Goal: Task Accomplishment & Management: Manage account settings

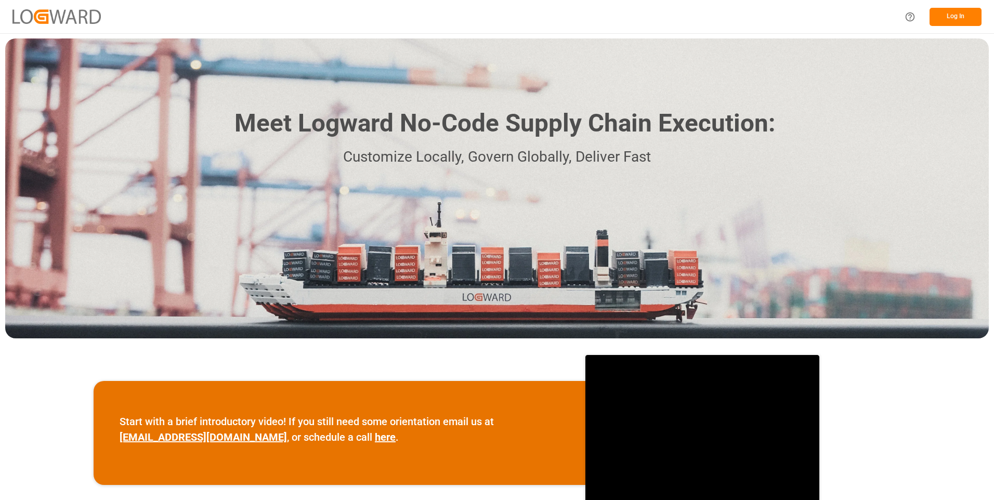
click at [957, 20] on button "Log In" at bounding box center [955, 17] width 52 height 18
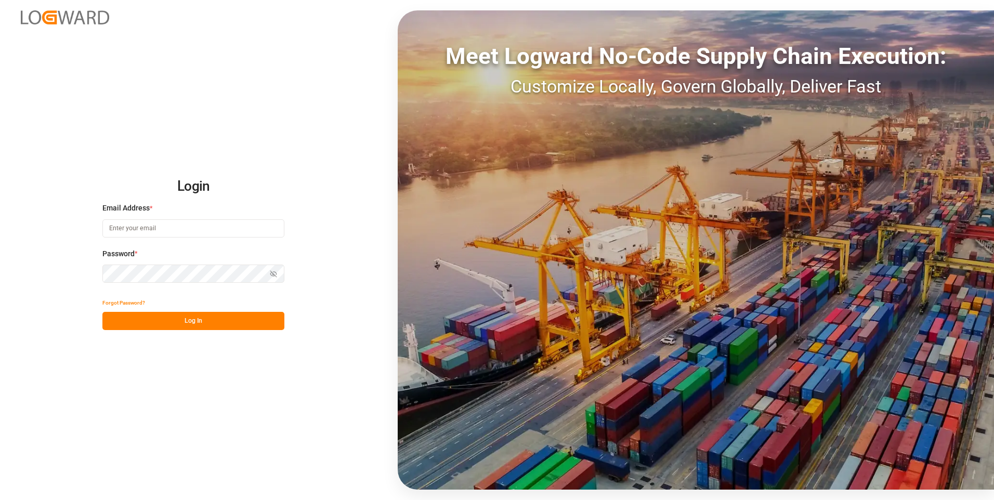
type input "julissa.then@leschaco.com"
click at [191, 318] on button "Log In" at bounding box center [193, 321] width 182 height 18
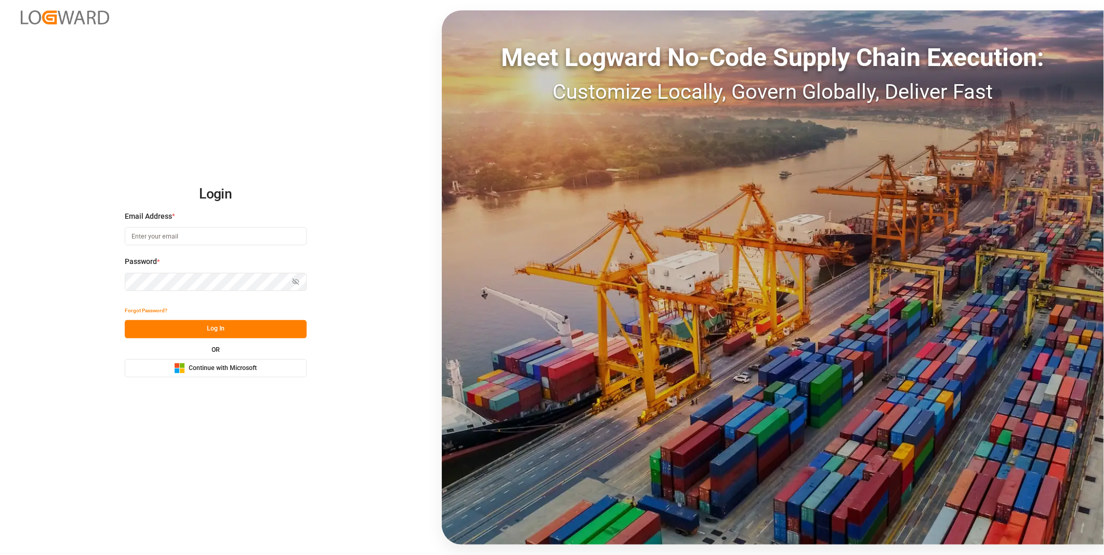
type input "[PERSON_NAME][EMAIL_ADDRESS][DOMAIN_NAME]"
click at [219, 320] on button "Log In" at bounding box center [216, 329] width 182 height 18
click at [219, 324] on div "Forgot Password? Please wait OR Microsoft Logo Continue with Microsoft" at bounding box center [216, 339] width 182 height 75
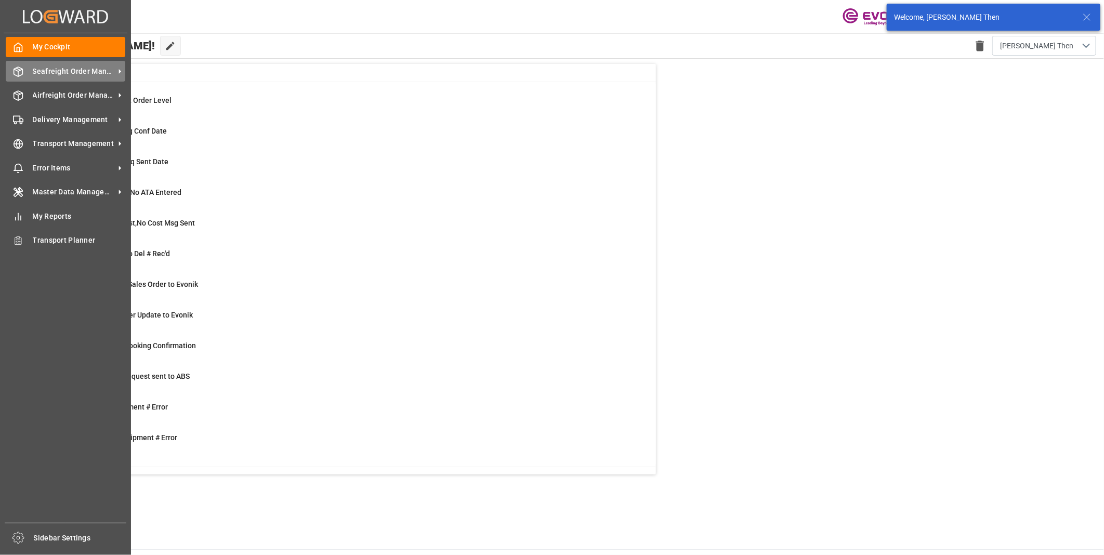
click at [54, 66] on span "Seafreight Order Management" at bounding box center [74, 71] width 82 height 11
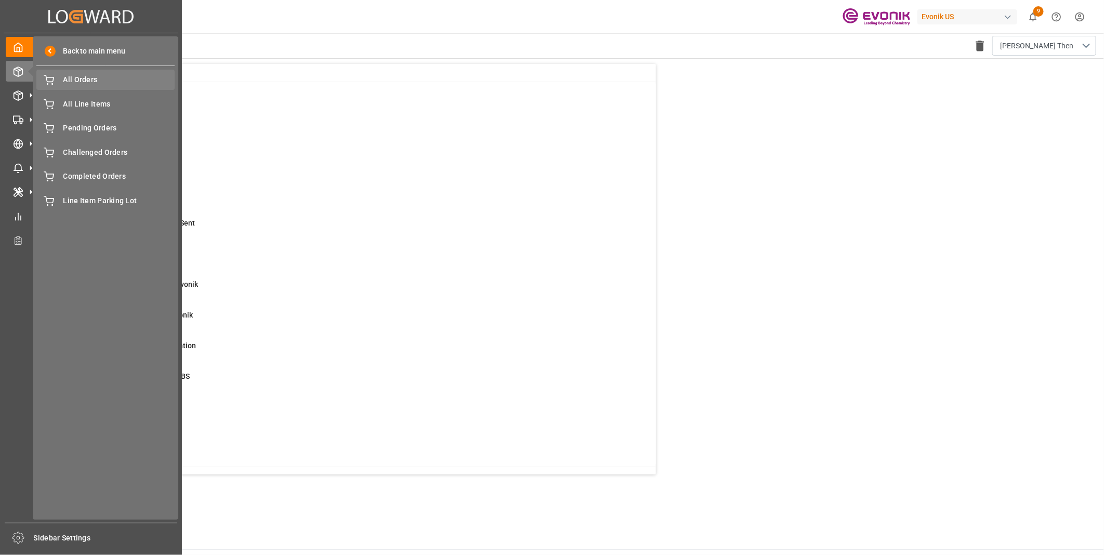
click at [76, 80] on span "All Orders" at bounding box center [119, 79] width 112 height 11
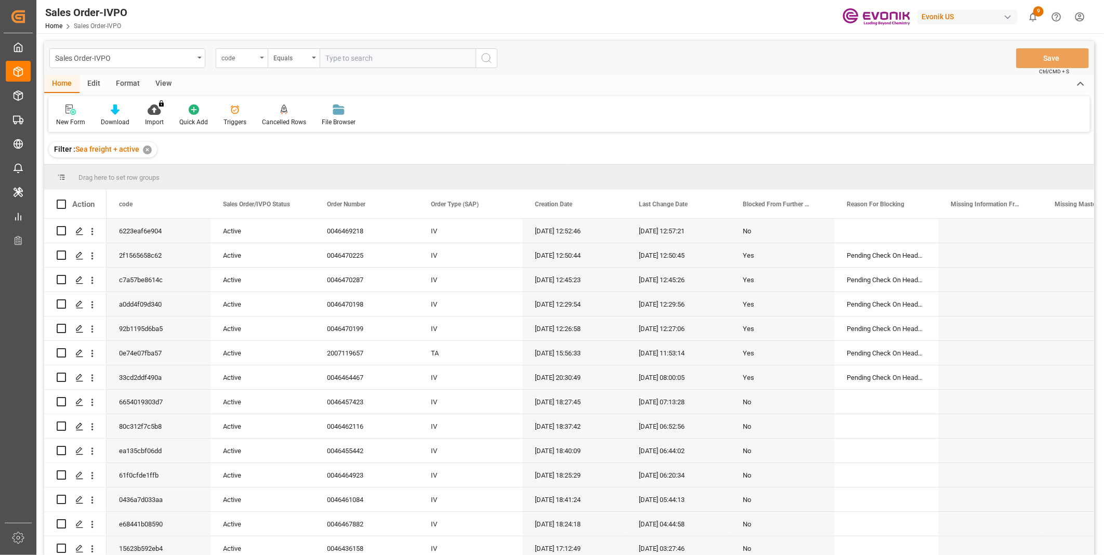
click at [258, 58] on div "code" at bounding box center [242, 58] width 52 height 20
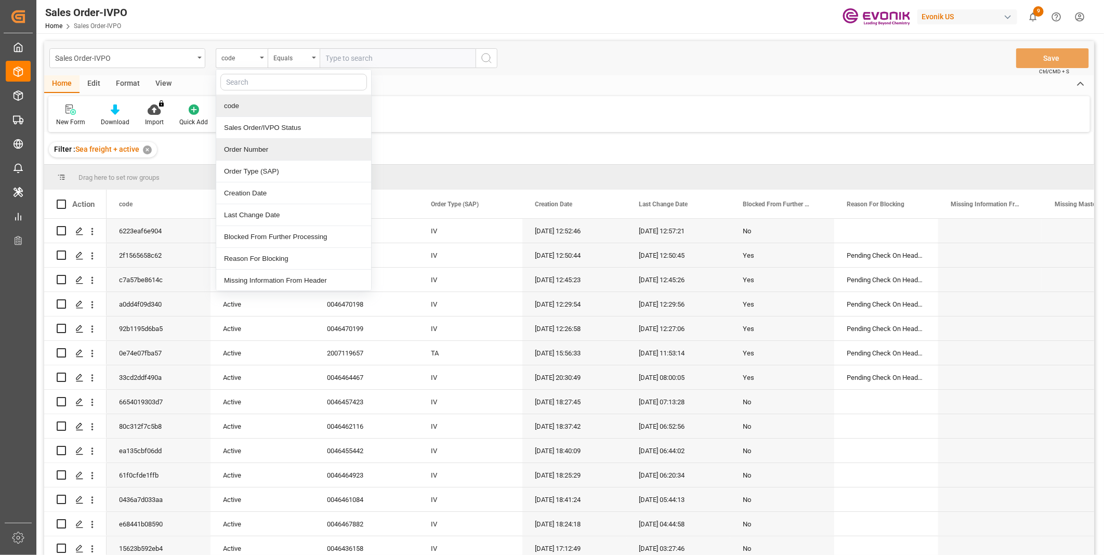
click at [251, 148] on div "Order Number" at bounding box center [293, 150] width 155 height 22
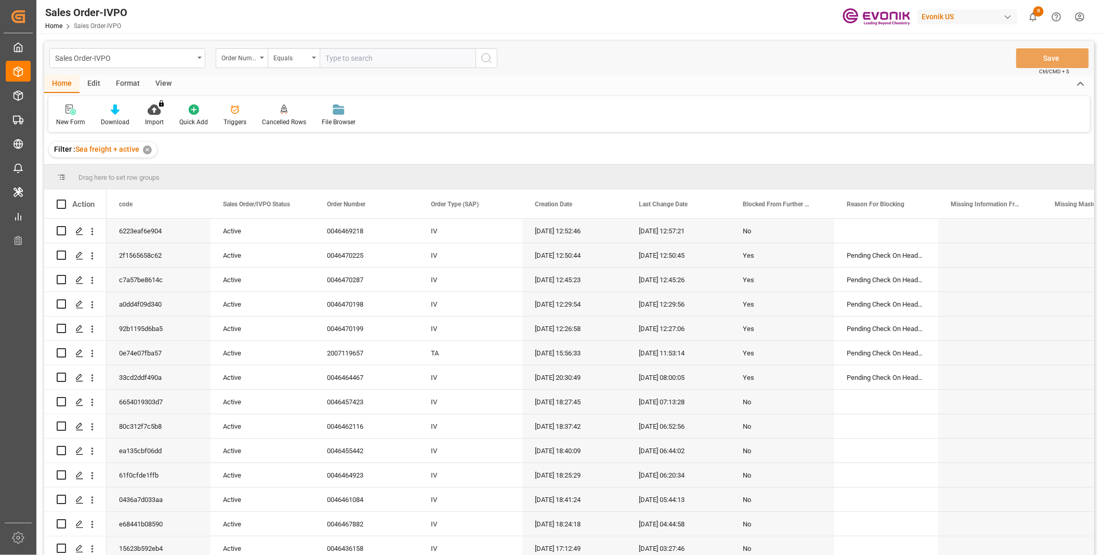
click at [360, 56] on input "text" at bounding box center [398, 58] width 156 height 20
paste input "0046470108"
type input "0046470108"
click at [488, 59] on icon "search button" at bounding box center [486, 58] width 12 height 12
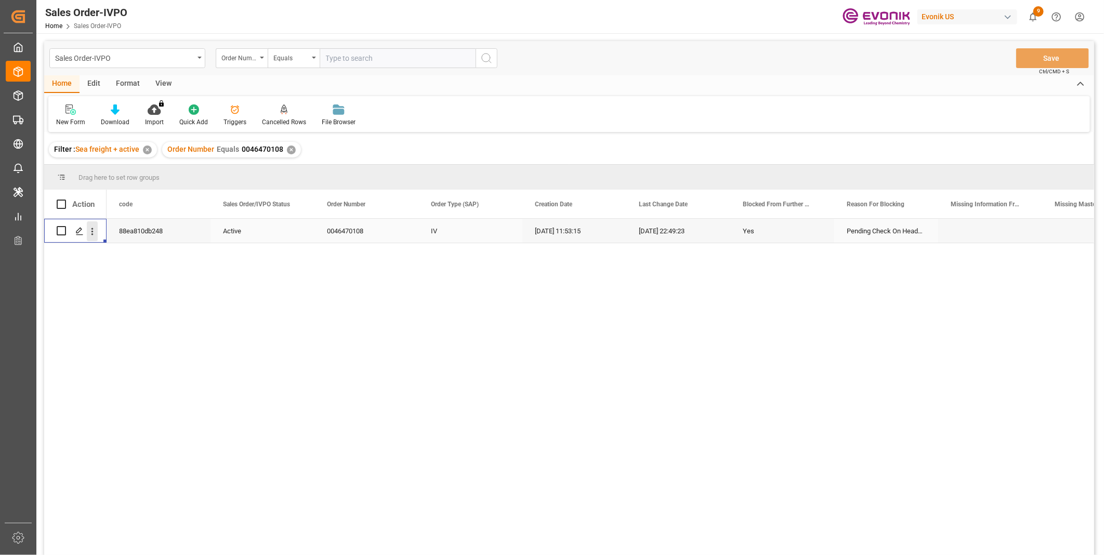
click at [95, 230] on icon "open menu" at bounding box center [92, 231] width 11 height 11
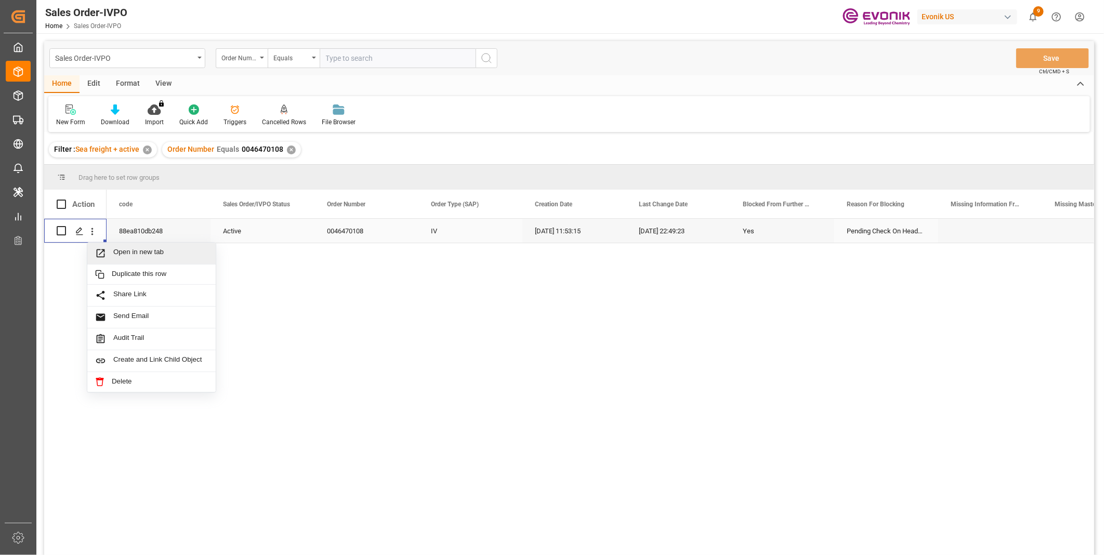
click at [118, 250] on span "Open in new tab" at bounding box center [160, 253] width 95 height 11
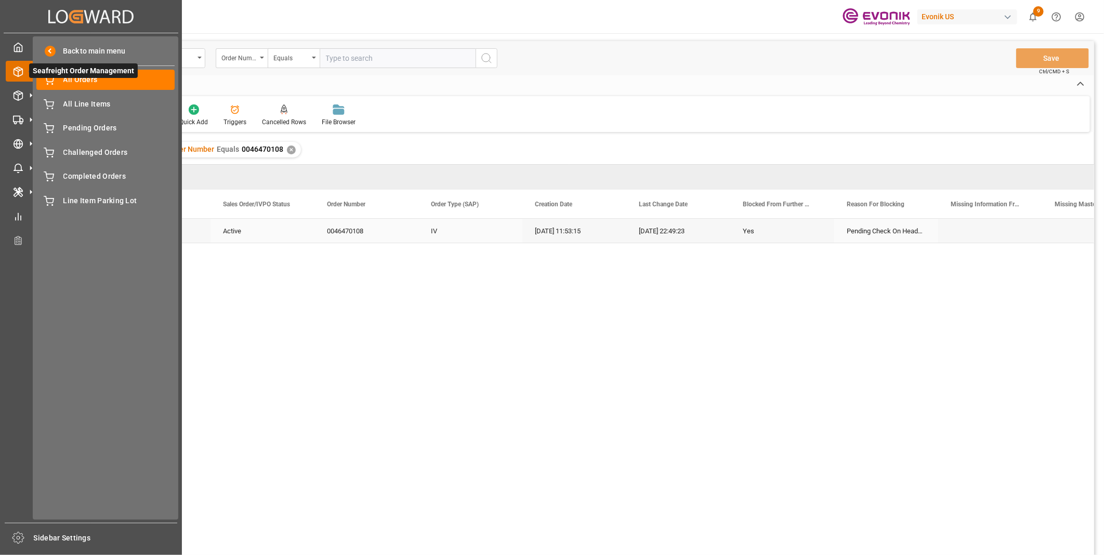
click at [13, 70] on icon at bounding box center [18, 72] width 10 height 10
click at [91, 85] on span "All Orders" at bounding box center [119, 79] width 112 height 11
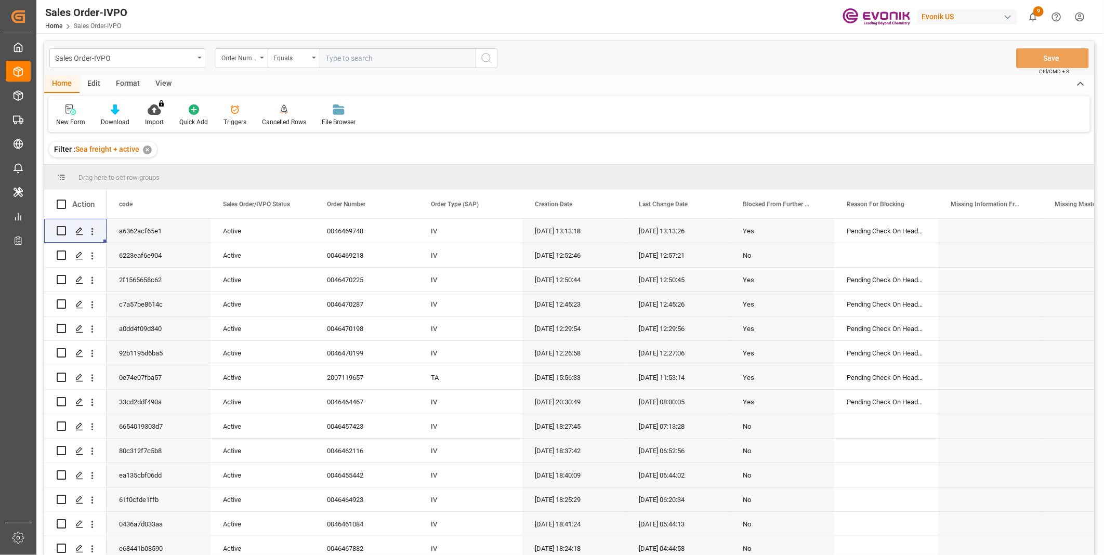
click at [340, 57] on input "text" at bounding box center [398, 58] width 156 height 20
paste input "0046470108"
type input "0046470108"
click at [485, 59] on icon "search button" at bounding box center [486, 58] width 12 height 12
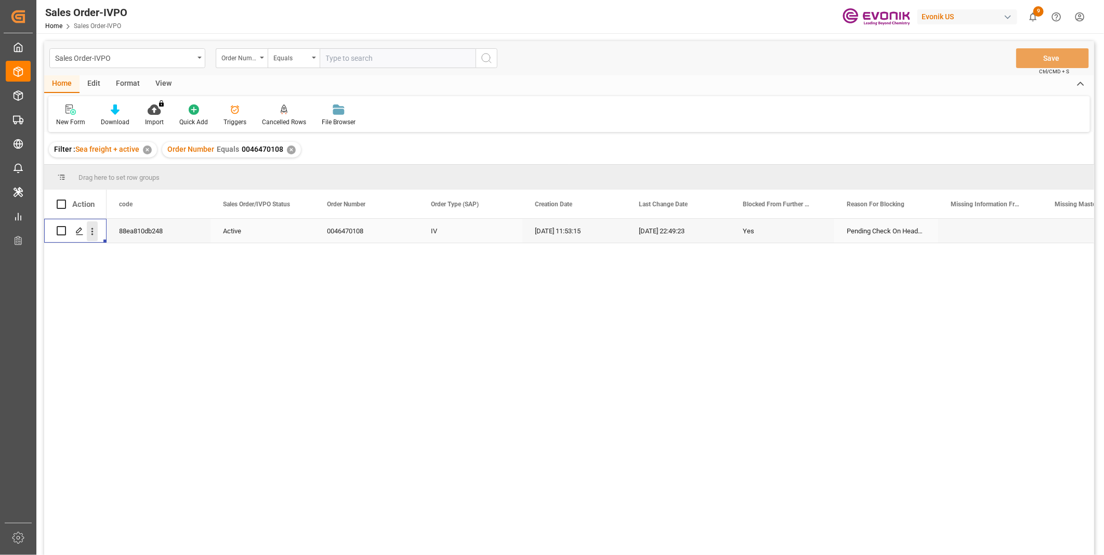
click at [91, 227] on icon "open menu" at bounding box center [92, 231] width 11 height 11
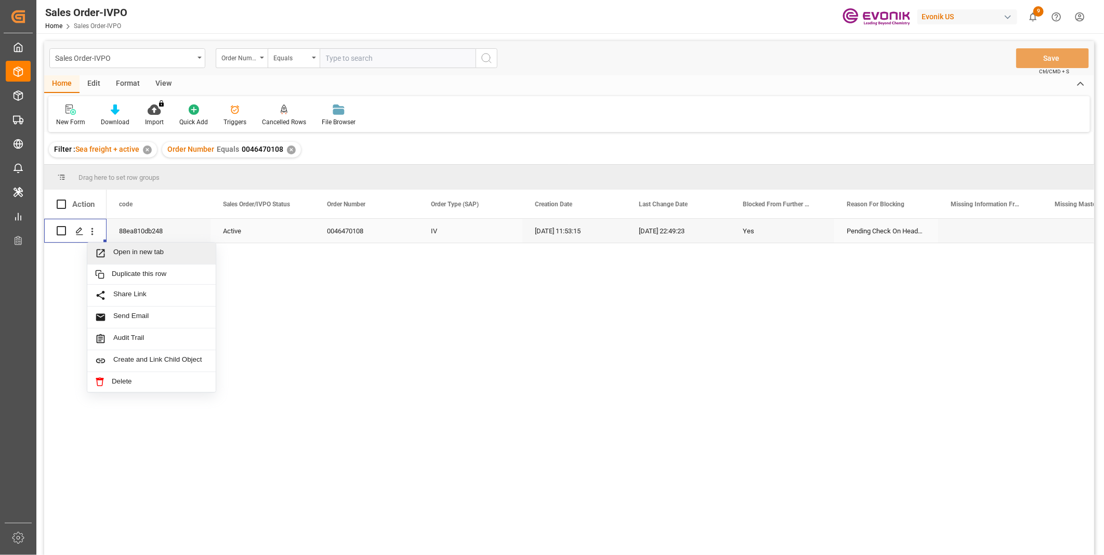
click at [115, 248] on span "Open in new tab" at bounding box center [160, 253] width 95 height 11
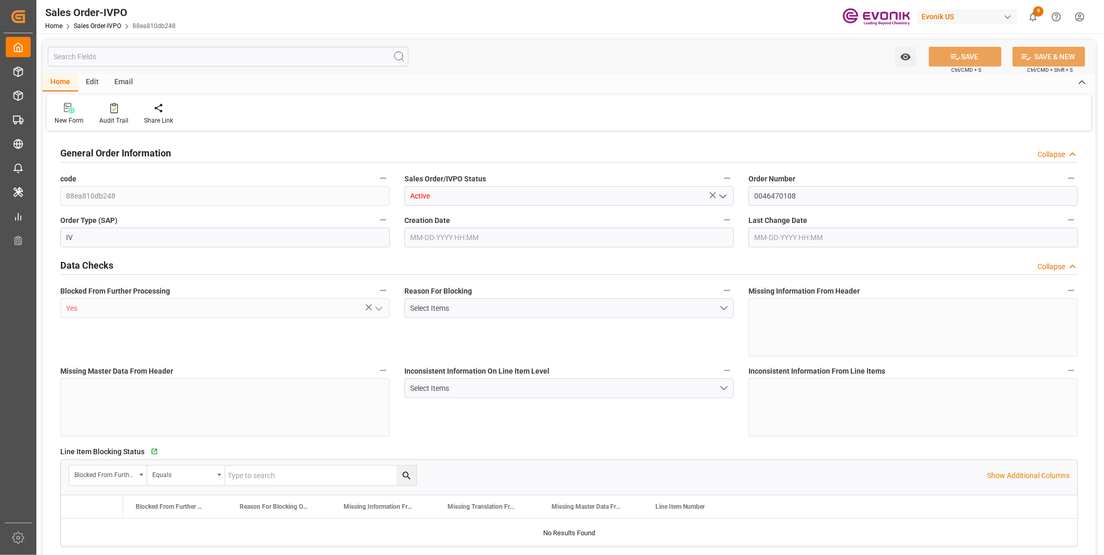
type input "INNSA"
type input "0"
type input "1"
type input "1753.4"
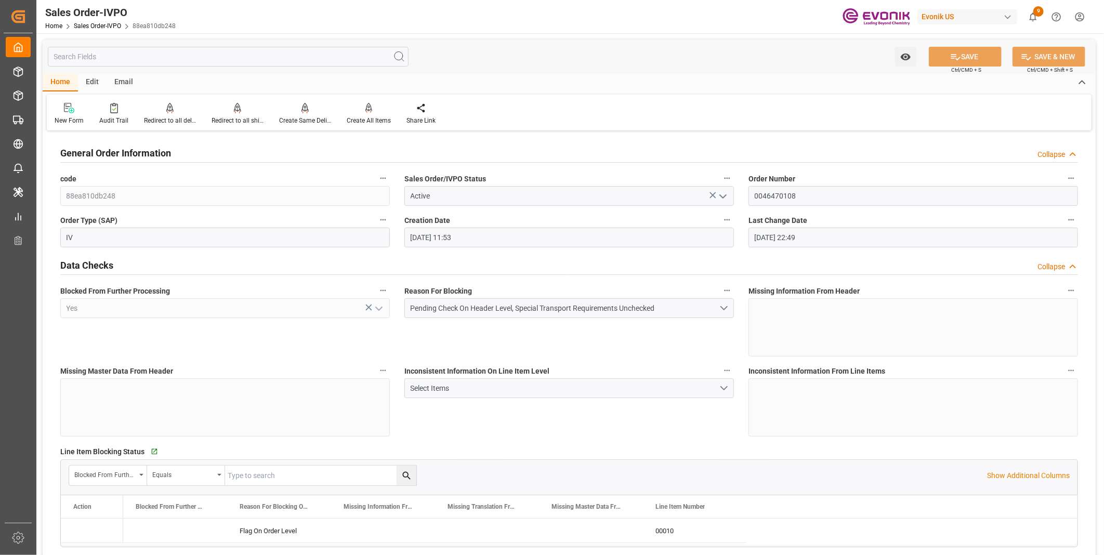
type input "08-25-2025 11:53"
type input "08-25-2025 22:49"
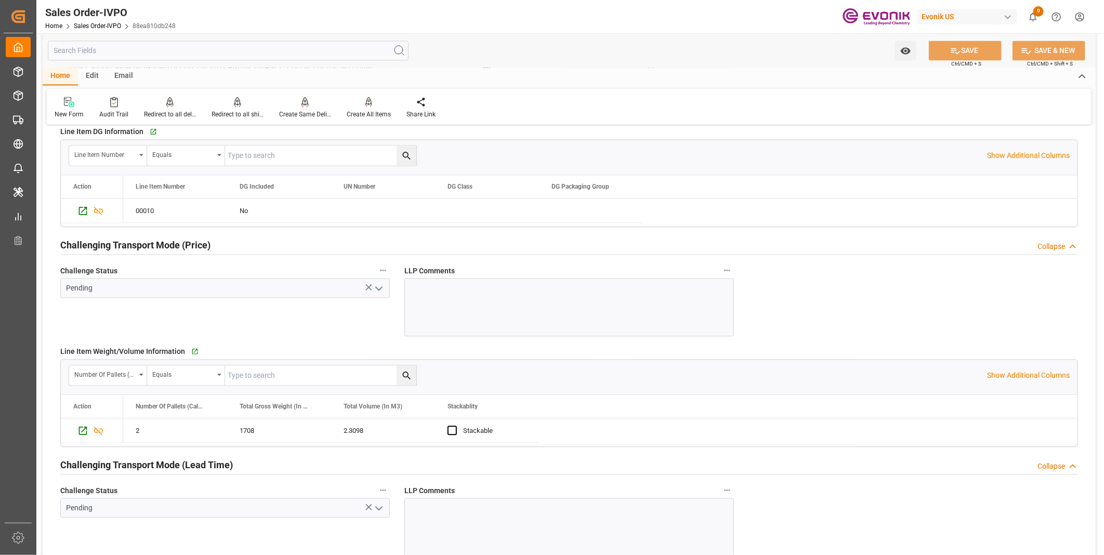
scroll to position [1386, 0]
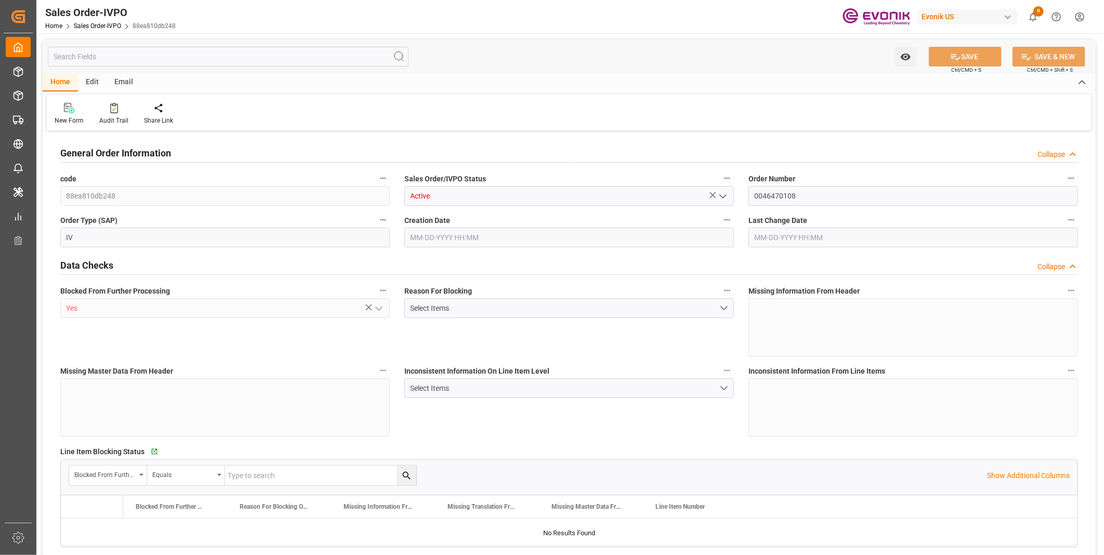
type input "INNSA"
type input "0"
type input "1"
type input "1753.4"
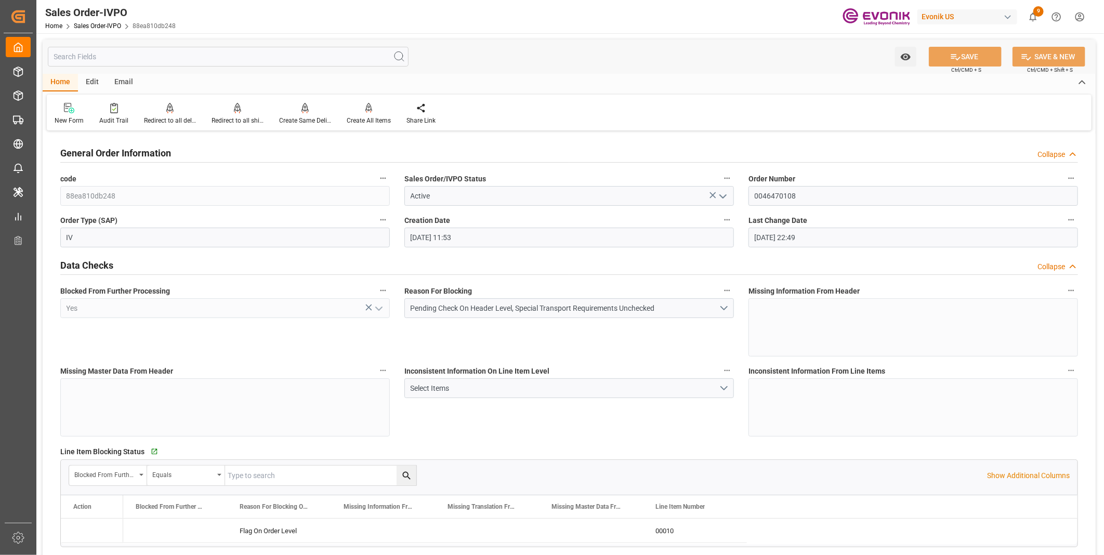
type input "[DATE] 11:53"
type input "[DATE] 22:49"
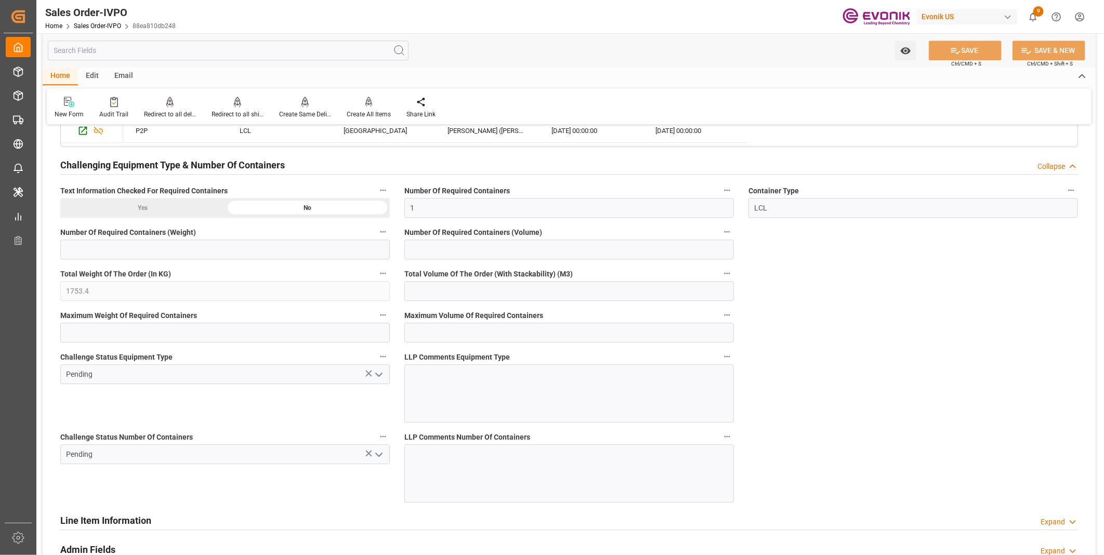
scroll to position [1963, 0]
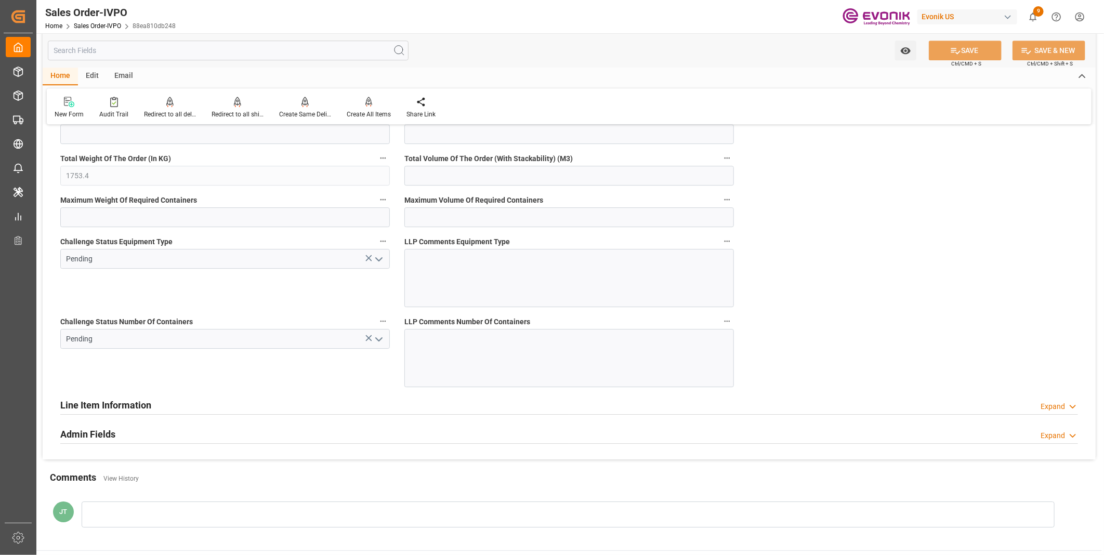
click at [378, 338] on icon "open menu" at bounding box center [379, 339] width 12 height 12
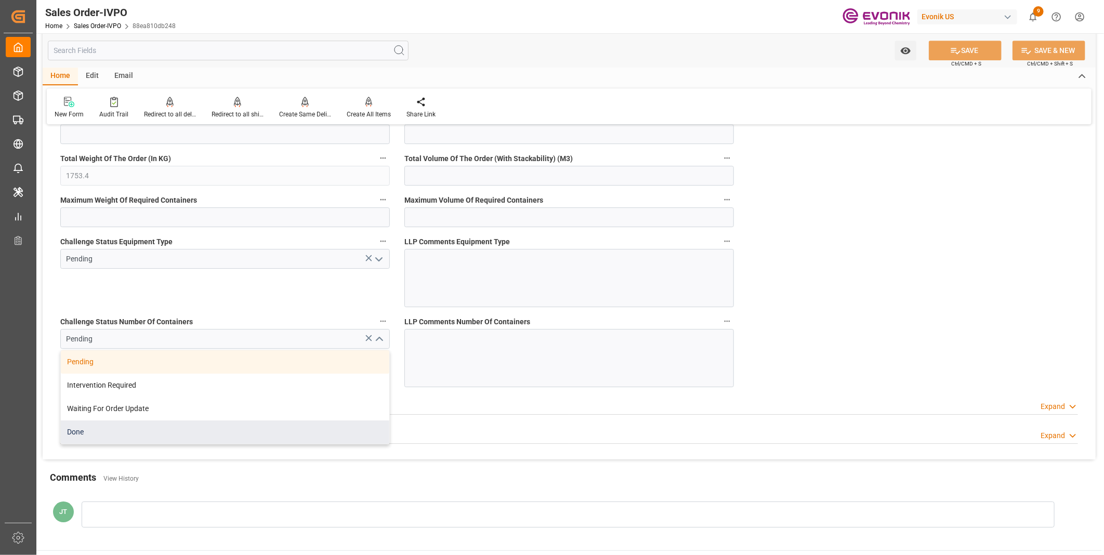
click at [107, 433] on div "Done" at bounding box center [225, 431] width 328 height 23
type input "Done"
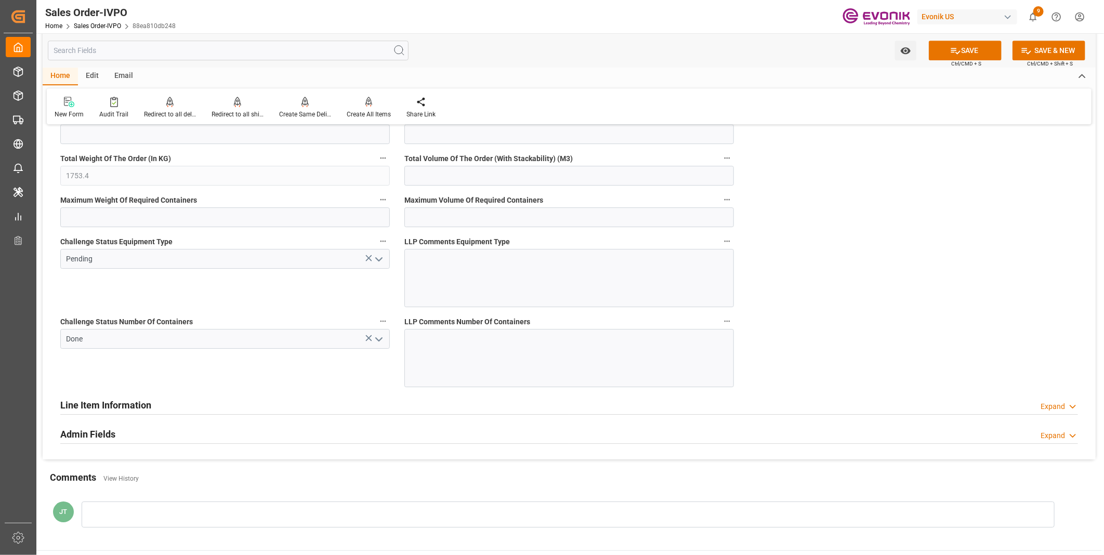
click at [380, 258] on icon "open menu" at bounding box center [379, 259] width 12 height 12
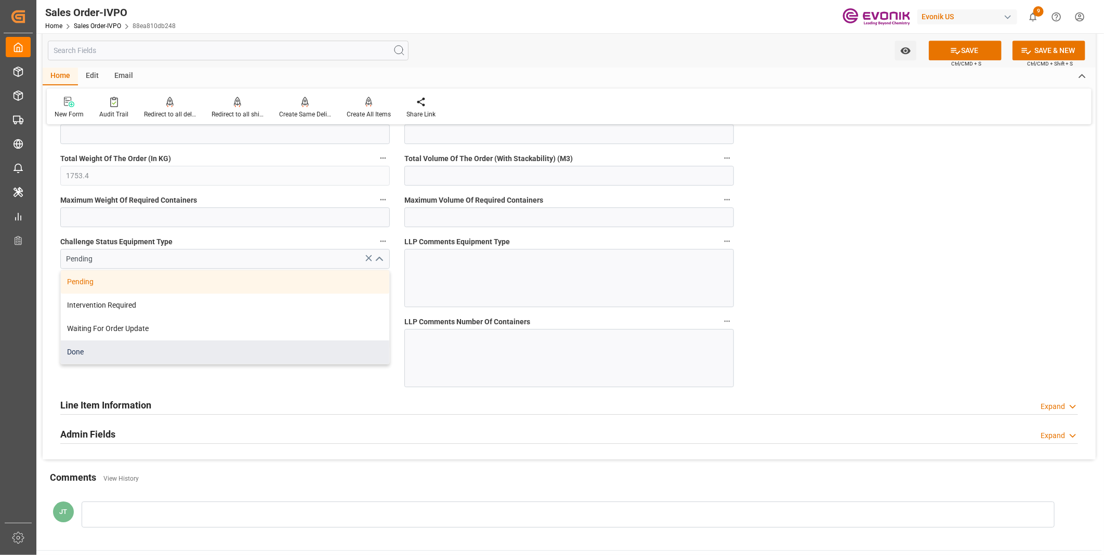
click at [113, 356] on div "Done" at bounding box center [225, 351] width 328 height 23
type input "Done"
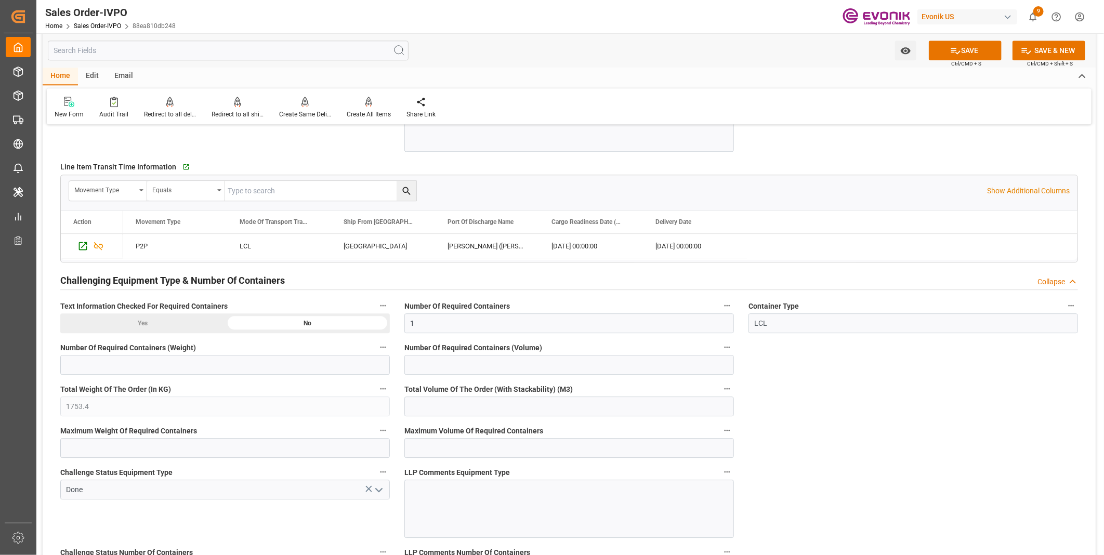
scroll to position [1617, 0]
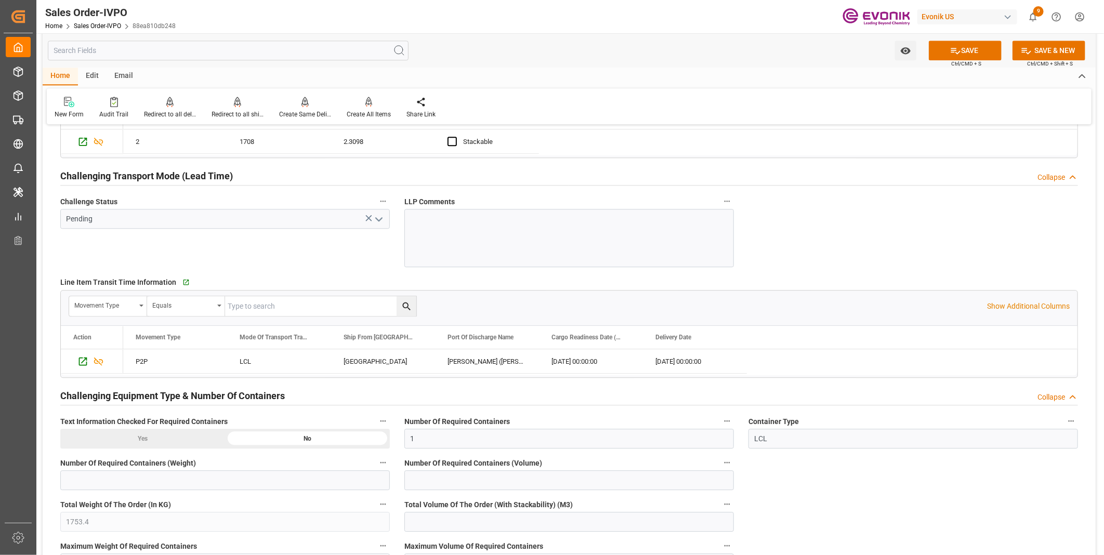
click at [378, 219] on icon "open menu" at bounding box center [379, 219] width 12 height 12
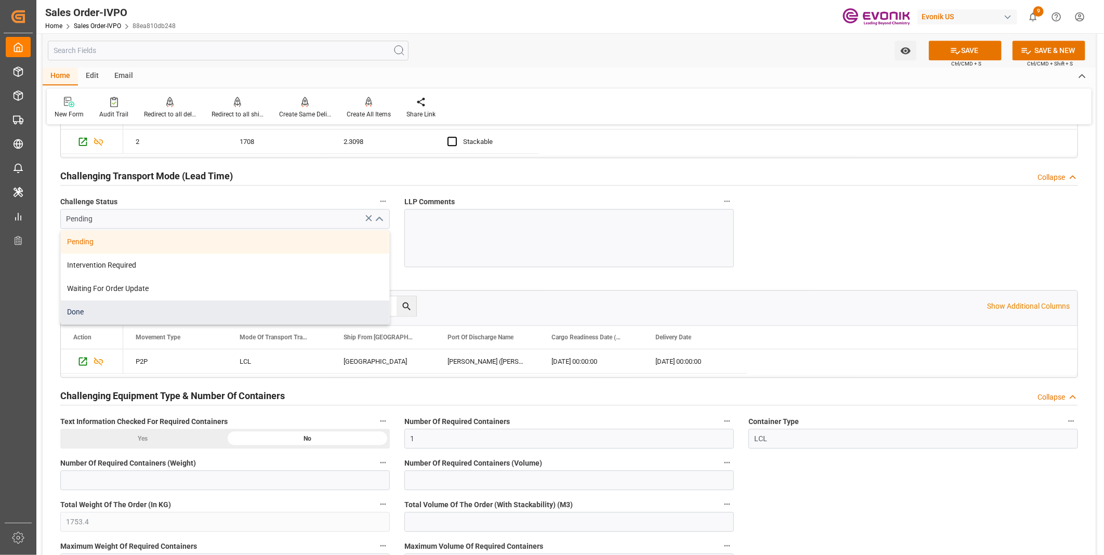
click at [86, 313] on div "Done" at bounding box center [225, 311] width 328 height 23
type input "Done"
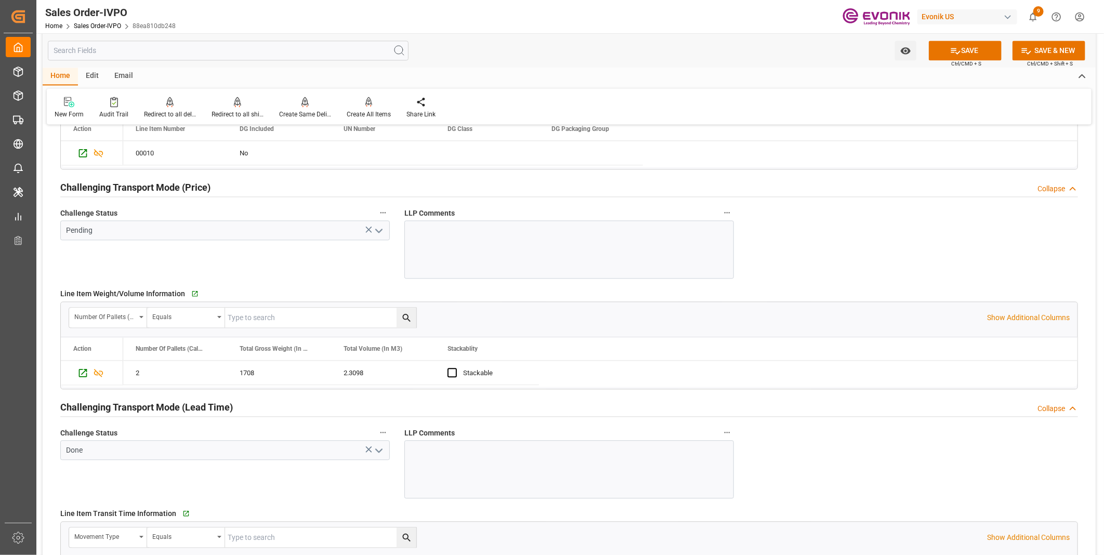
scroll to position [1328, 0]
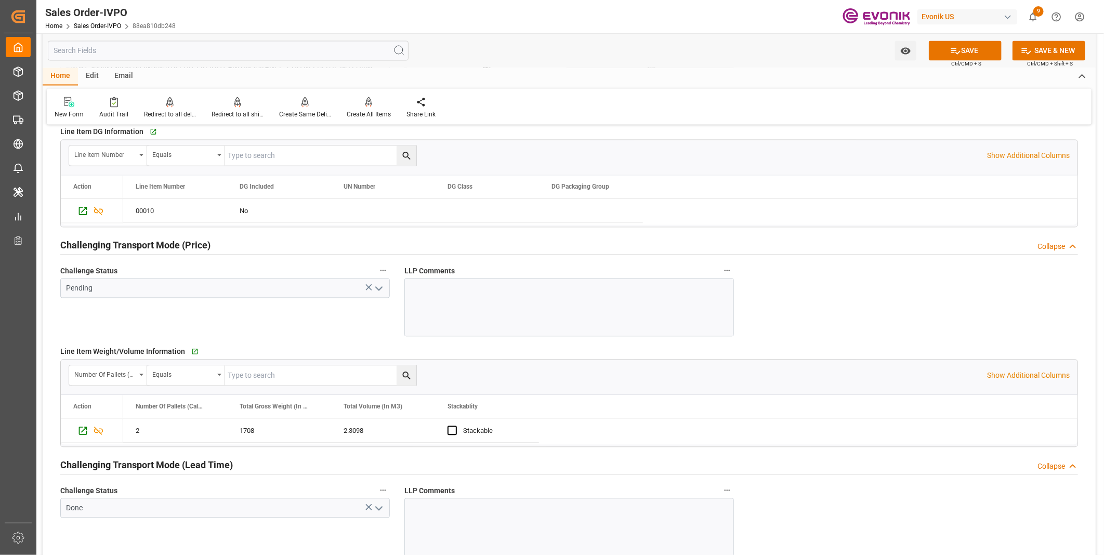
click at [375, 287] on icon "open menu" at bounding box center [379, 288] width 12 height 12
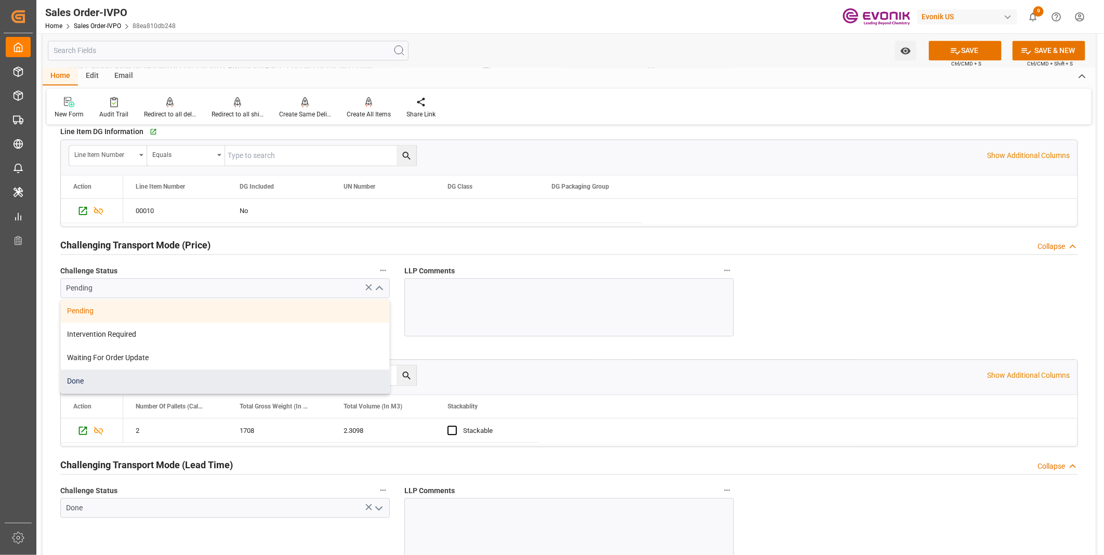
click at [111, 378] on div "Done" at bounding box center [225, 381] width 328 height 23
type input "Done"
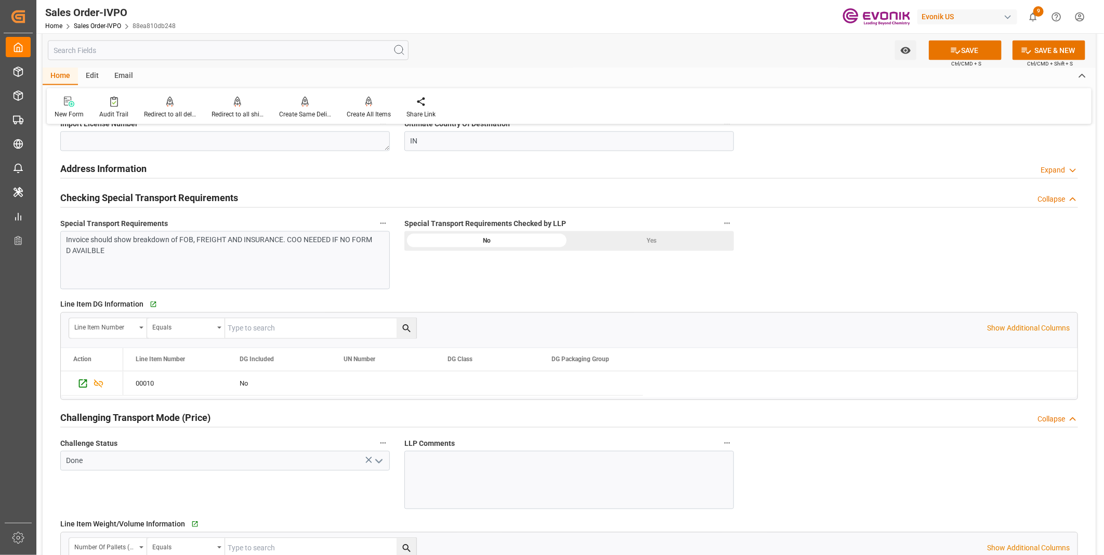
scroll to position [1097, 0]
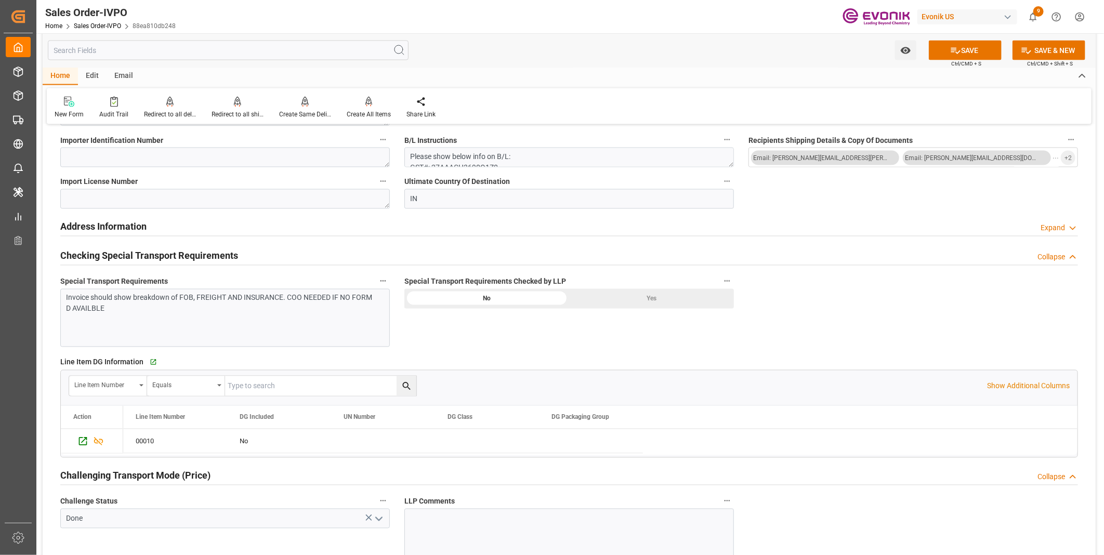
click at [643, 297] on div "Yes" at bounding box center [651, 299] width 165 height 20
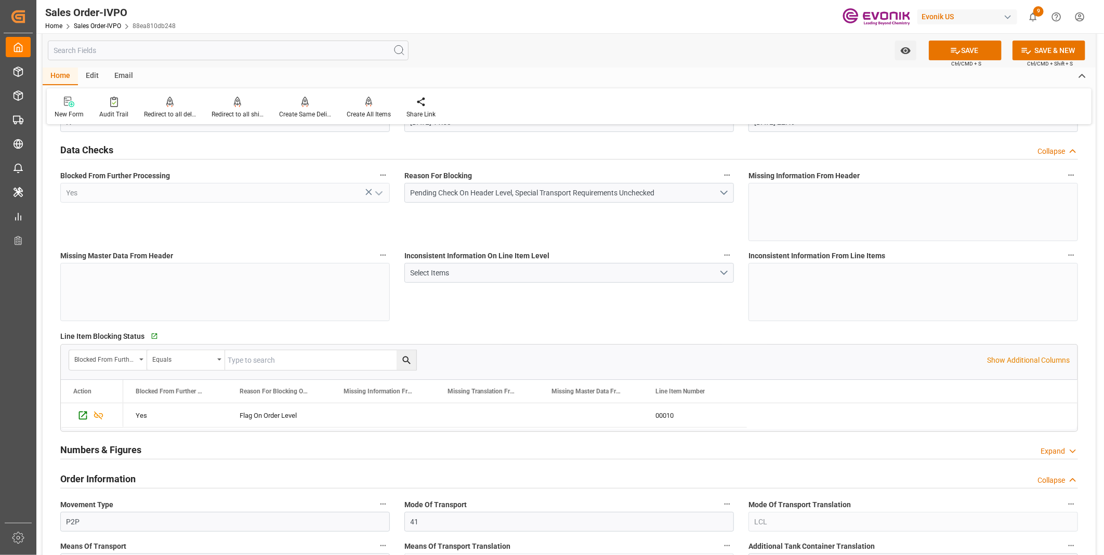
scroll to position [0, 0]
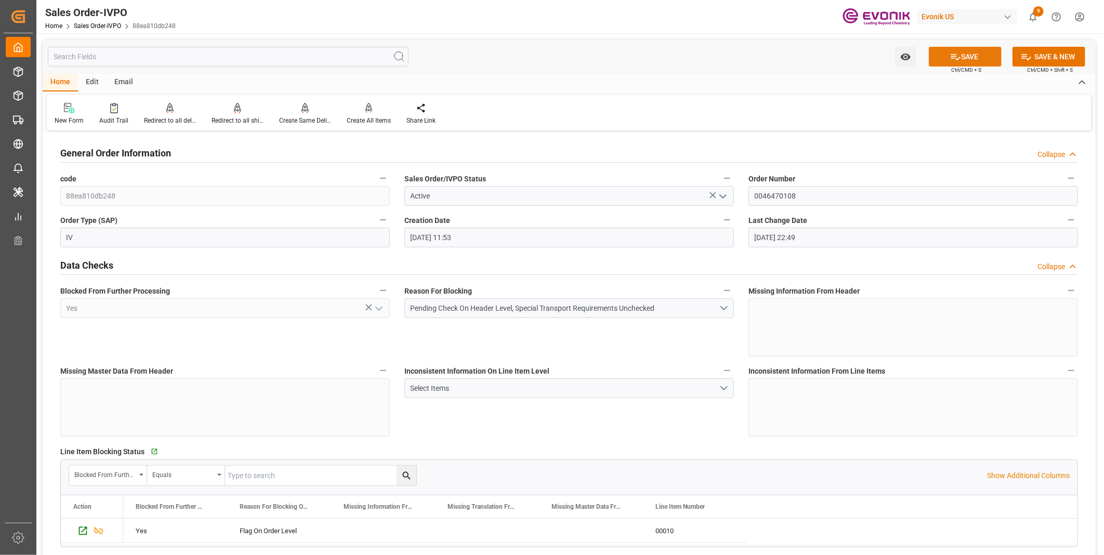
click at [958, 58] on icon at bounding box center [955, 56] width 11 height 11
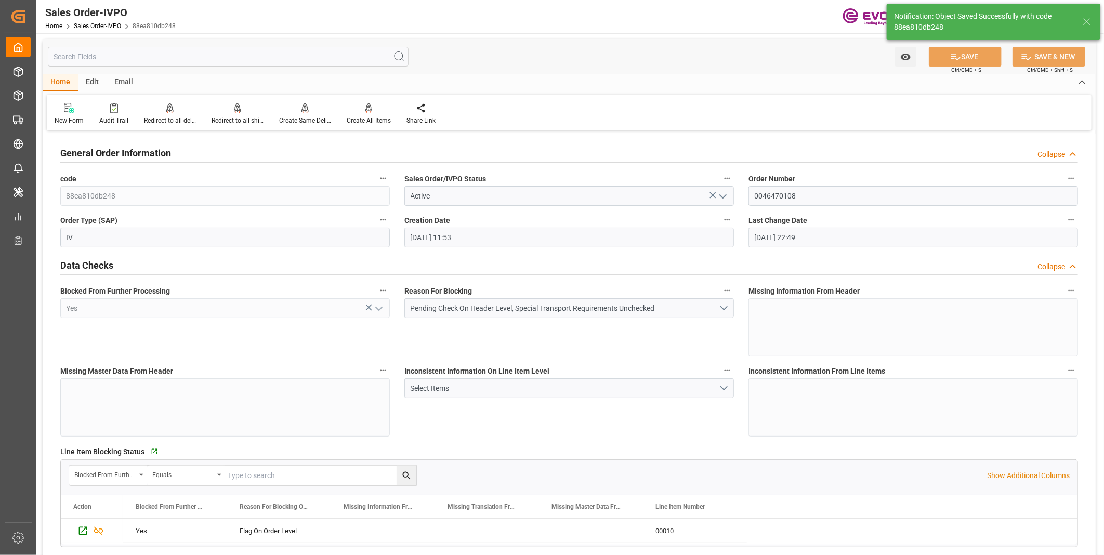
type input "No"
type input "08-26-2025 13:30"
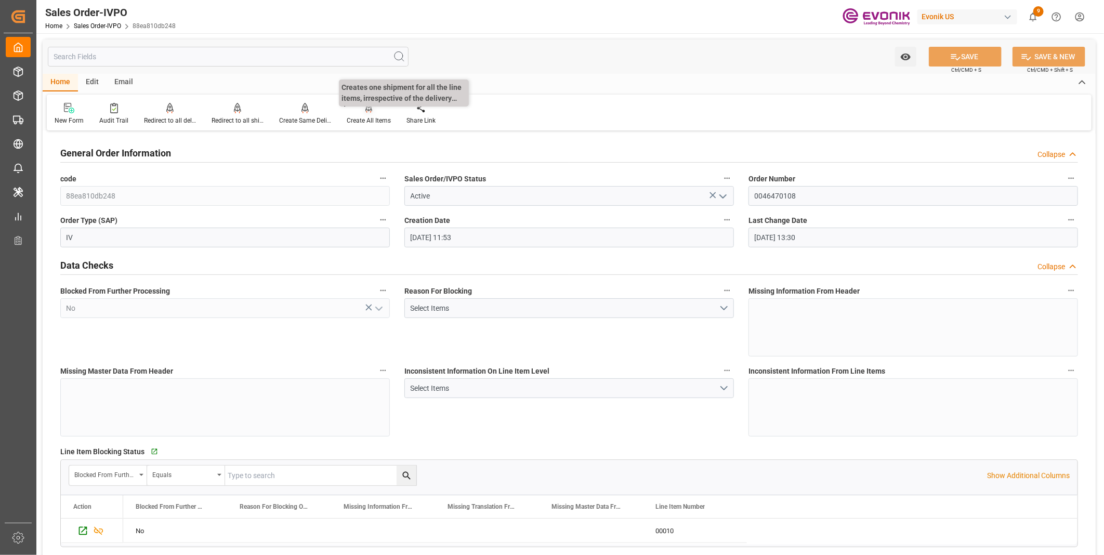
click at [365, 117] on div "Create All Items" at bounding box center [369, 120] width 44 height 9
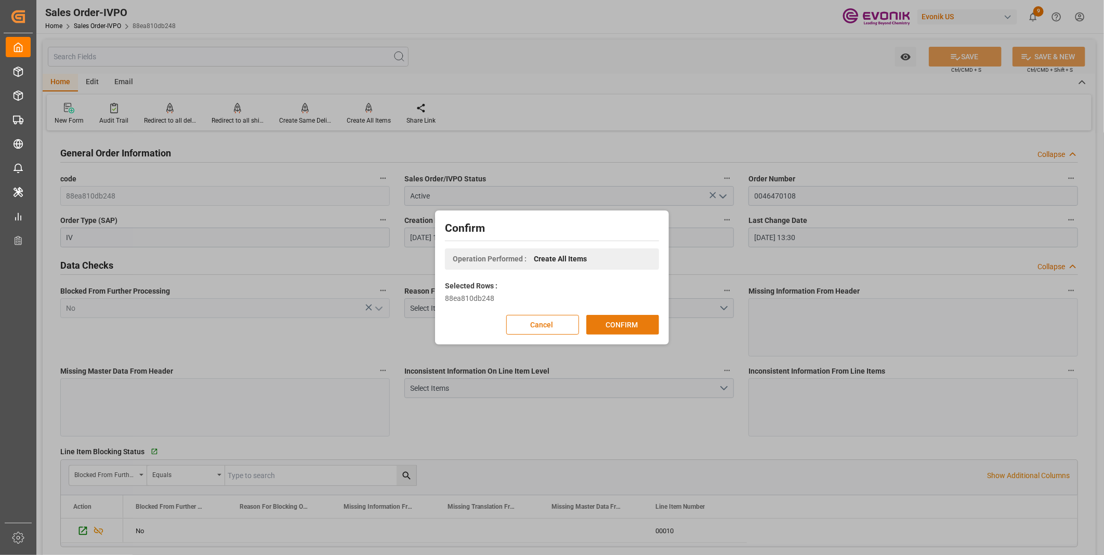
click at [618, 322] on button "CONFIRM" at bounding box center [622, 325] width 73 height 20
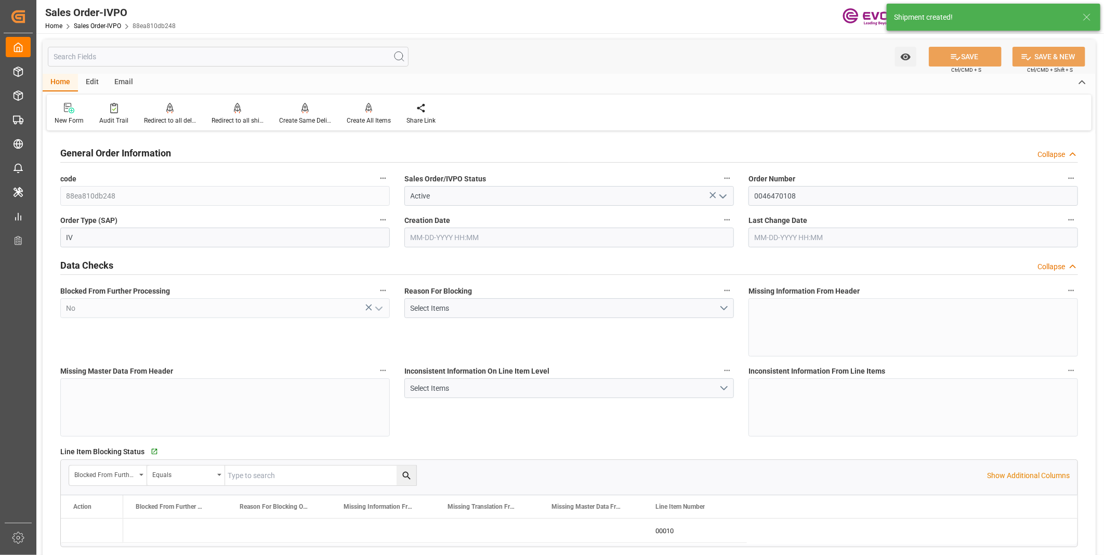
type input "INNSA"
type input "0"
type input "1"
type input "1753.4"
type input "08-25-2025 11:53"
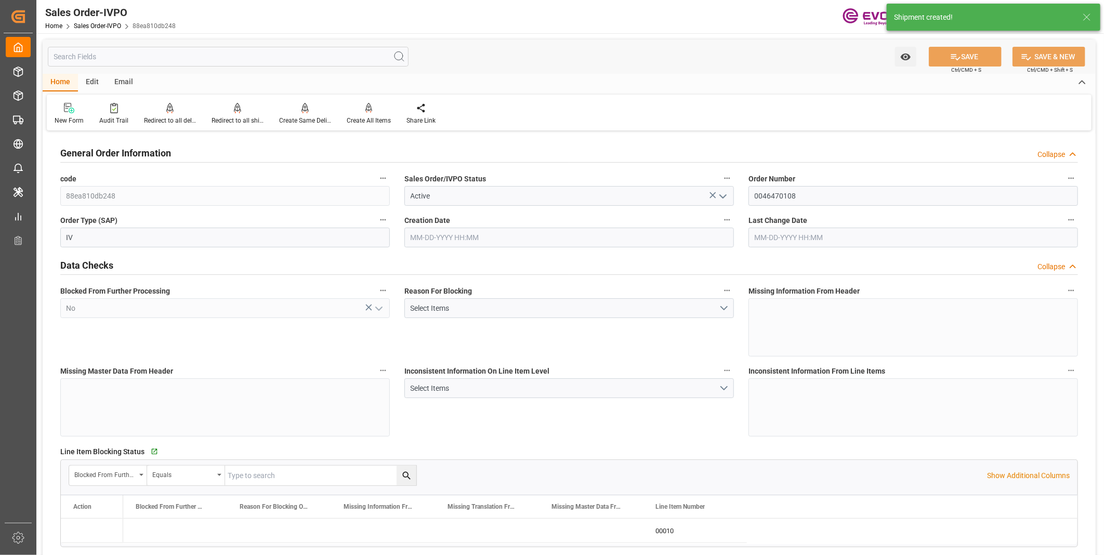
type input "[DATE] 13:31"
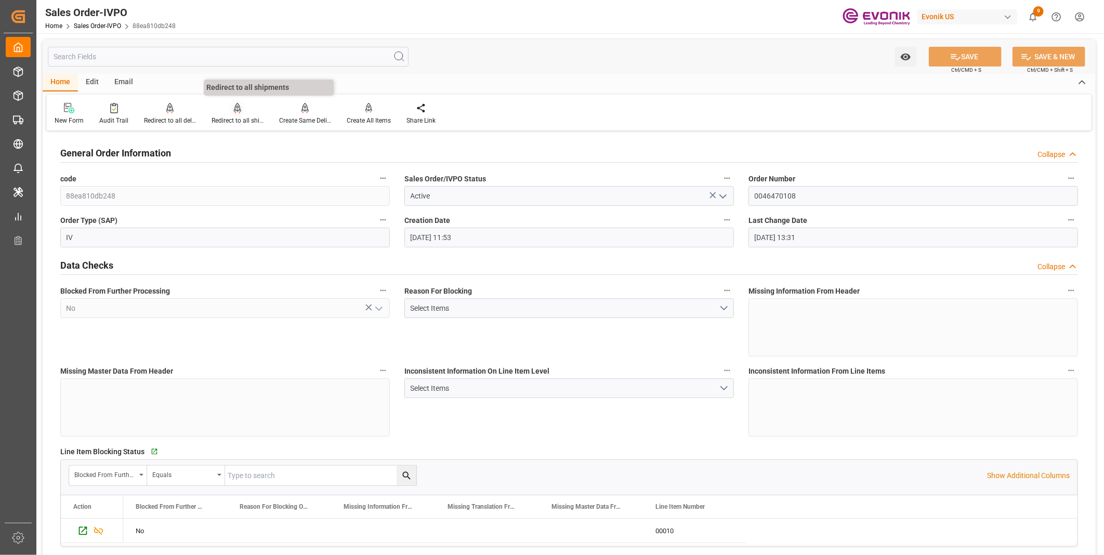
click at [230, 116] on div "Redirect to all shipments" at bounding box center [238, 120] width 52 height 9
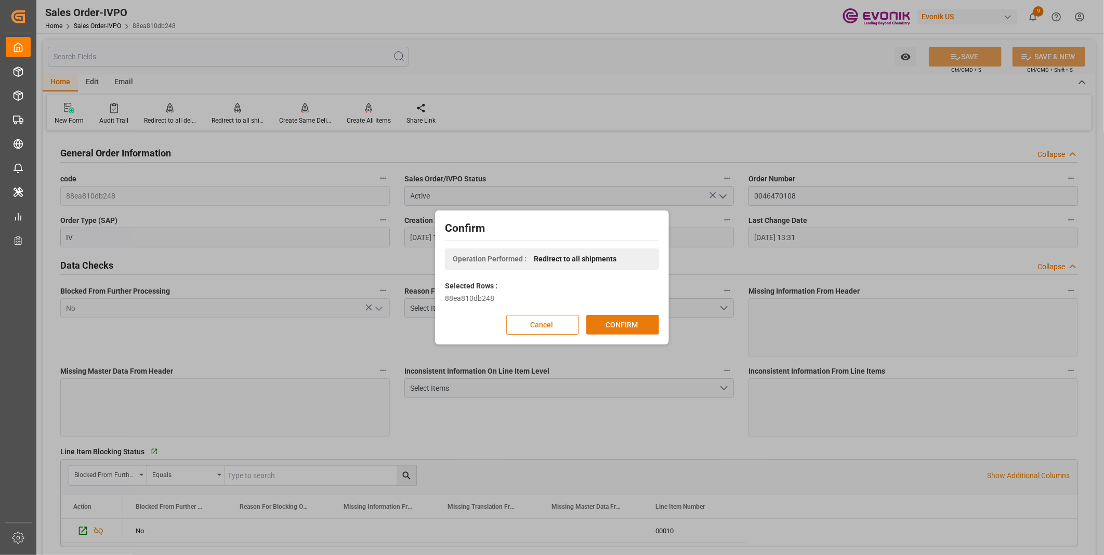
click at [611, 327] on button "CONFIRM" at bounding box center [622, 325] width 73 height 20
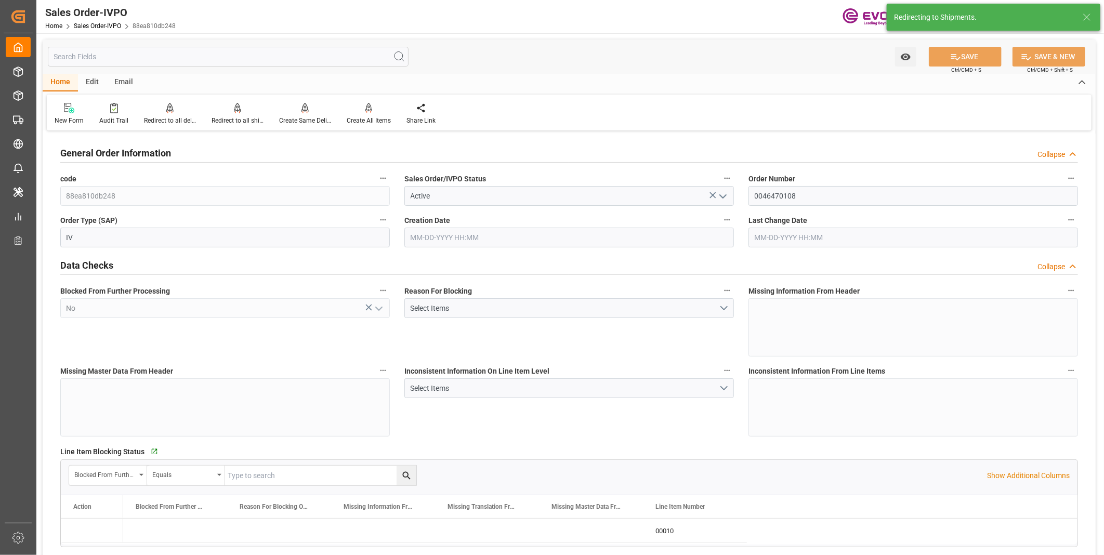
type input "08-25-2025 11:53"
type input "[DATE] 13:31"
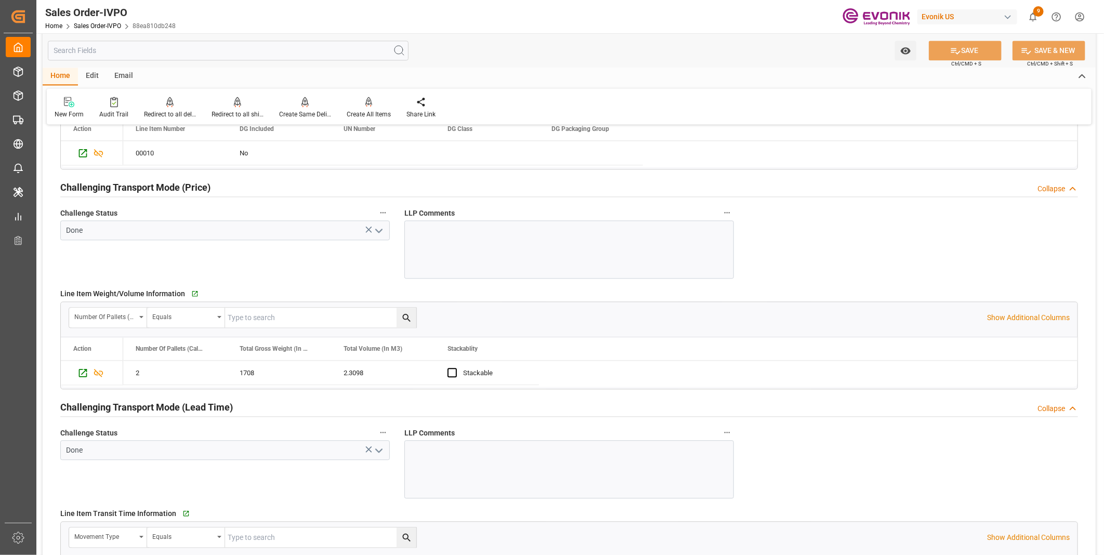
scroll to position [1270, 0]
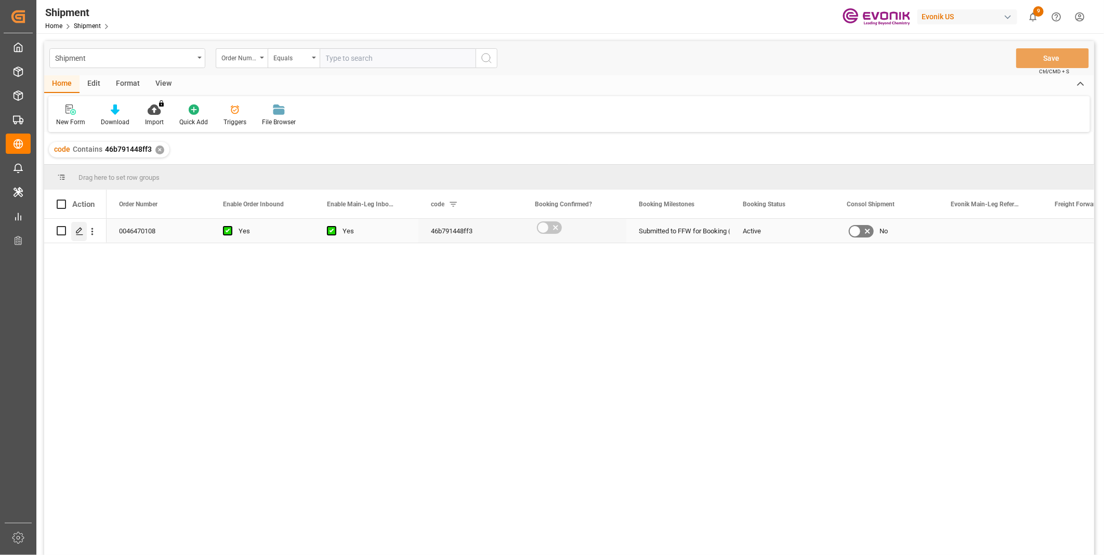
click at [76, 231] on icon "Press SPACE to select this row." at bounding box center [79, 231] width 8 height 8
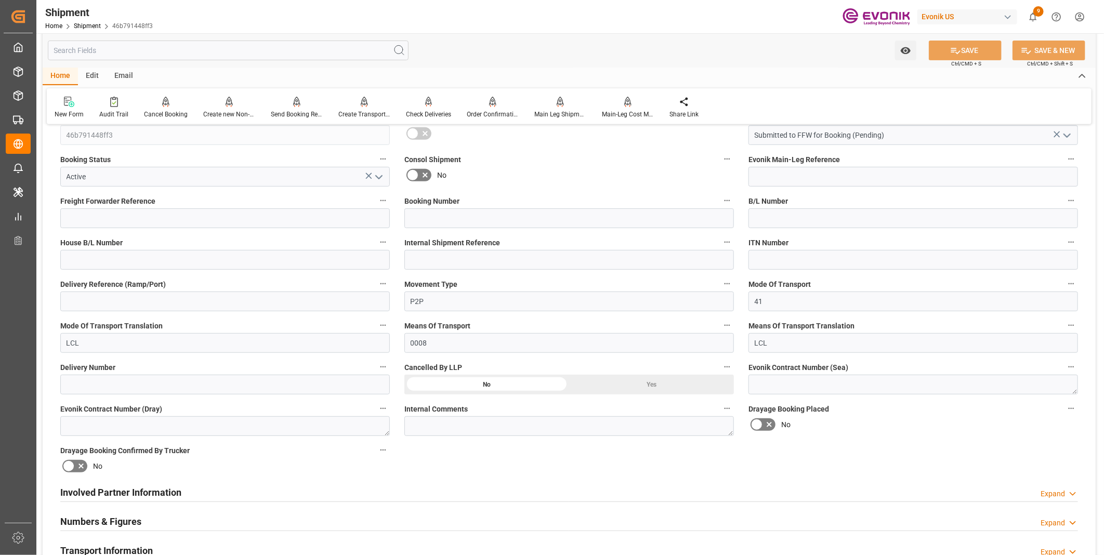
scroll to position [288, 0]
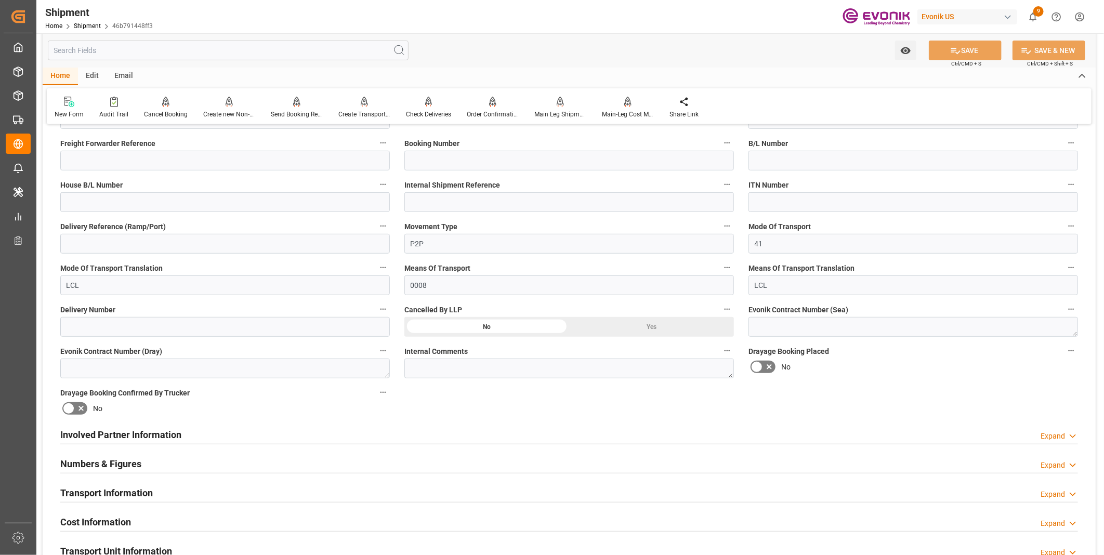
click at [168, 435] on h2 "Involved Partner Information" at bounding box center [120, 435] width 121 height 14
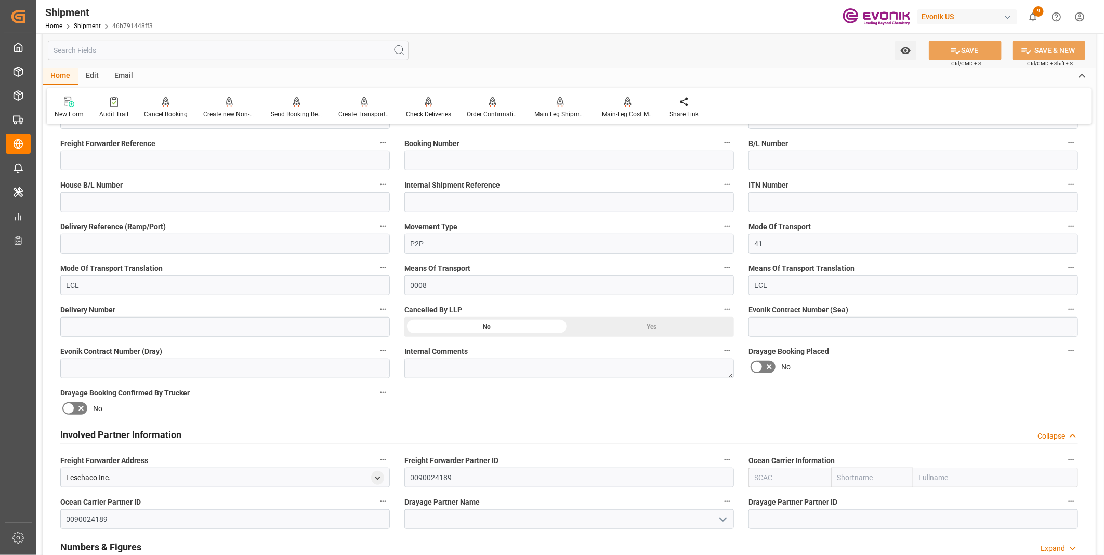
click at [773, 475] on input "text" at bounding box center [789, 478] width 83 height 20
click at [762, 500] on b "ALRB" at bounding box center [764, 500] width 18 height 8
type input "ALRB"
type input "AC Containerline"
type input "AC Containerline GmbH"
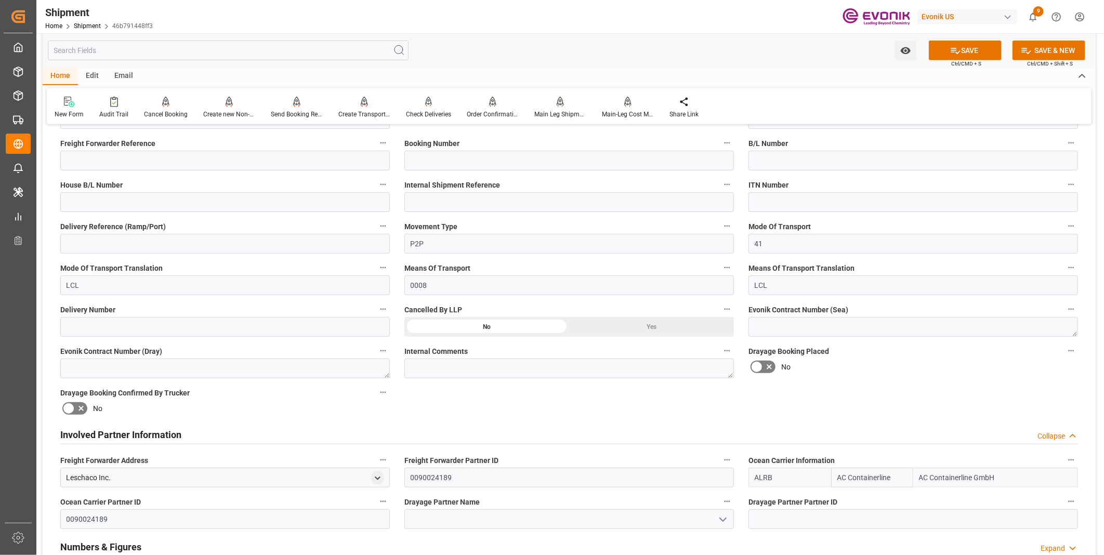
type input "ALRB"
click at [467, 519] on input at bounding box center [569, 519] width 330 height 20
click at [977, 46] on button "SAVE" at bounding box center [965, 51] width 73 height 20
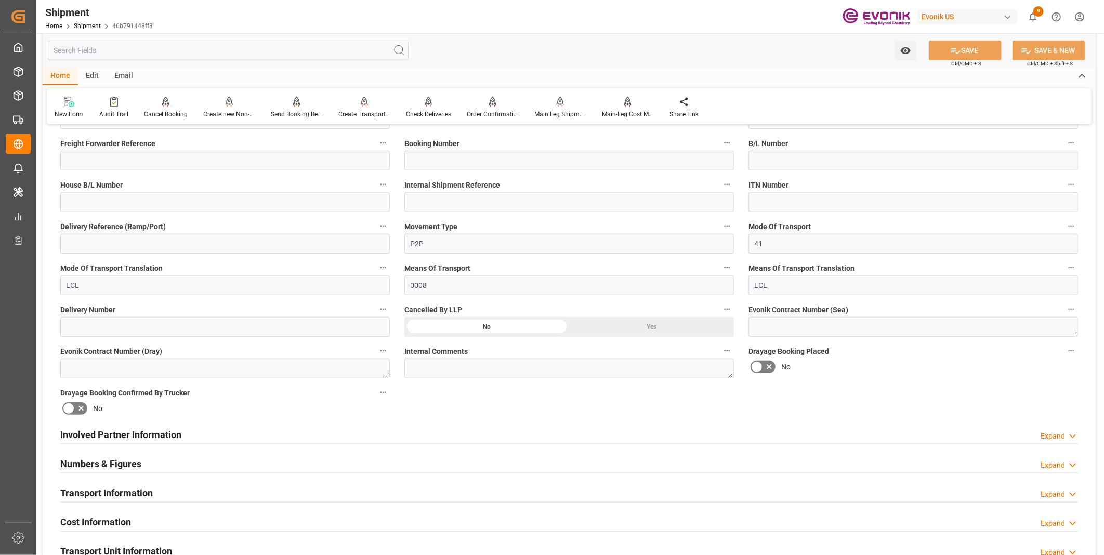
click at [327, 432] on div "Involved Partner Information Expand" at bounding box center [569, 434] width 1018 height 20
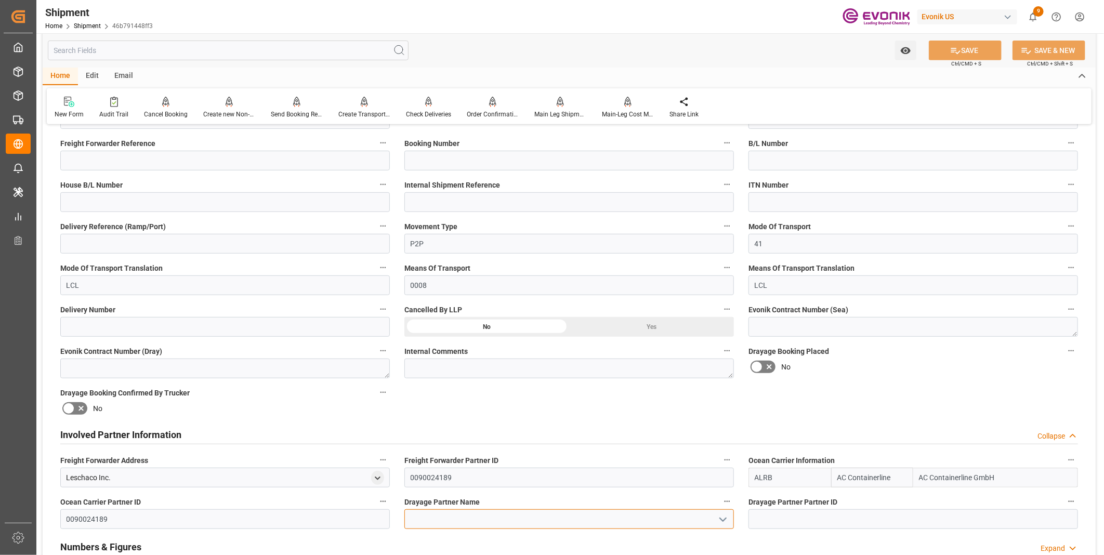
click at [475, 520] on input at bounding box center [569, 519] width 330 height 20
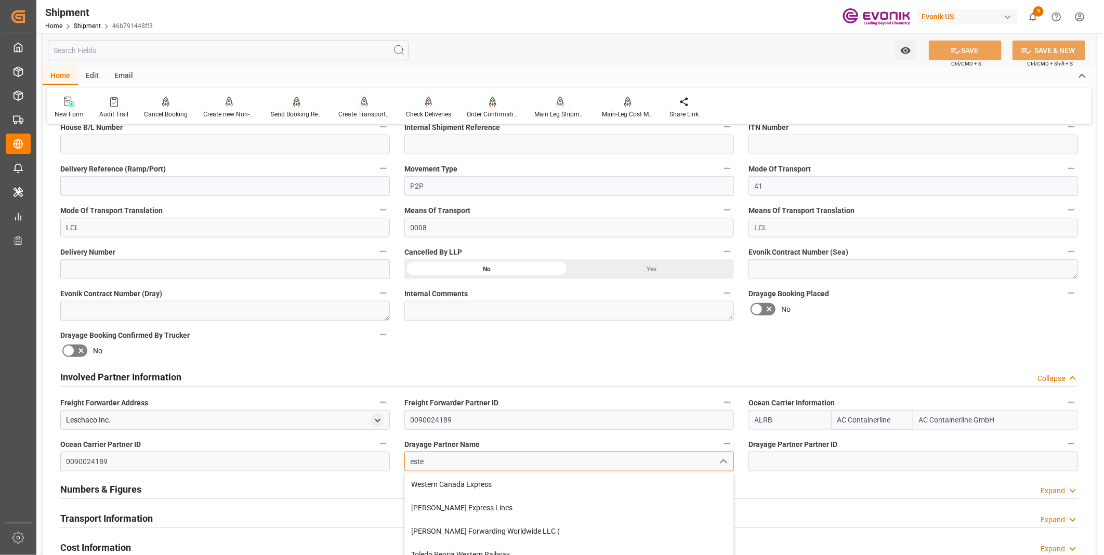
scroll to position [404, 0]
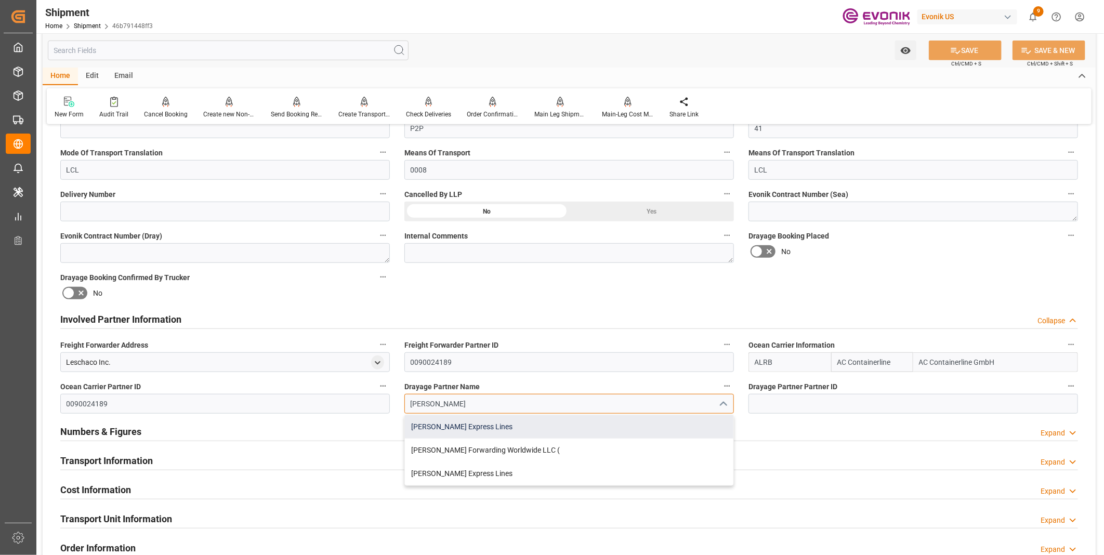
click at [445, 422] on div "[PERSON_NAME] Express Lines" at bounding box center [569, 426] width 328 height 23
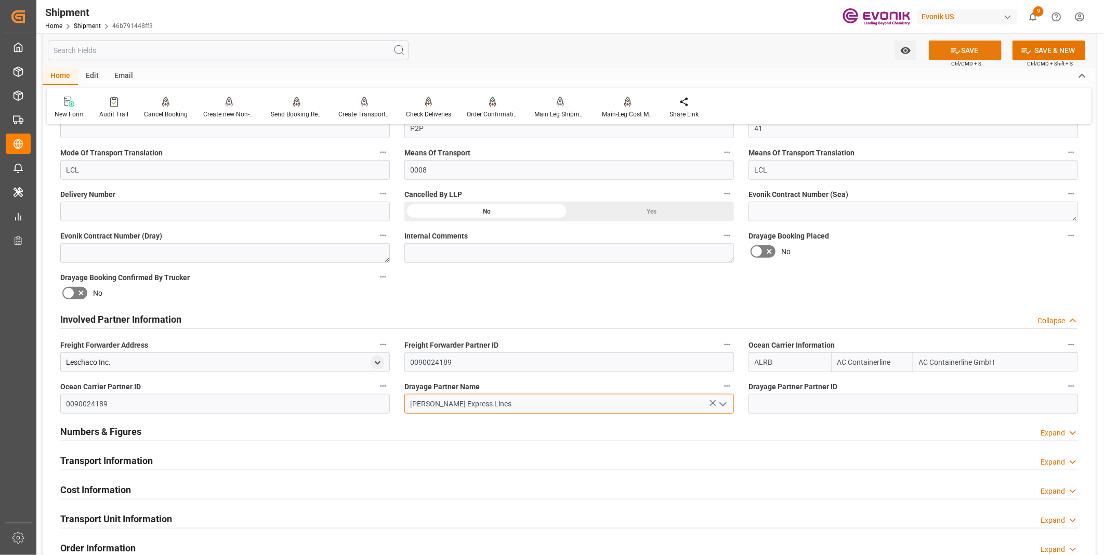
type input "[PERSON_NAME] Express Lines"
click at [963, 52] on button "SAVE" at bounding box center [965, 51] width 73 height 20
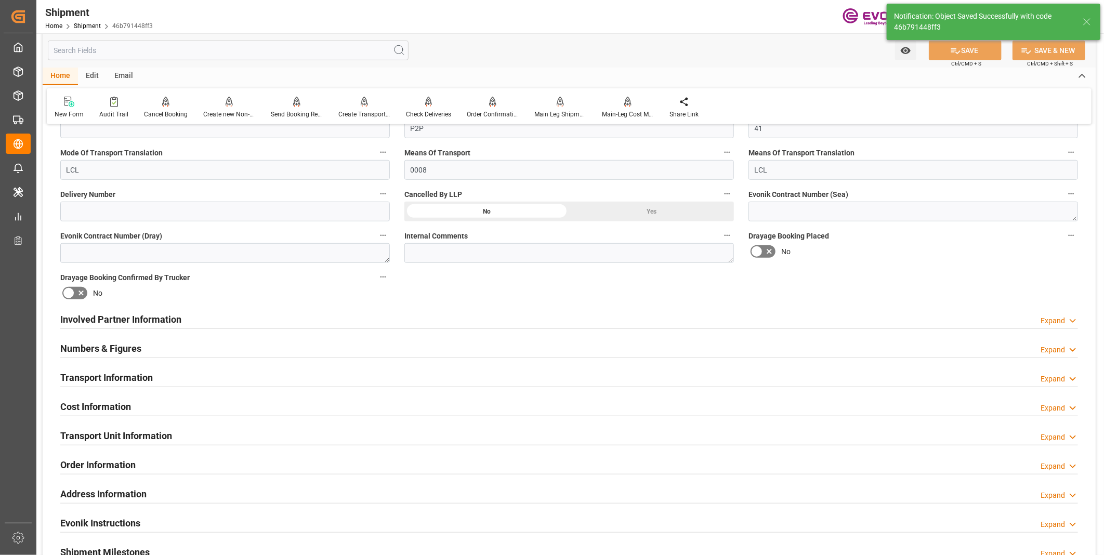
click at [323, 323] on div "Involved Partner Information Expand" at bounding box center [569, 319] width 1018 height 20
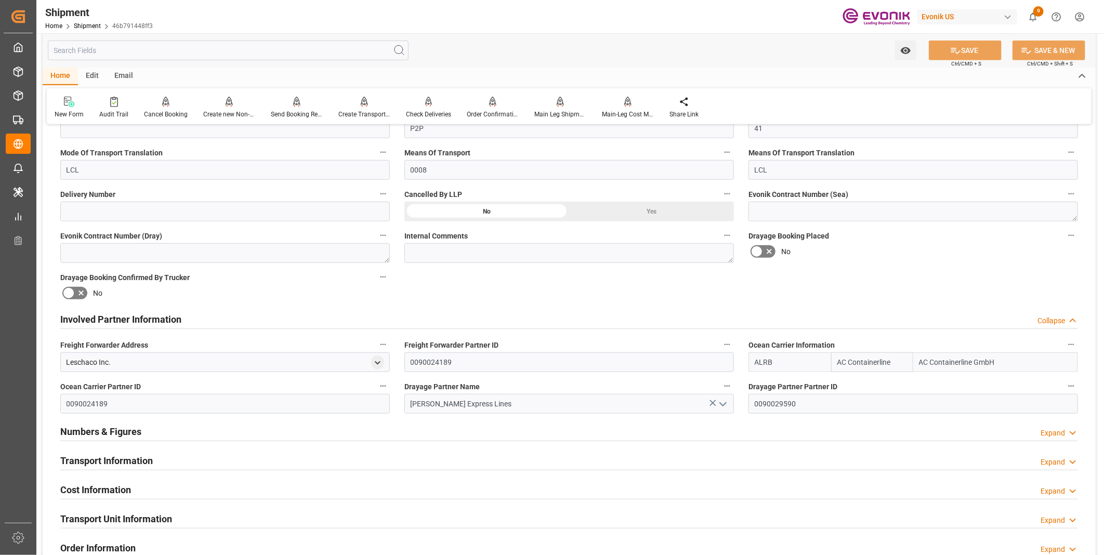
click at [324, 430] on div "Numbers & Figures Expand" at bounding box center [569, 431] width 1018 height 20
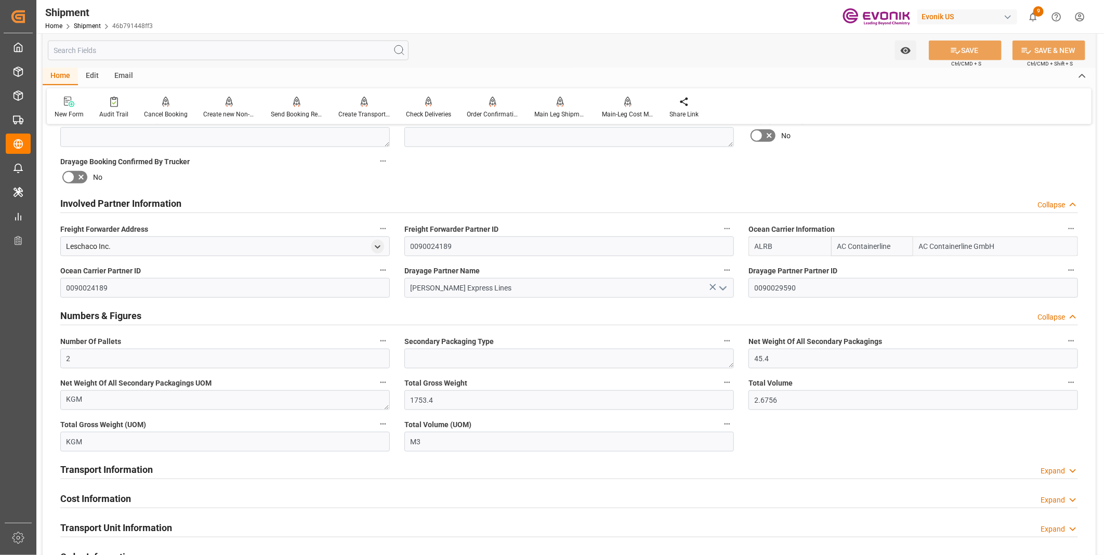
scroll to position [577, 0]
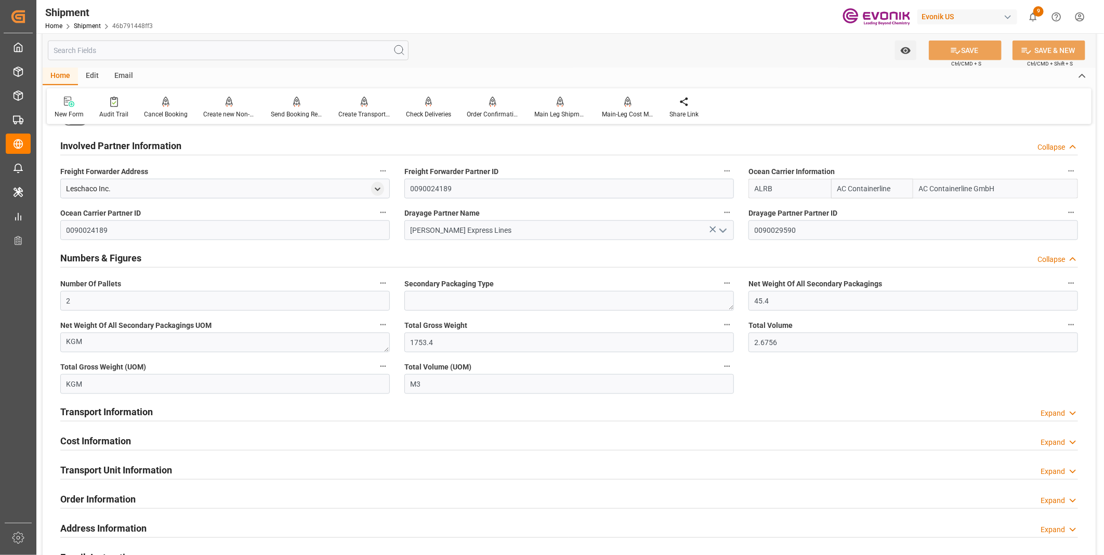
click at [419, 260] on div "Numbers & Figures Collapse" at bounding box center [569, 257] width 1018 height 20
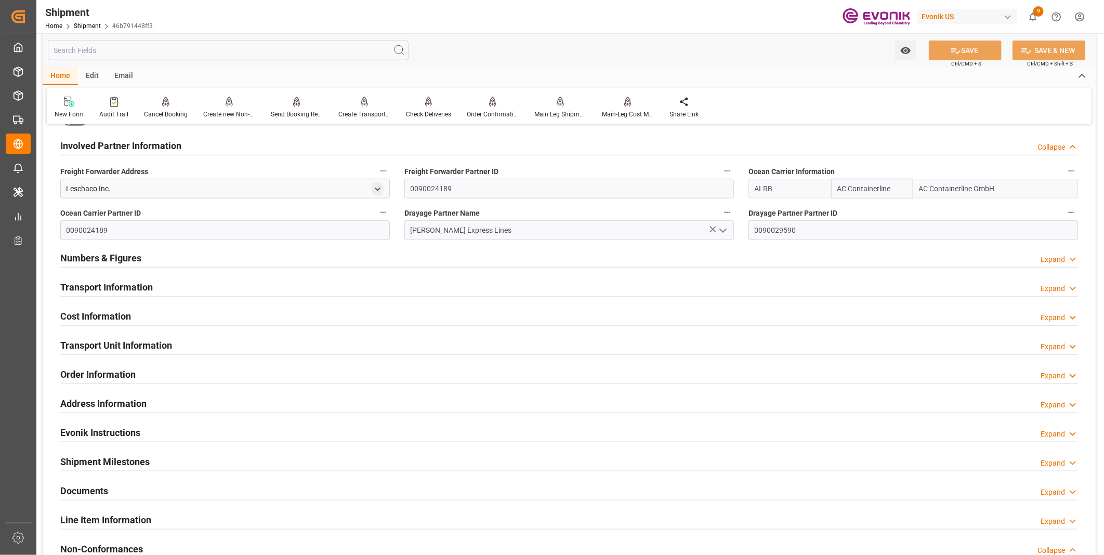
click at [195, 285] on div "Transport Information Expand" at bounding box center [569, 287] width 1018 height 20
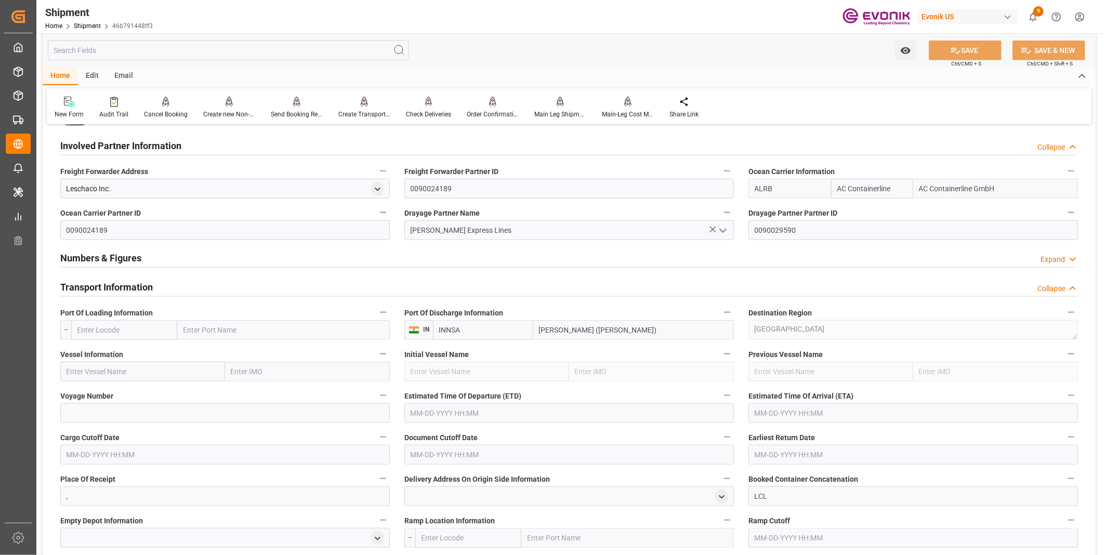
click at [117, 327] on input "text" at bounding box center [124, 330] width 106 height 20
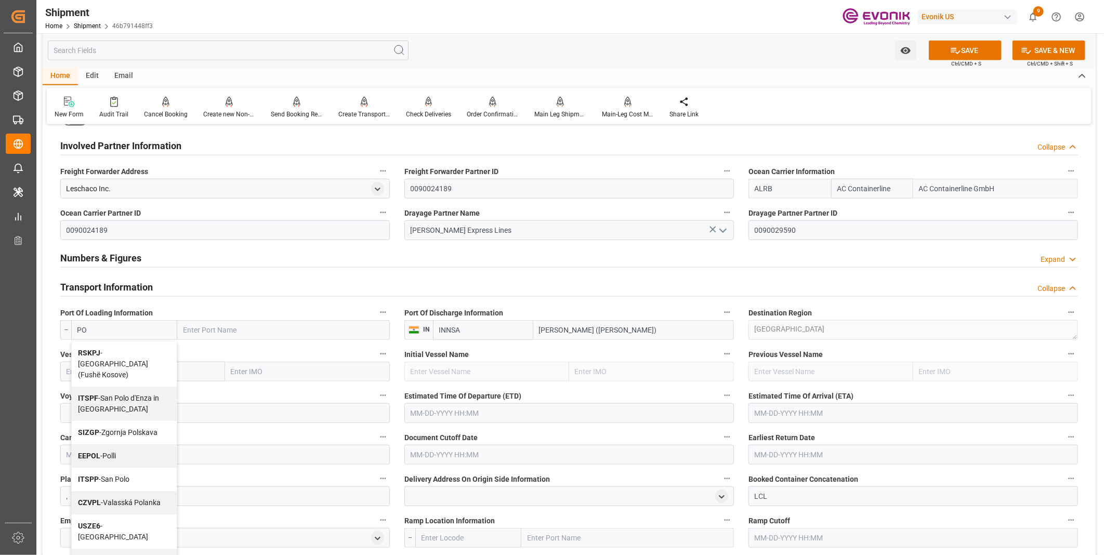
type input "P"
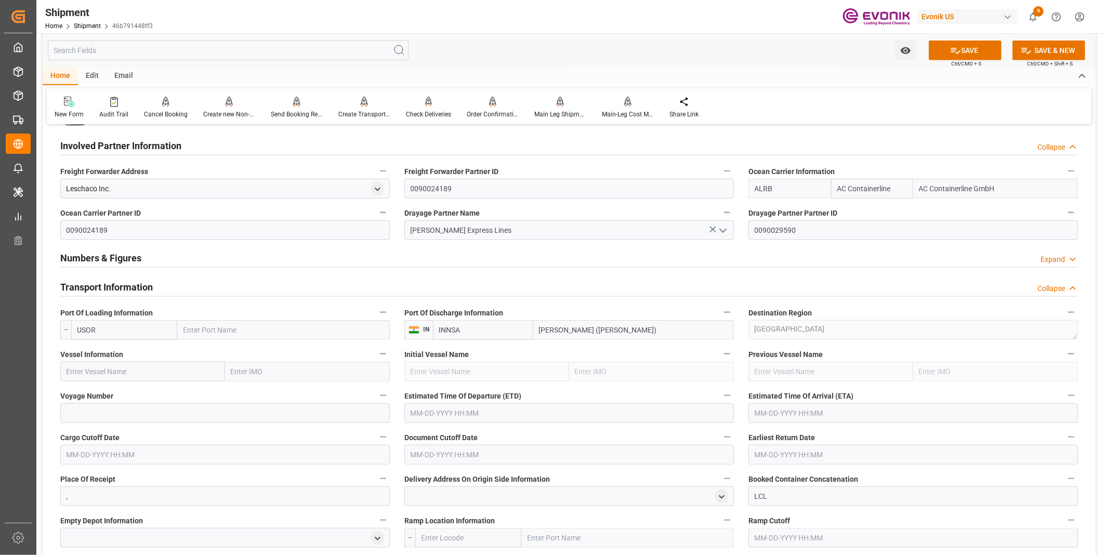
type input "USORF"
click at [94, 356] on div "USORF - Norfolk" at bounding box center [124, 358] width 105 height 34
type input "[GEOGRAPHIC_DATA]"
type input "USORF"
click at [960, 49] on button "SAVE" at bounding box center [965, 51] width 73 height 20
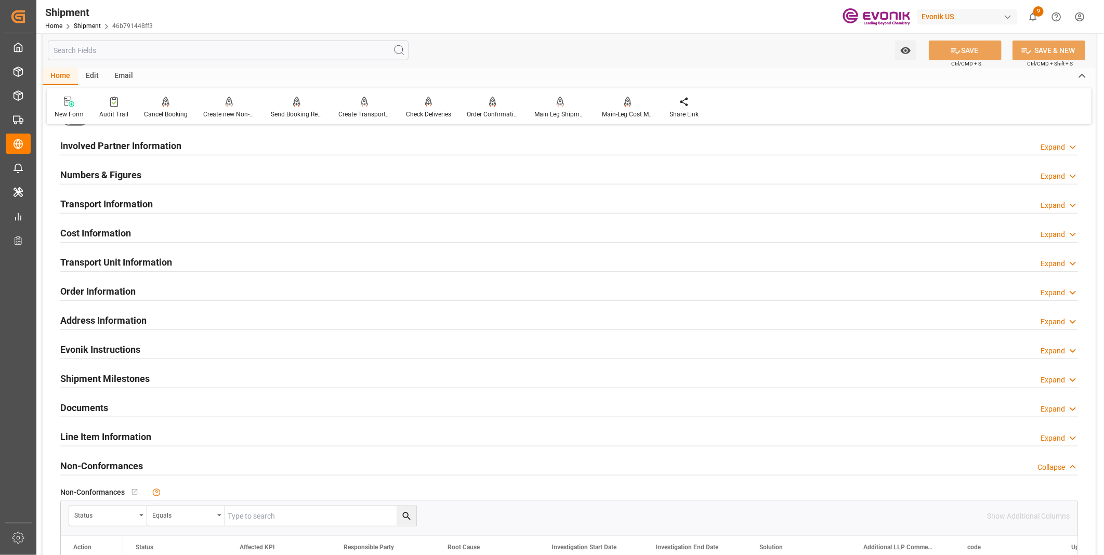
click at [151, 205] on h2 "Transport Information" at bounding box center [106, 204] width 93 height 14
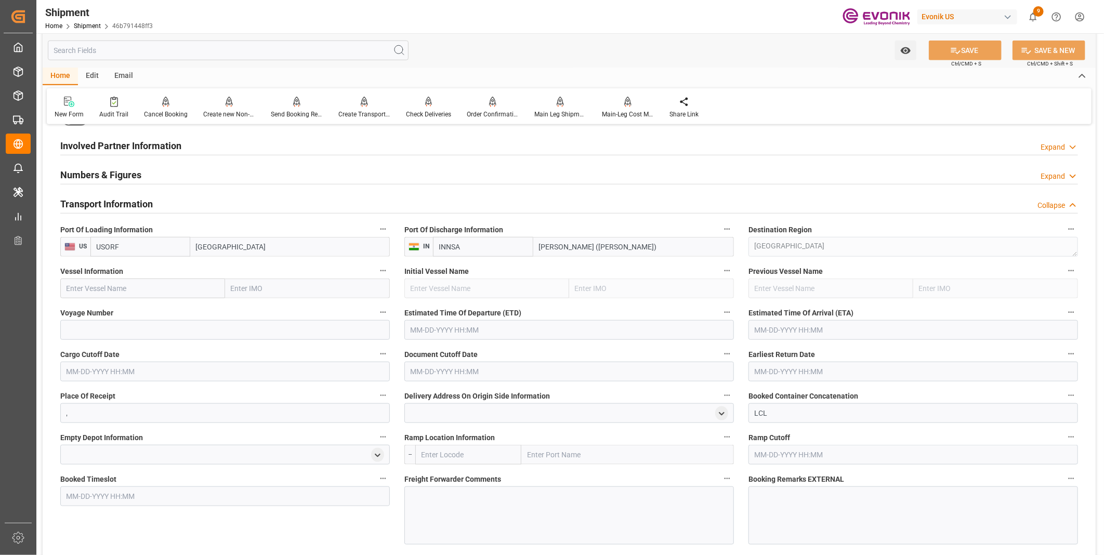
click at [131, 246] on input "USORF" at bounding box center [140, 247] width 100 height 20
click at [104, 286] on input "text" at bounding box center [142, 289] width 165 height 20
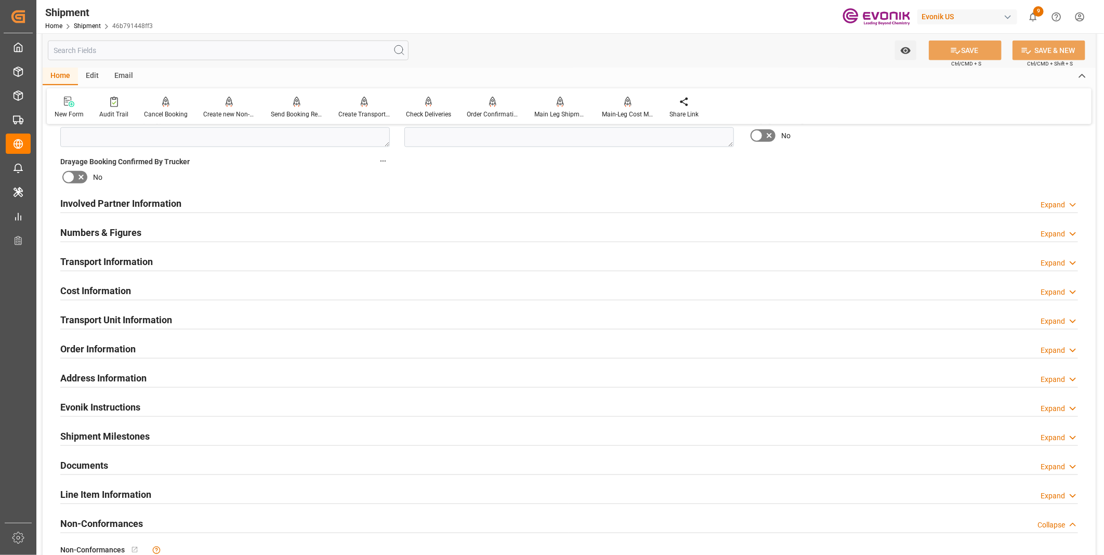
scroll to position [577, 0]
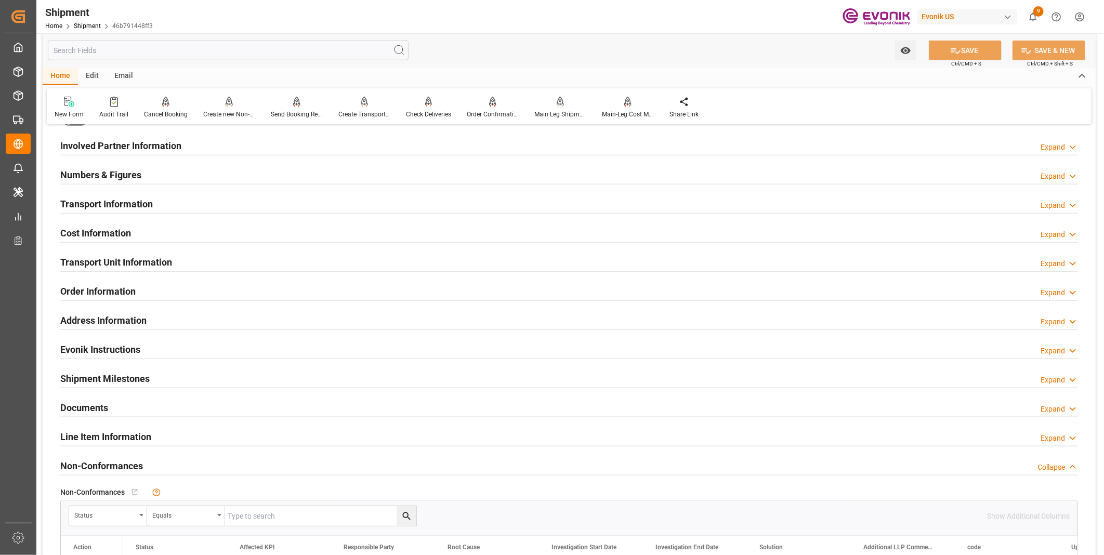
click at [155, 208] on div "Transport Information Expand" at bounding box center [569, 203] width 1018 height 20
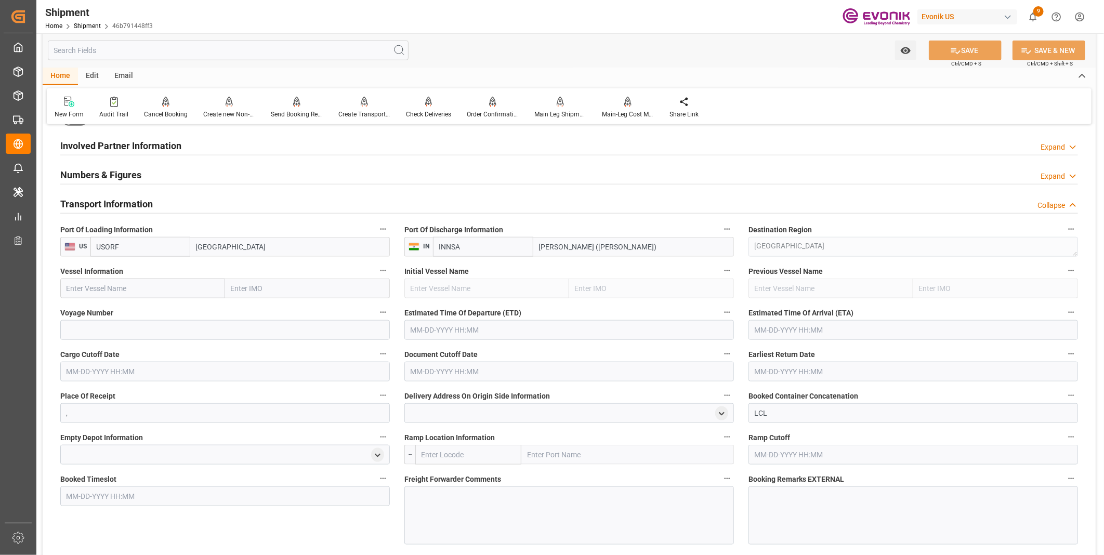
click at [121, 292] on input "text" at bounding box center [142, 289] width 165 height 20
click at [162, 291] on input "text" at bounding box center [142, 289] width 165 height 20
paste input "CMA CGM OTELLO"
click at [117, 315] on div "CMA CGM Otello - 9299628" at bounding box center [110, 311] width 99 height 23
type input "CMA CGM Otello"
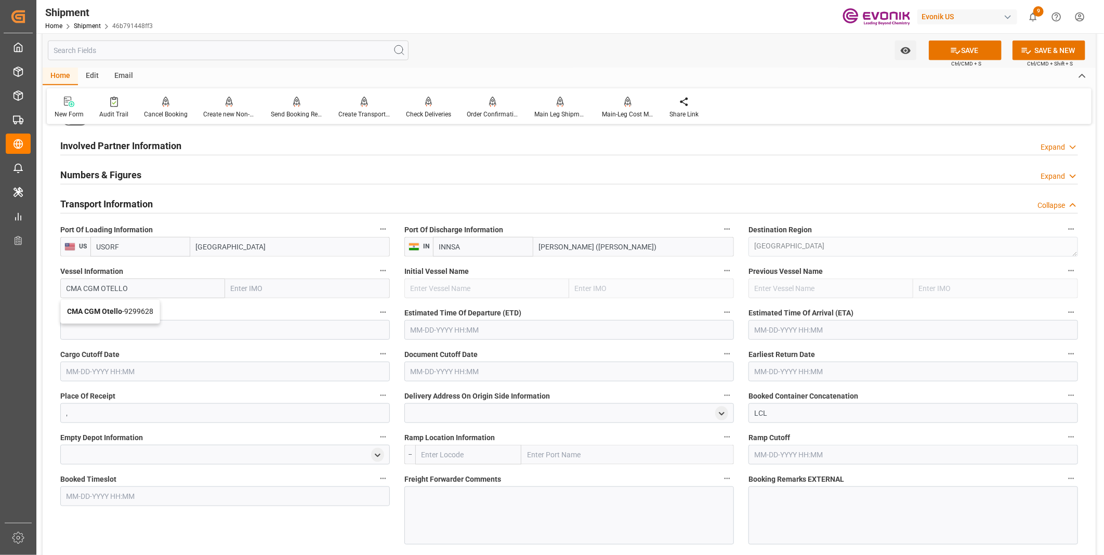
type input "9299628"
type input "CMA CGM Otello"
click at [963, 49] on button "SAVE" at bounding box center [965, 51] width 73 height 20
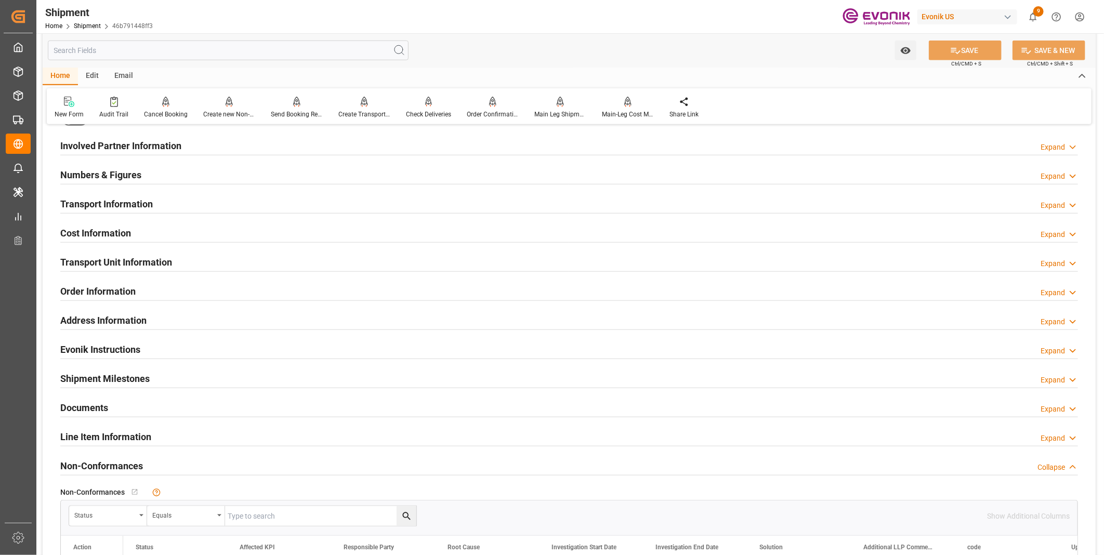
click at [151, 200] on h2 "Transport Information" at bounding box center [106, 204] width 93 height 14
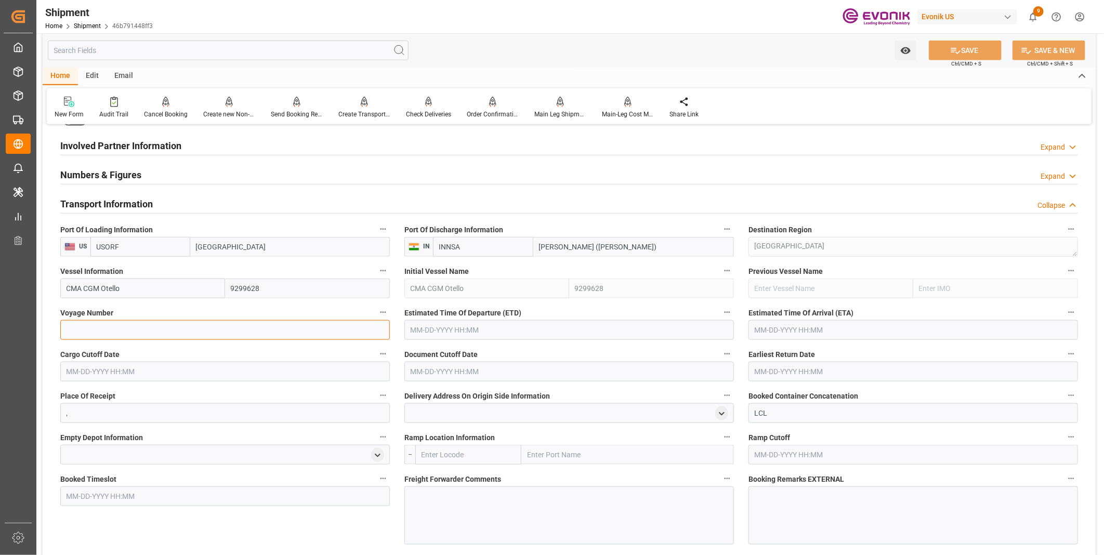
click at [118, 334] on input at bounding box center [225, 330] width 330 height 20
paste input "0INKME1MA"
type input "0INKME1MA"
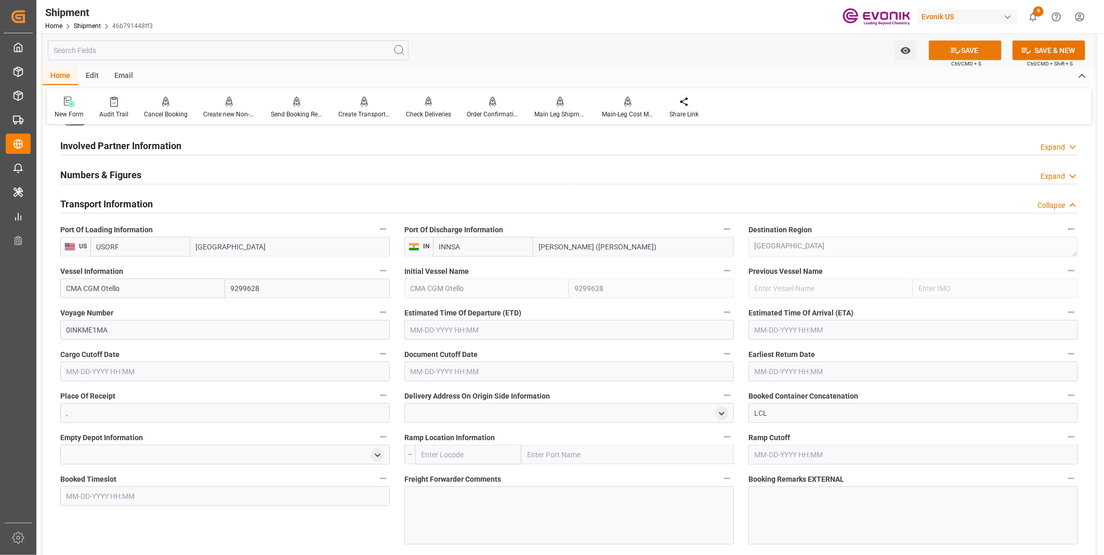
click at [968, 44] on button "SAVE" at bounding box center [965, 51] width 73 height 20
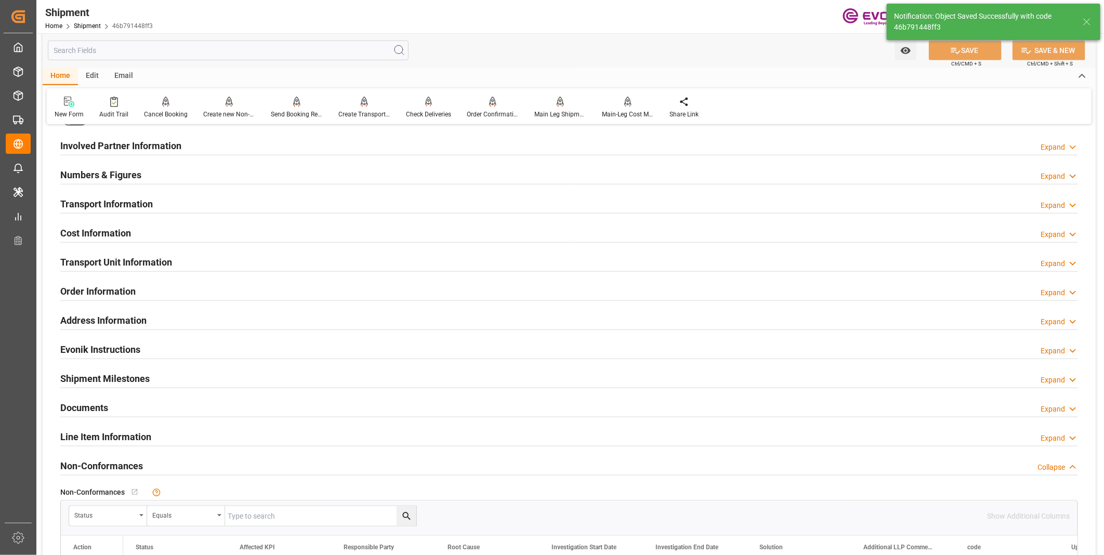
click at [226, 203] on div "Transport Information Expand" at bounding box center [569, 203] width 1018 height 20
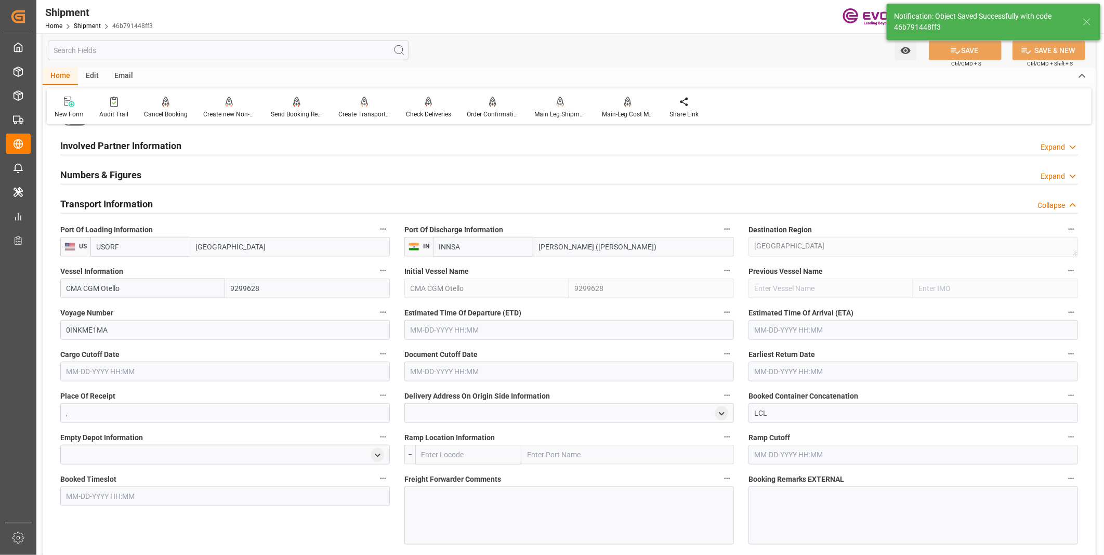
click at [479, 326] on input "text" at bounding box center [569, 330] width 330 height 20
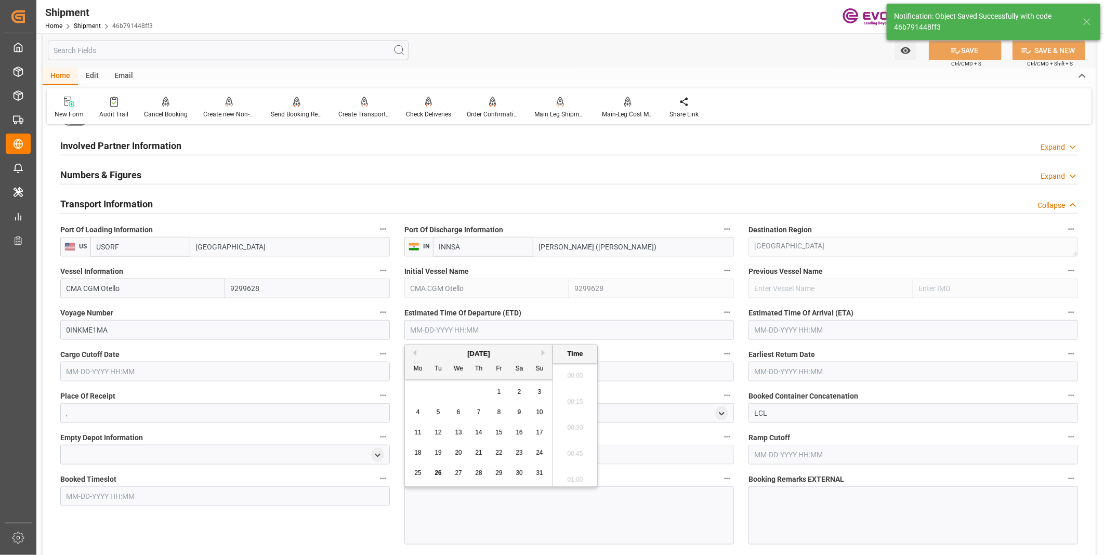
scroll to position [965, 0]
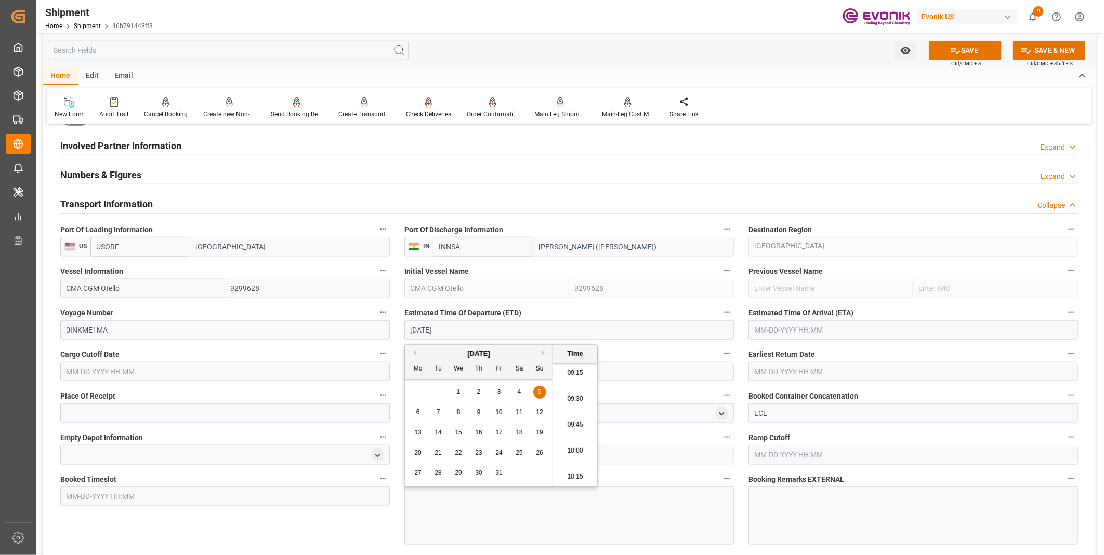
click at [564, 399] on li "09:30" at bounding box center [575, 399] width 44 height 26
type input "[DATE] 09:30"
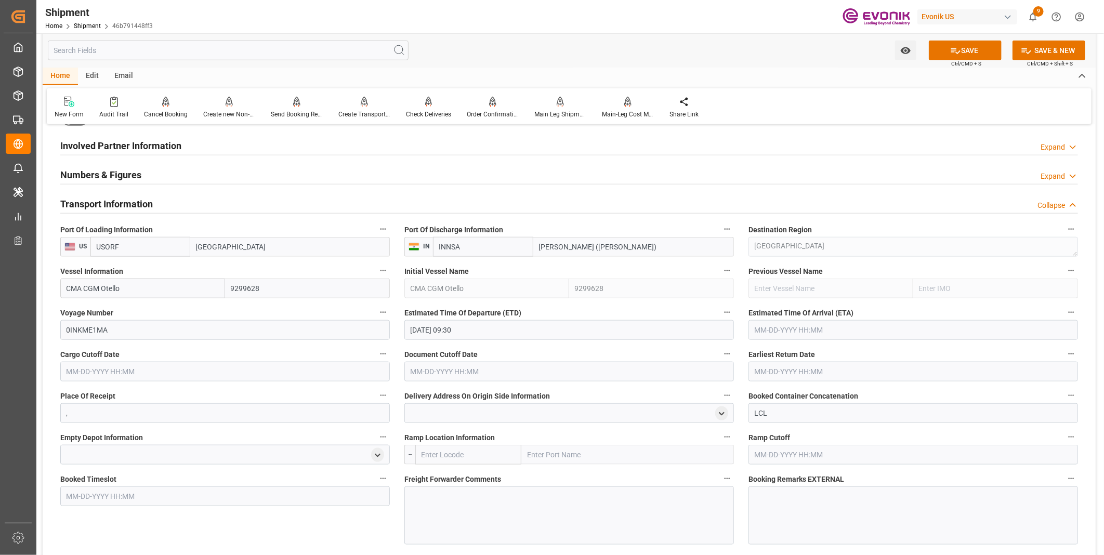
click at [766, 331] on input "text" at bounding box center [913, 330] width 330 height 20
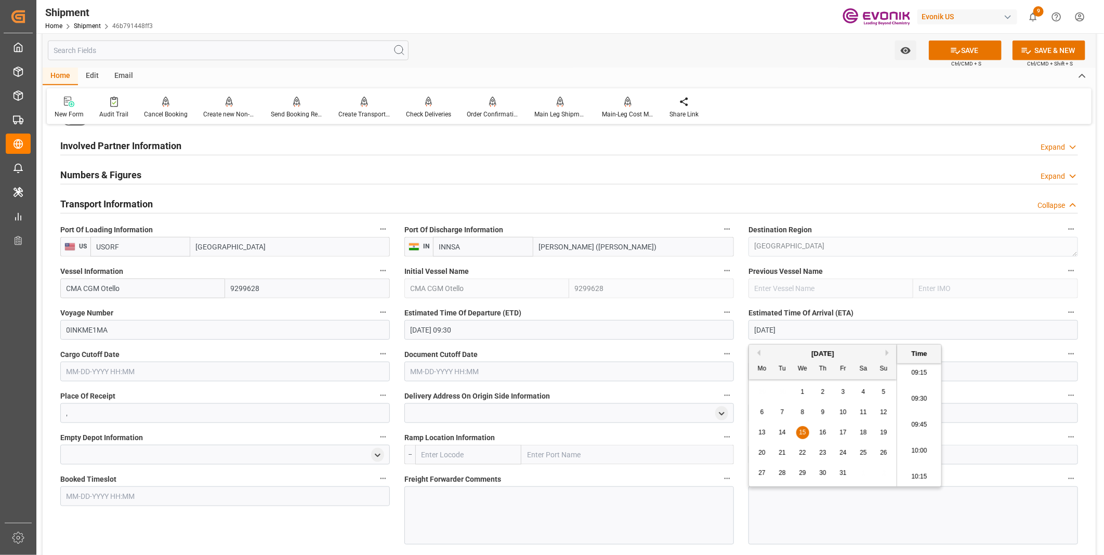
click at [912, 403] on li "09:30" at bounding box center [919, 399] width 44 height 26
type input "[DATE] 09:30"
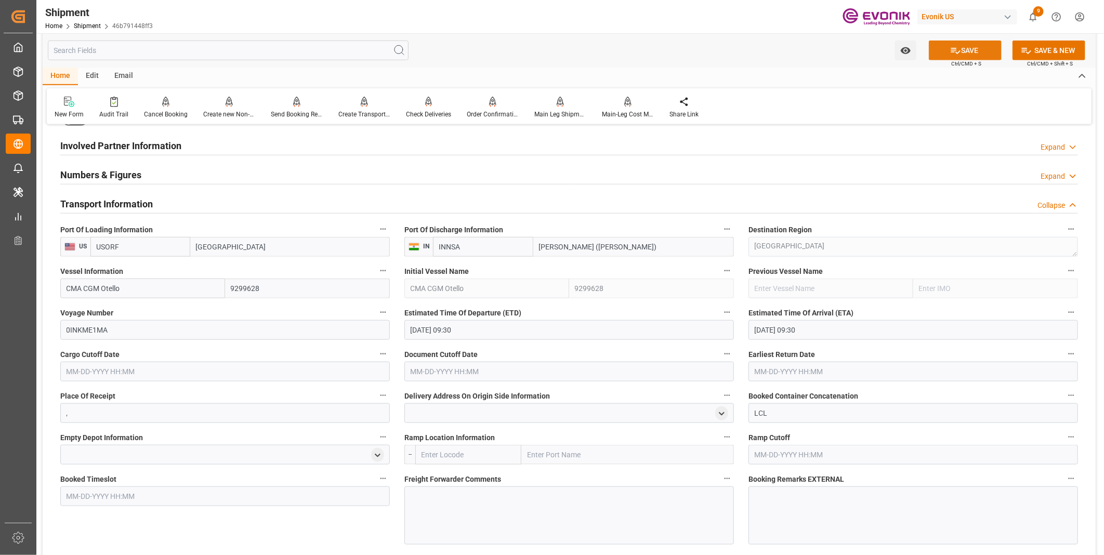
click at [955, 50] on icon at bounding box center [955, 50] width 11 height 11
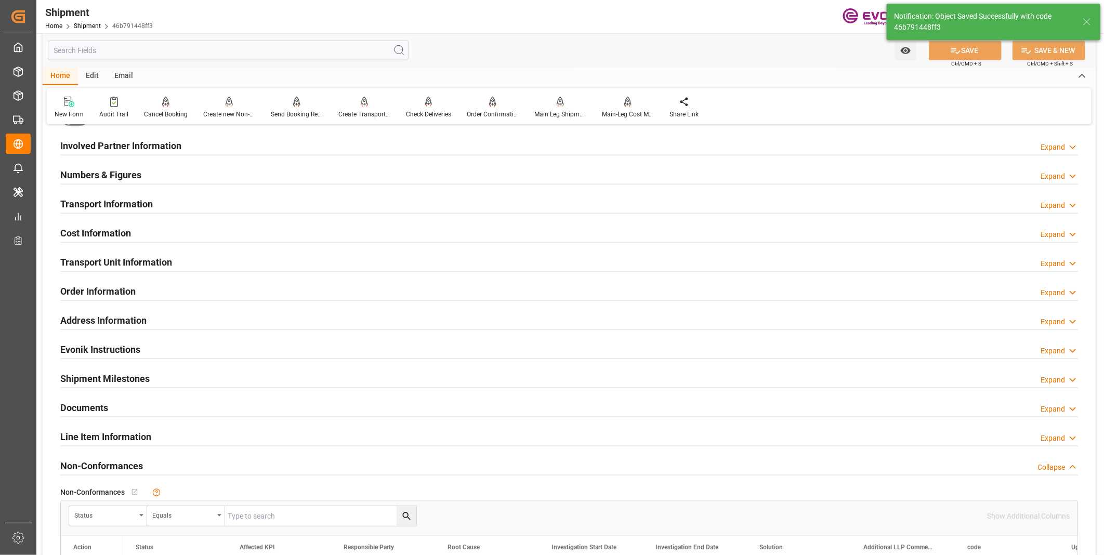
scroll to position [462, 0]
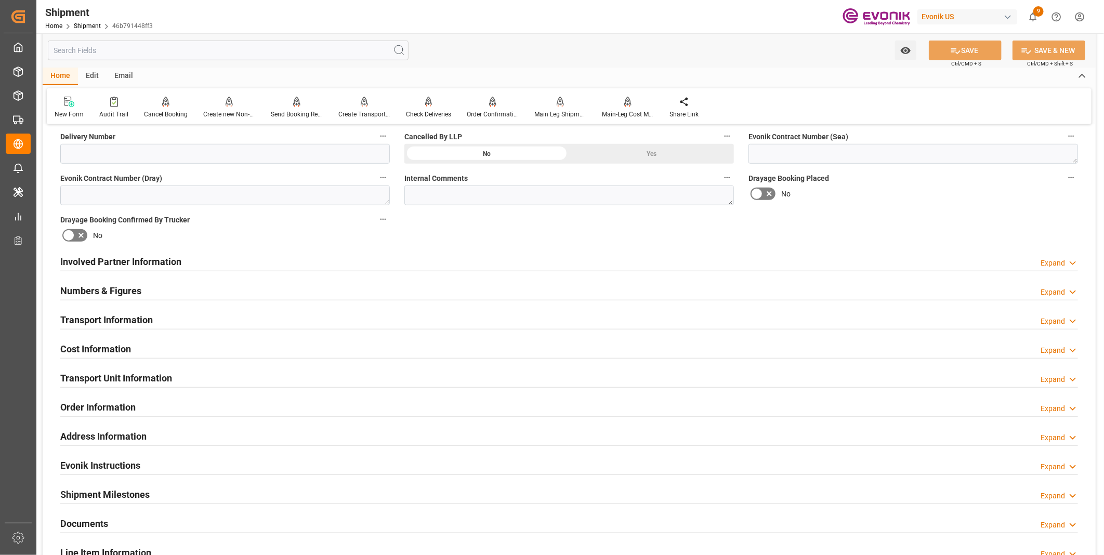
click at [189, 319] on div "Transport Information Expand" at bounding box center [569, 319] width 1018 height 20
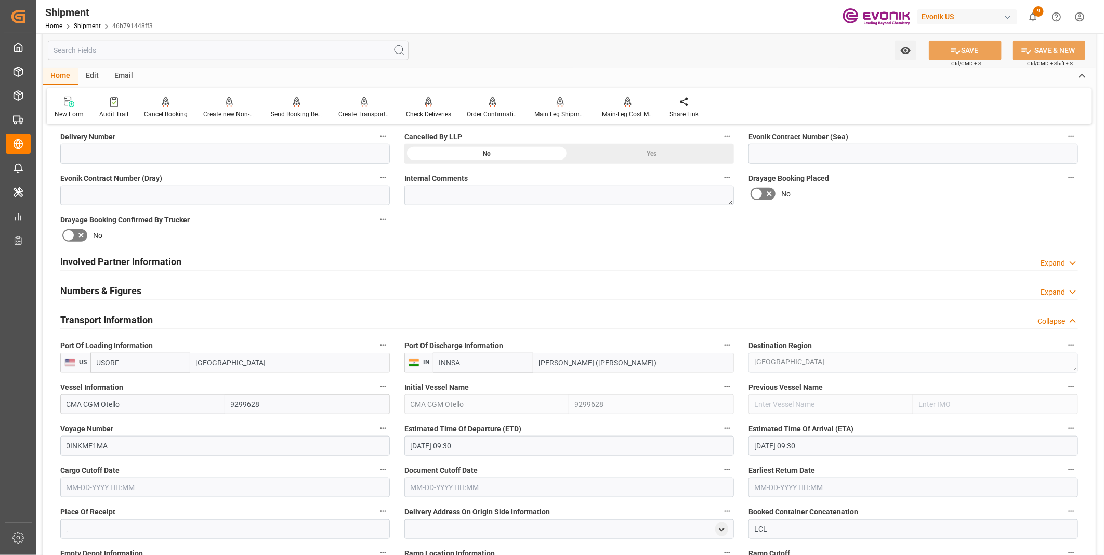
click at [106, 483] on input "text" at bounding box center [225, 488] width 330 height 20
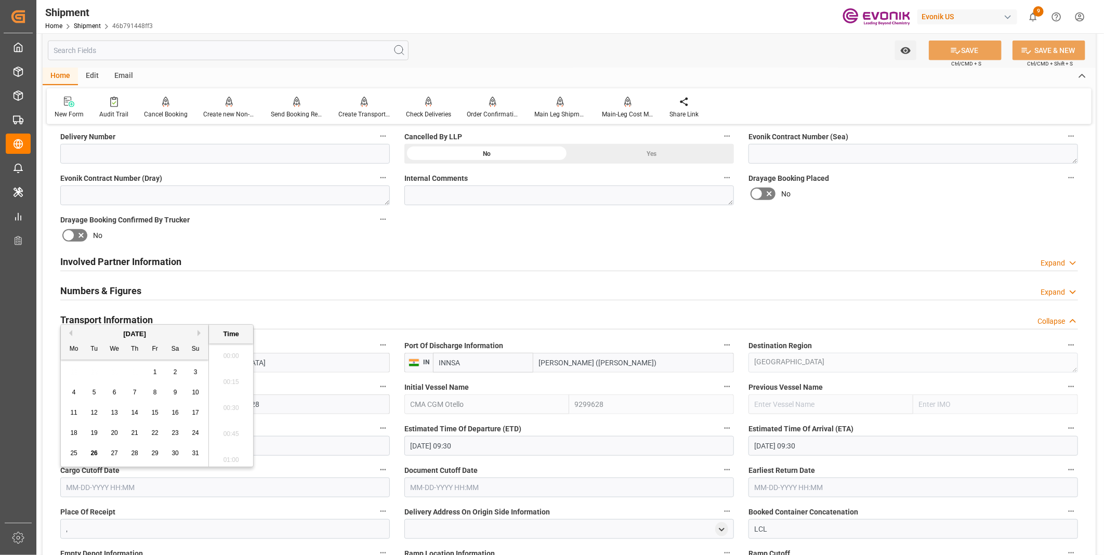
scroll to position [965, 0]
click at [242, 429] on li "10:00" at bounding box center [231, 431] width 44 height 26
type input "[DATE] 10:00"
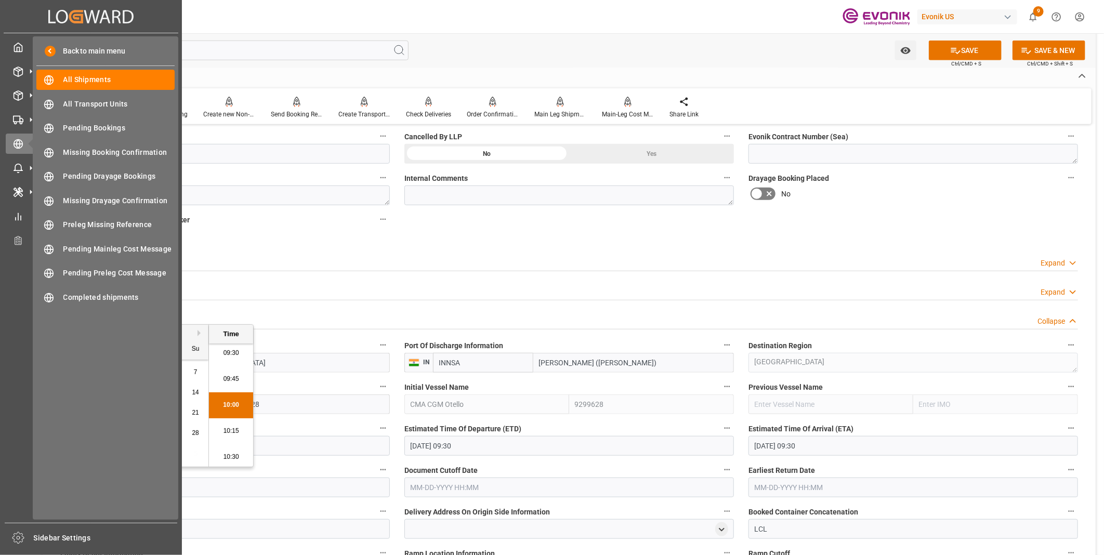
drag, startPoint x: 127, startPoint y: 489, endPoint x: 28, endPoint y: 486, distance: 99.3
click at [28, 486] on div "Created by potrace 1.15, written by Peter Selinger 2001-2017 Created by potrace…" at bounding box center [552, 277] width 1104 height 555
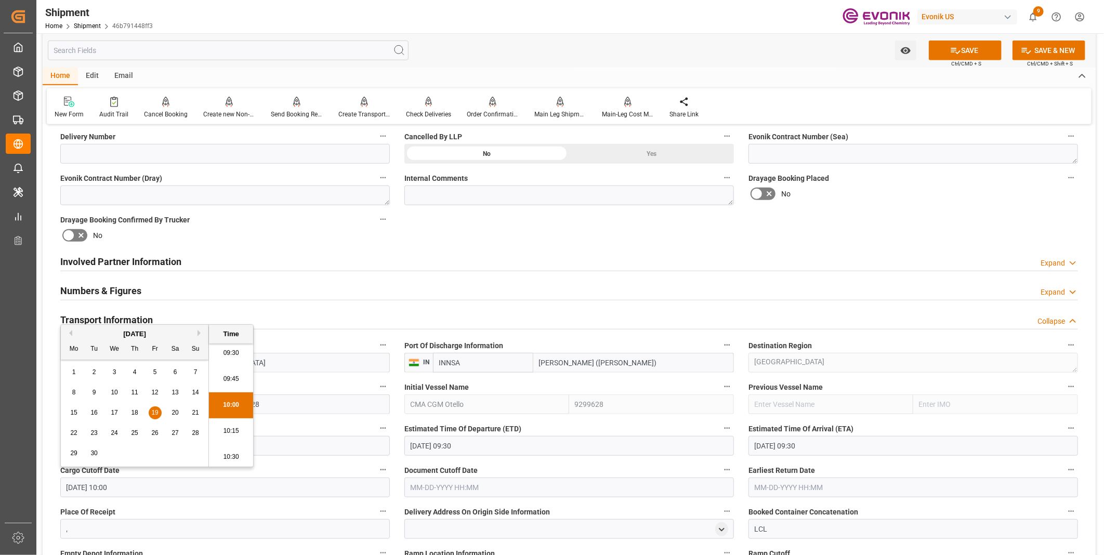
click at [413, 485] on input "text" at bounding box center [569, 488] width 330 height 20
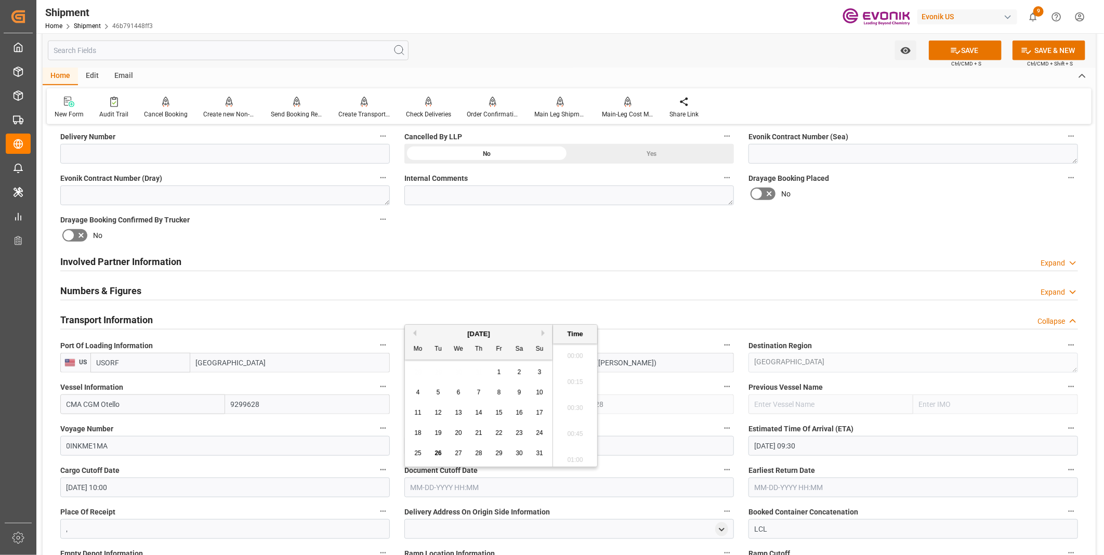
scroll to position [965, 0]
paste input "[DATE] 10:00"
type input "[DATE] 10:00"
click at [778, 488] on input "text" at bounding box center [913, 488] width 330 height 20
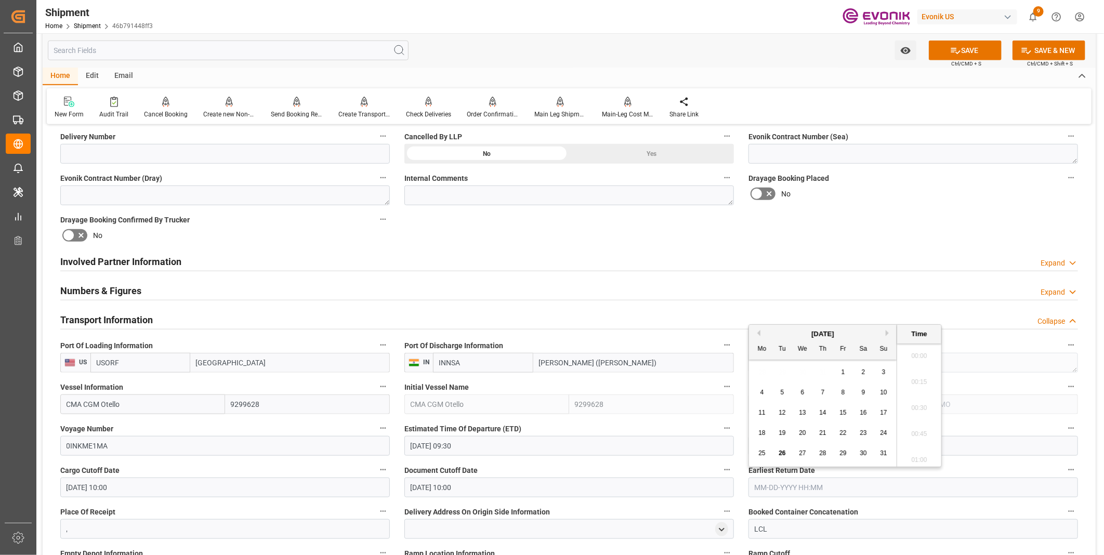
paste input "[DATE] 10:00"
type input "[DATE] 10:00"
click at [911, 432] on li "10:00" at bounding box center [919, 431] width 44 height 26
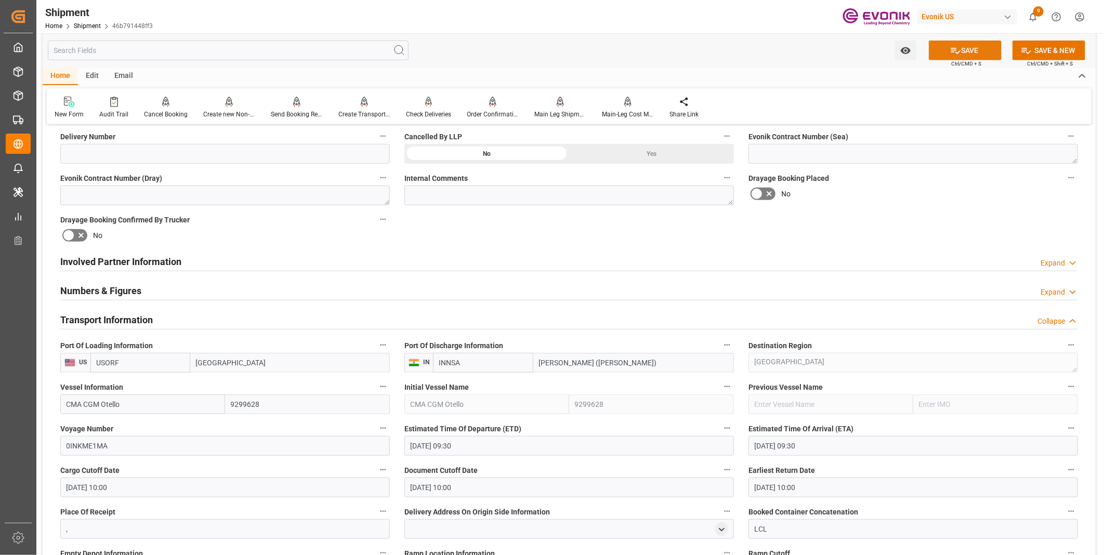
click at [981, 51] on button "SAVE" at bounding box center [965, 51] width 73 height 20
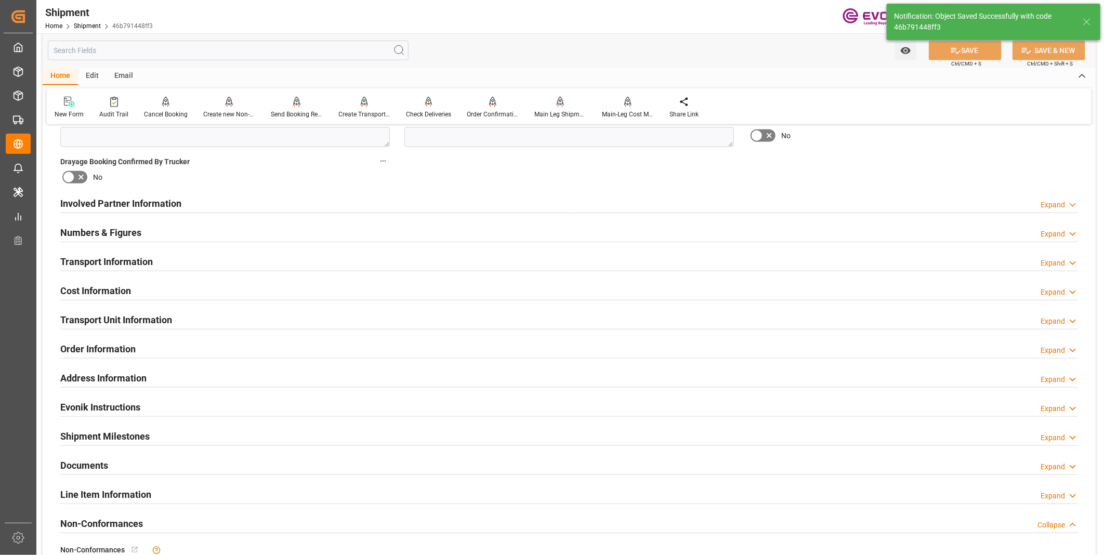
scroll to position [462, 0]
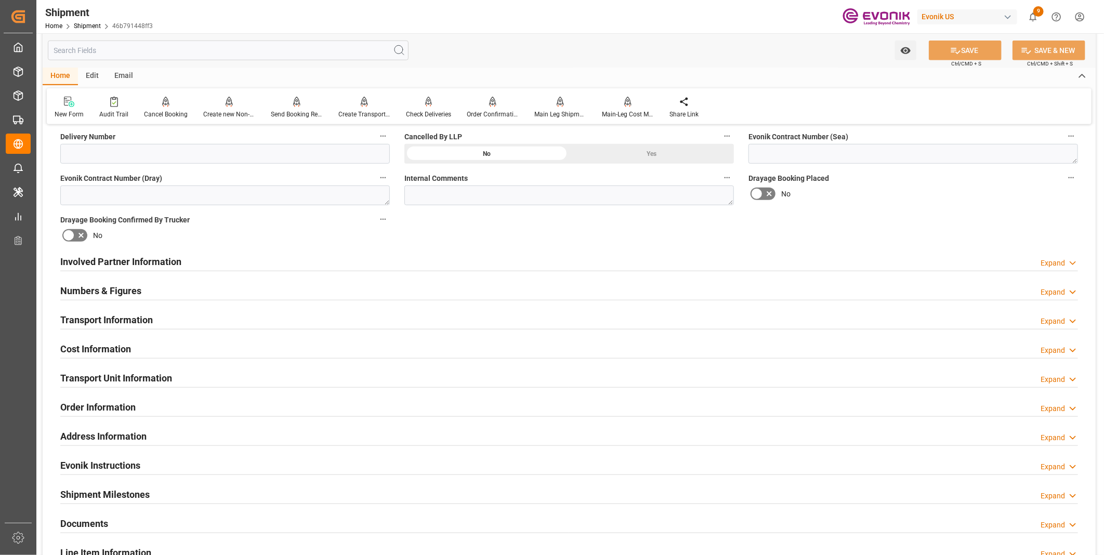
click at [179, 319] on div "Transport Information Expand" at bounding box center [569, 319] width 1018 height 20
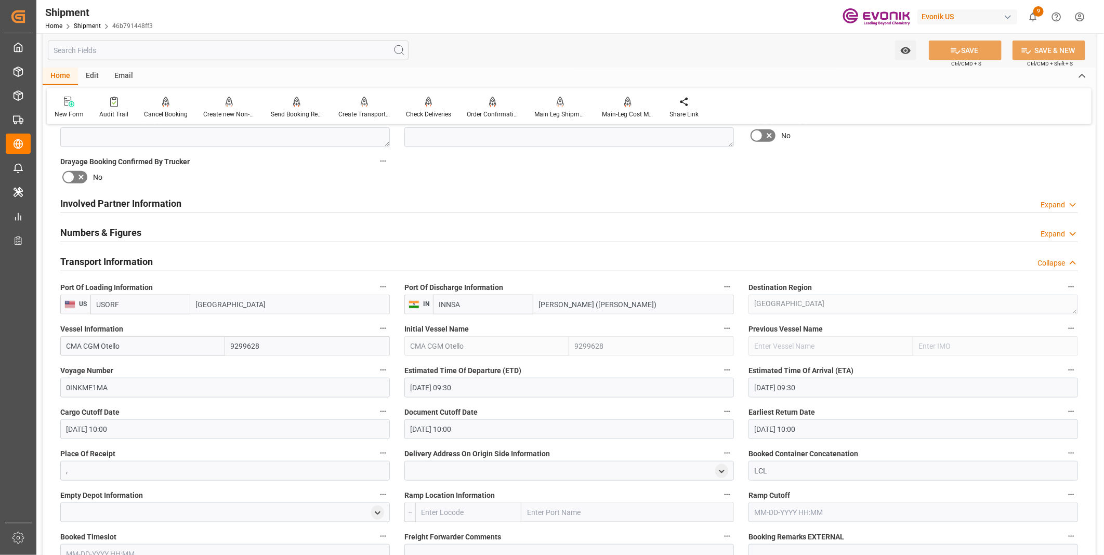
scroll to position [635, 0]
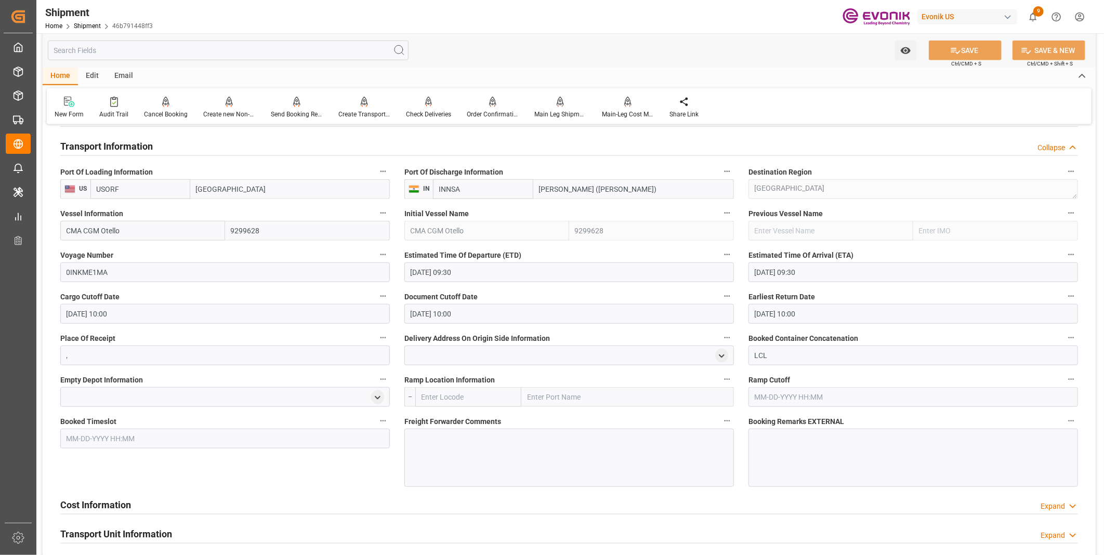
click at [453, 397] on input "text" at bounding box center [468, 397] width 106 height 20
click at [453, 399] on input "text" at bounding box center [468, 397] width 106 height 20
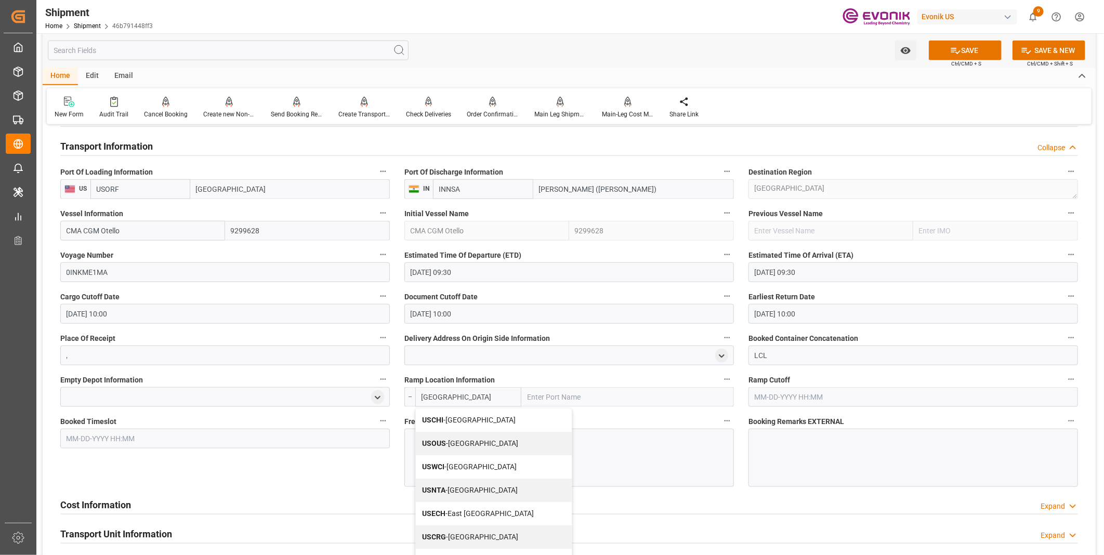
click at [449, 419] on span "USCHI - Chicago" at bounding box center [469, 420] width 94 height 8
type input "USCHI"
type input "[GEOGRAPHIC_DATA]"
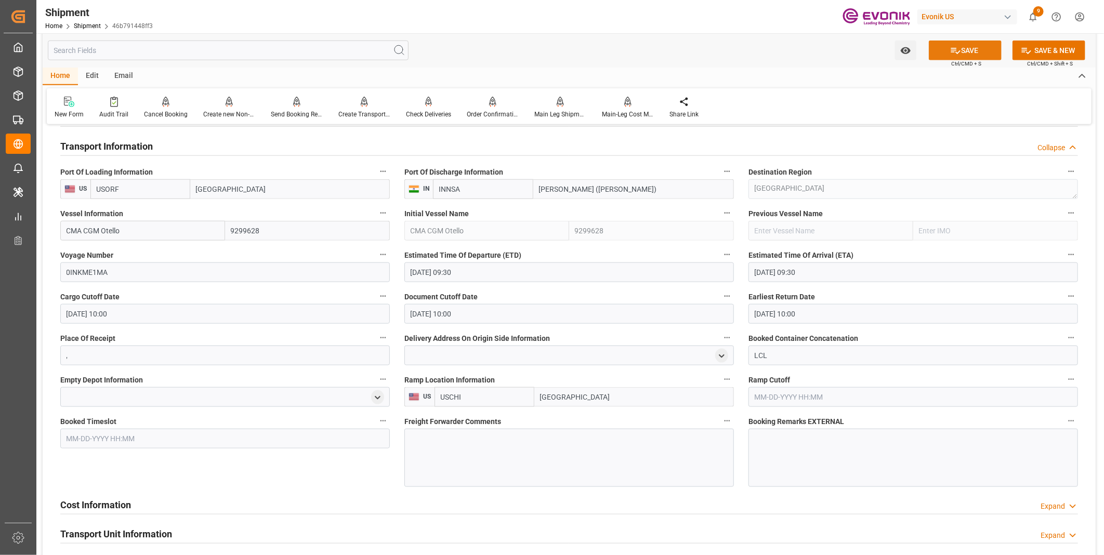
type input "USCHI"
click at [955, 49] on icon at bounding box center [955, 50] width 11 height 11
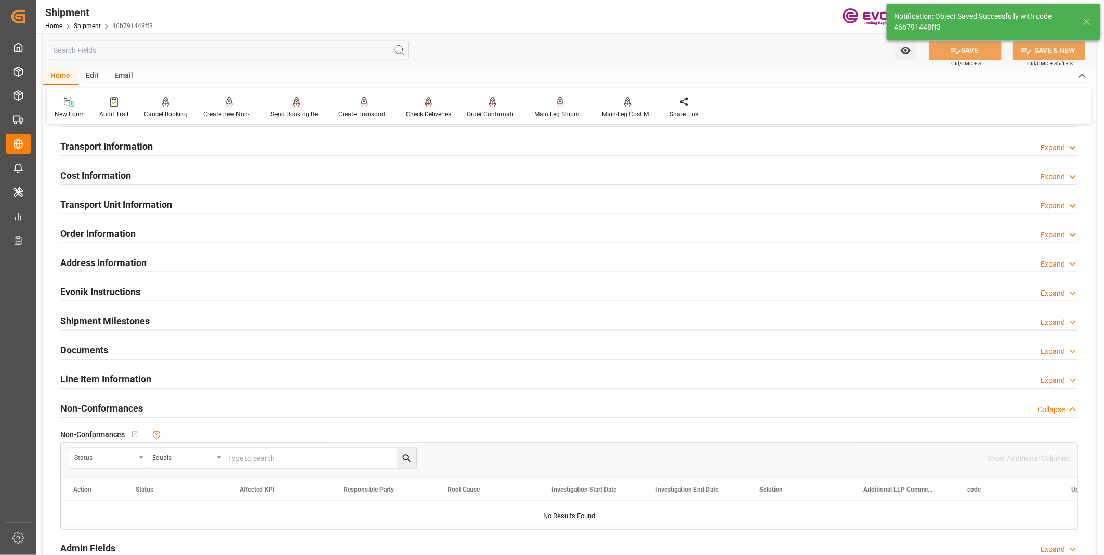
click at [287, 208] on div "Transport Unit Information Expand" at bounding box center [569, 204] width 1018 height 20
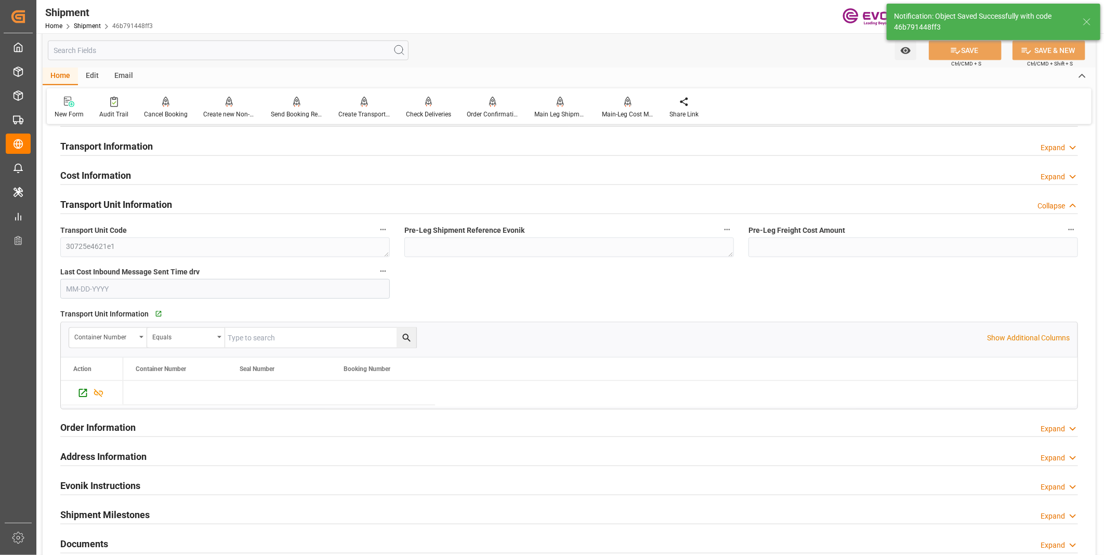
scroll to position [577, 0]
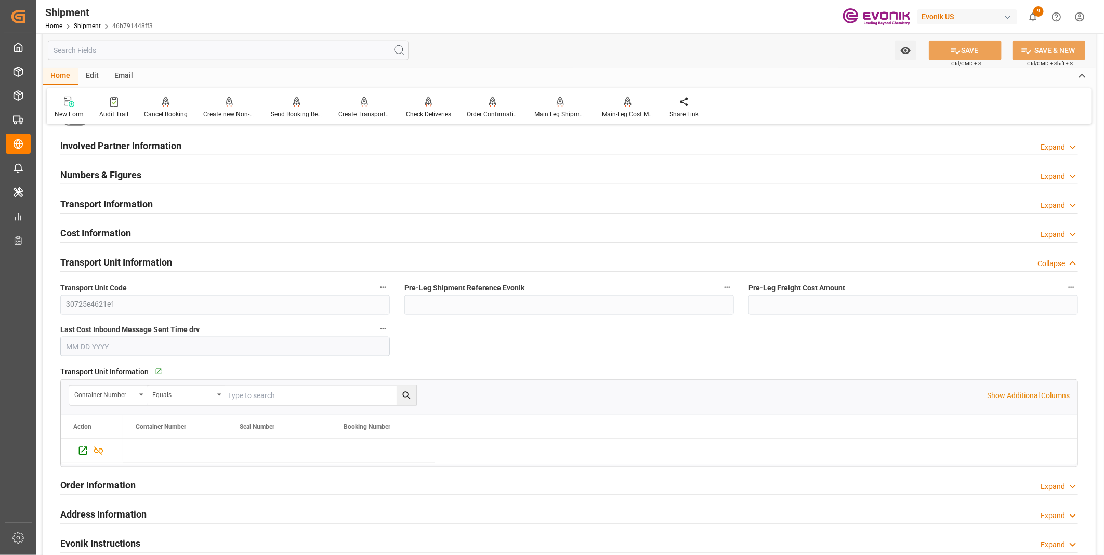
click at [282, 264] on div "Transport Unit Information Collapse" at bounding box center [569, 262] width 1018 height 20
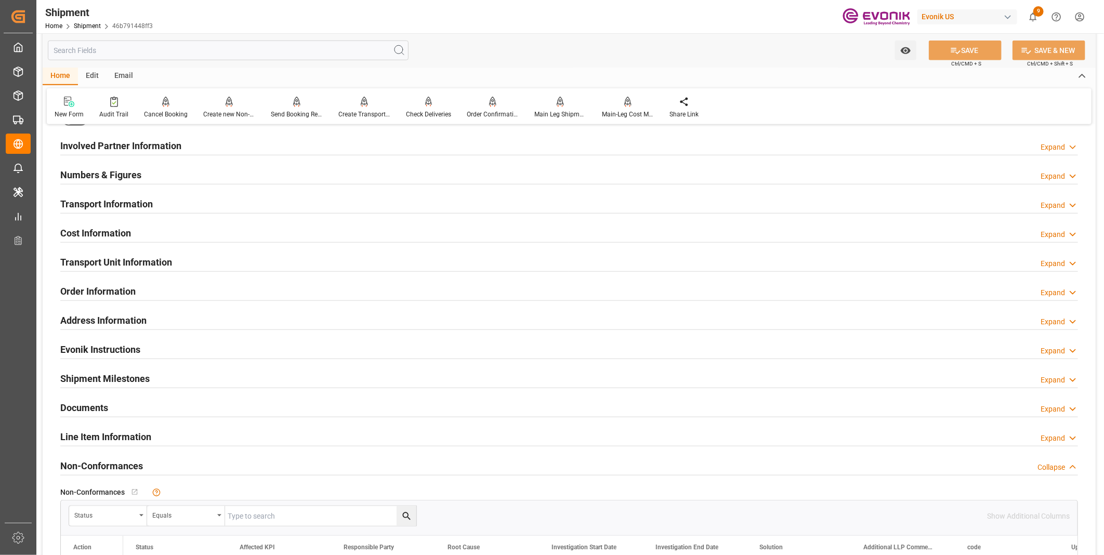
click at [271, 137] on div "Involved Partner Information Expand" at bounding box center [569, 145] width 1018 height 20
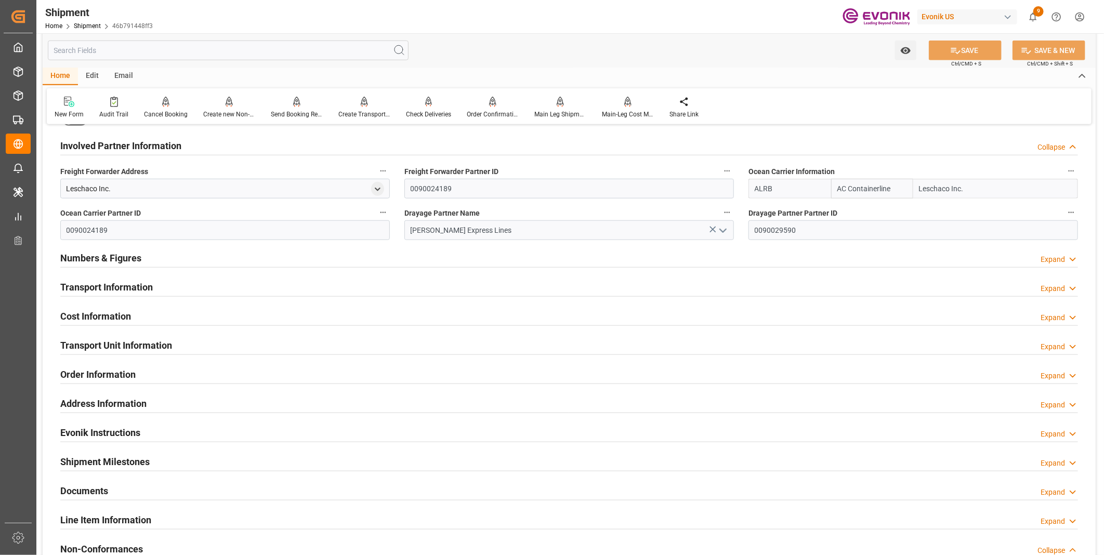
click at [168, 279] on div "Transport Information Expand" at bounding box center [569, 287] width 1018 height 20
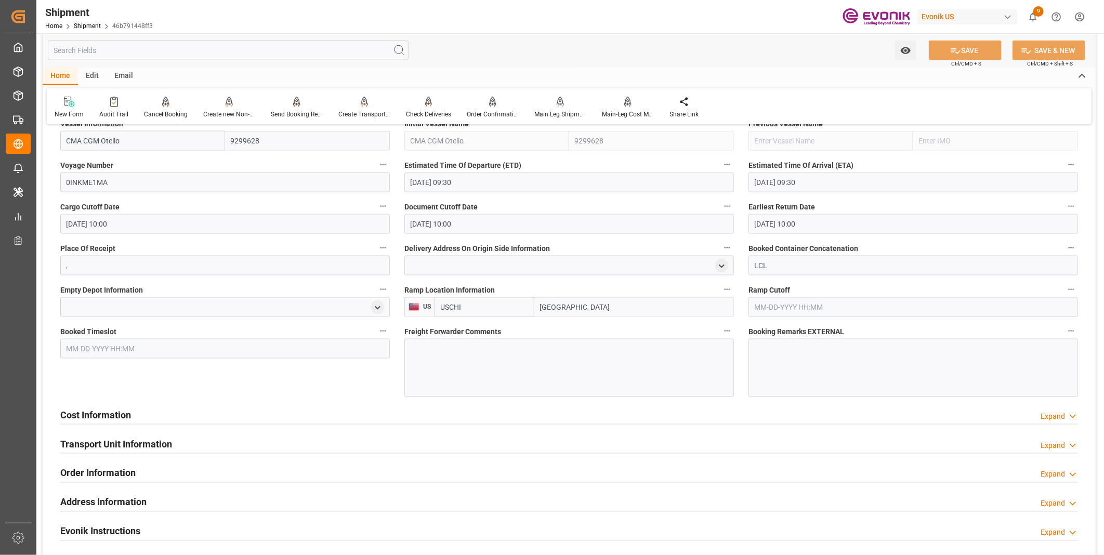
scroll to position [866, 0]
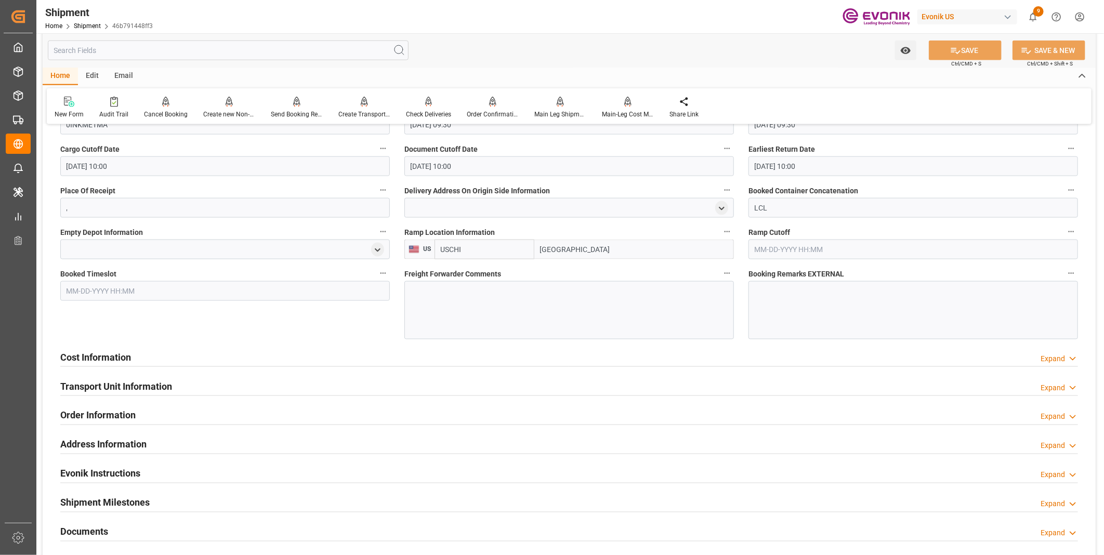
click at [437, 295] on div at bounding box center [569, 310] width 330 height 58
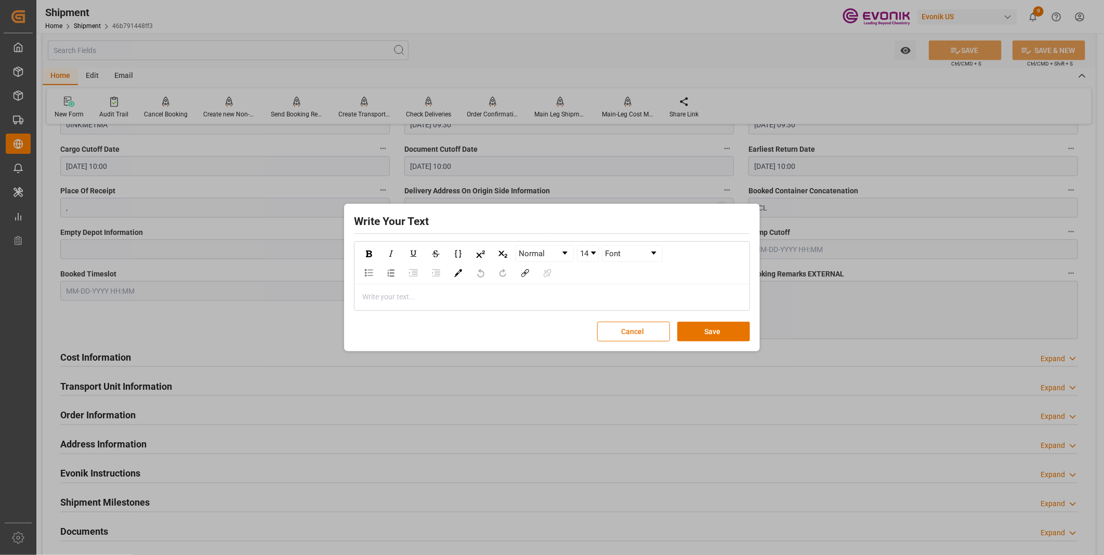
click at [449, 295] on div "rdw-editor" at bounding box center [552, 297] width 379 height 11
click at [716, 330] on button "Save" at bounding box center [713, 332] width 73 height 20
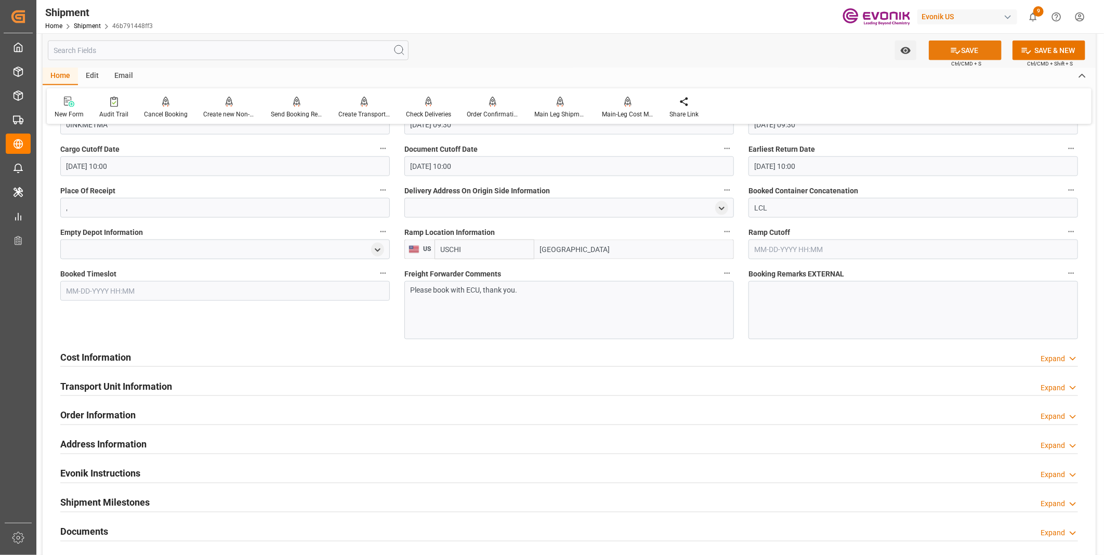
click at [959, 54] on button "SAVE" at bounding box center [965, 51] width 73 height 20
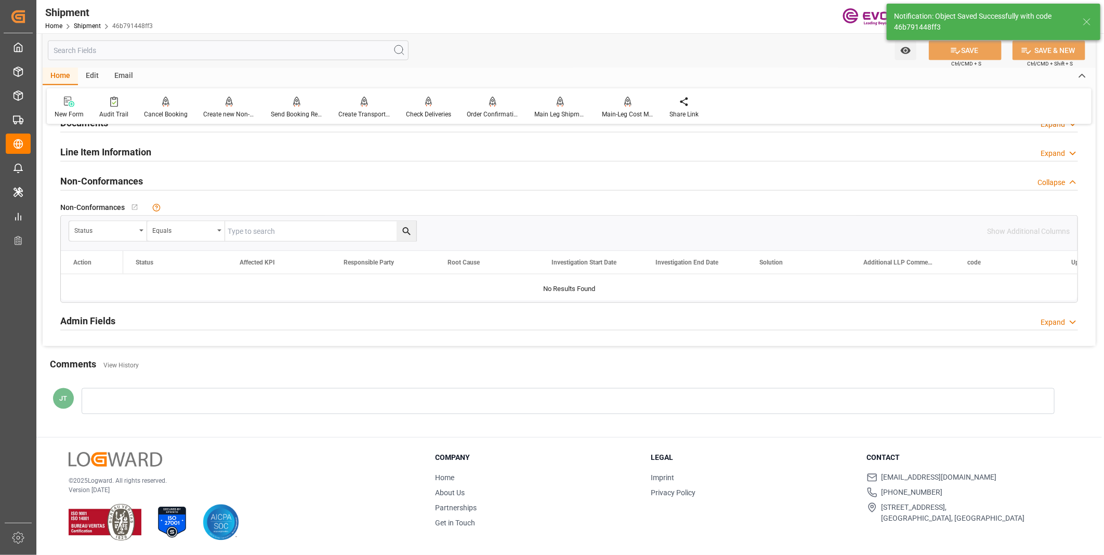
scroll to position [454, 0]
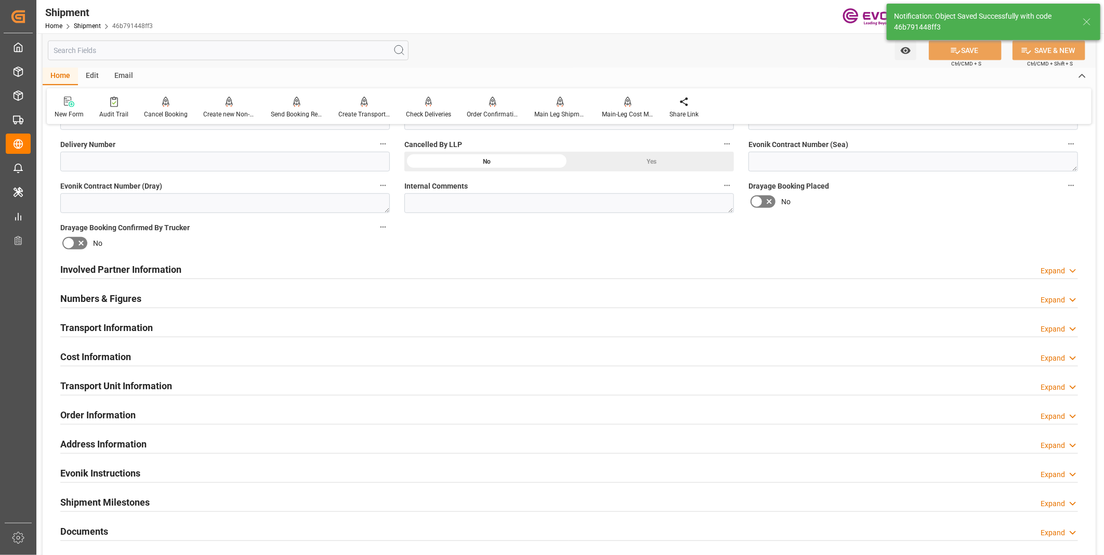
click at [234, 299] on div "Numbers & Figures Expand" at bounding box center [569, 298] width 1018 height 20
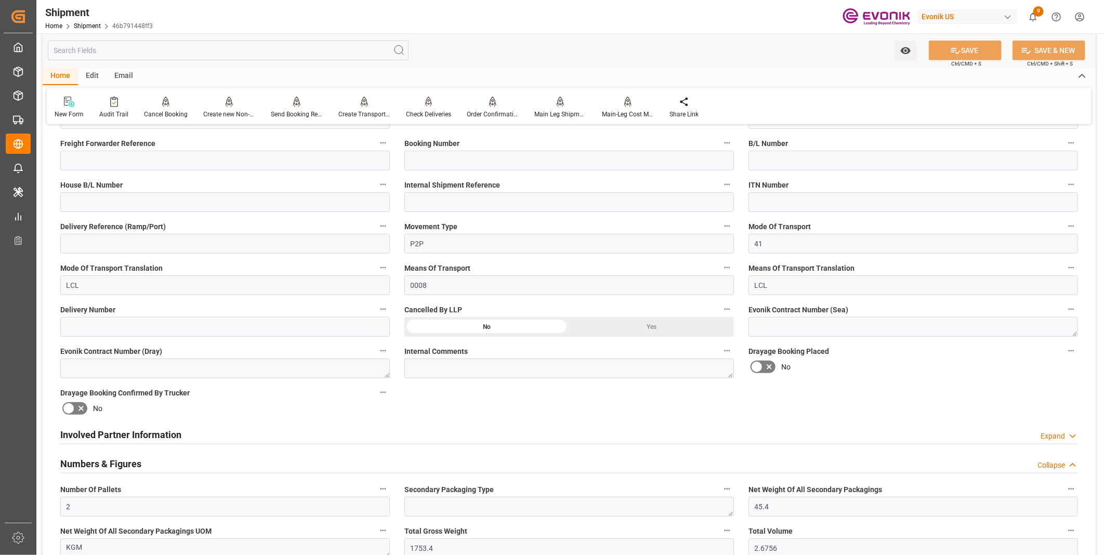
scroll to position [404, 0]
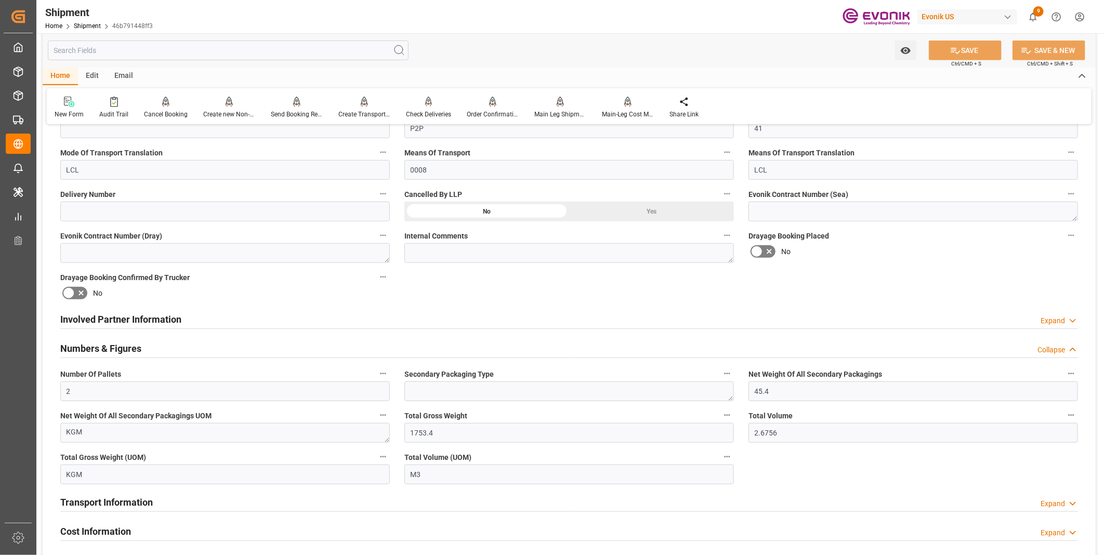
click at [270, 320] on div "Involved Partner Information Expand" at bounding box center [569, 319] width 1018 height 20
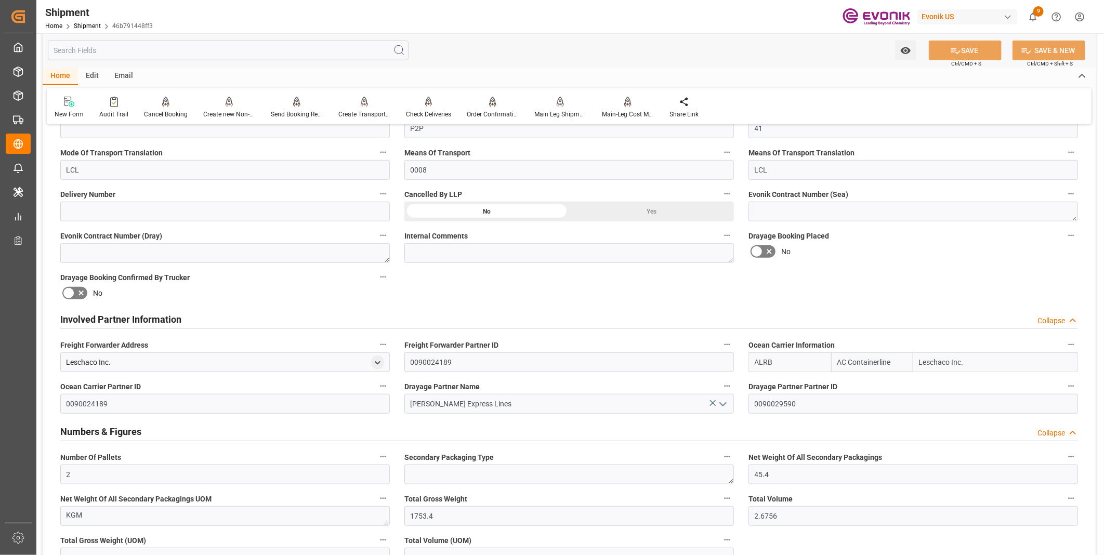
click at [573, 433] on div "Numbers & Figures Collapse" at bounding box center [569, 431] width 1018 height 20
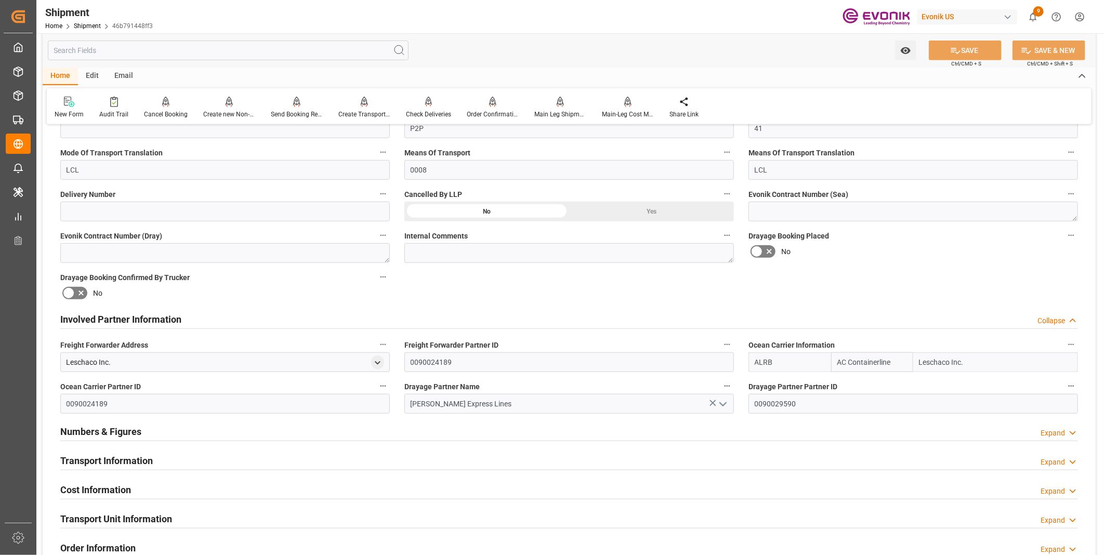
click at [196, 429] on div "Numbers & Figures Expand" at bounding box center [569, 431] width 1018 height 20
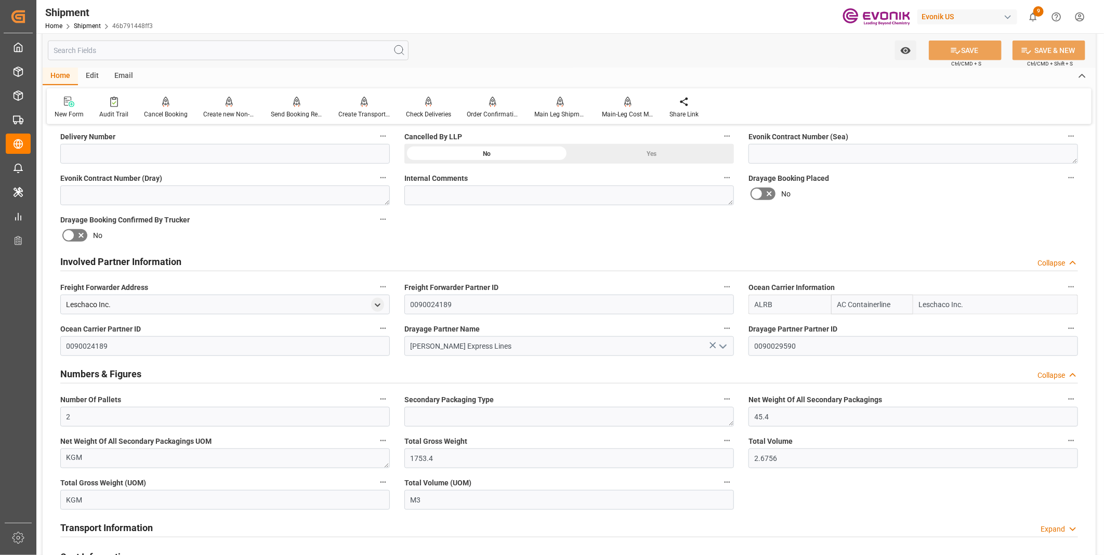
scroll to position [520, 0]
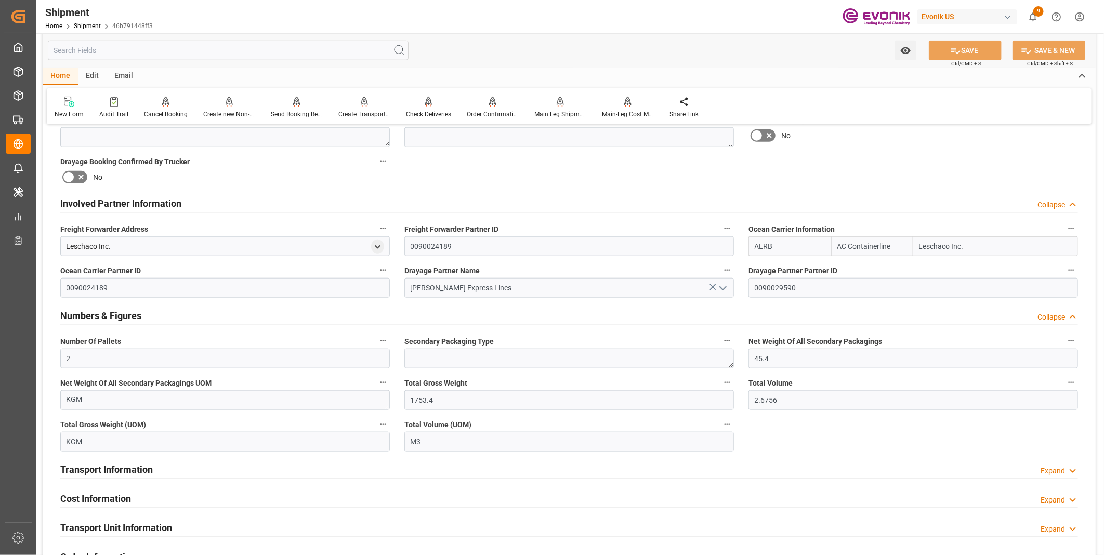
click at [334, 465] on div "Transport Information Expand" at bounding box center [569, 469] width 1018 height 20
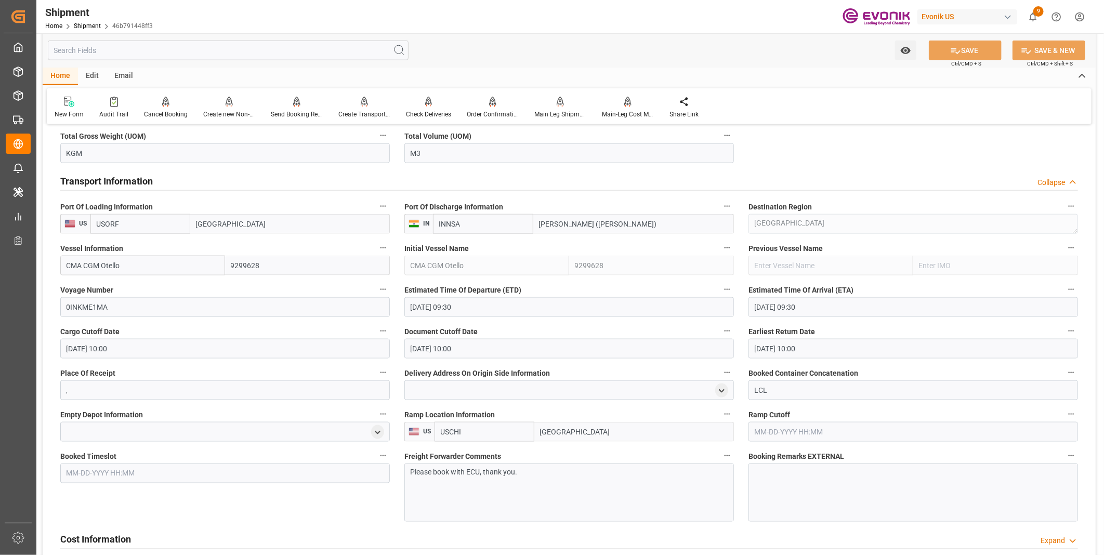
scroll to position [866, 0]
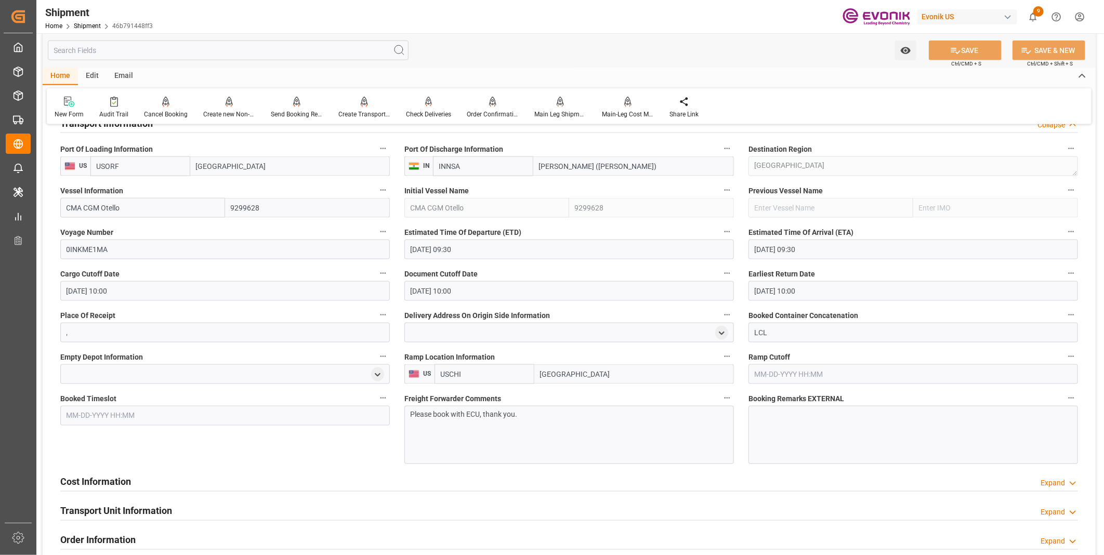
click at [527, 418] on p "Please book with ECU, thank you." at bounding box center [565, 415] width 308 height 11
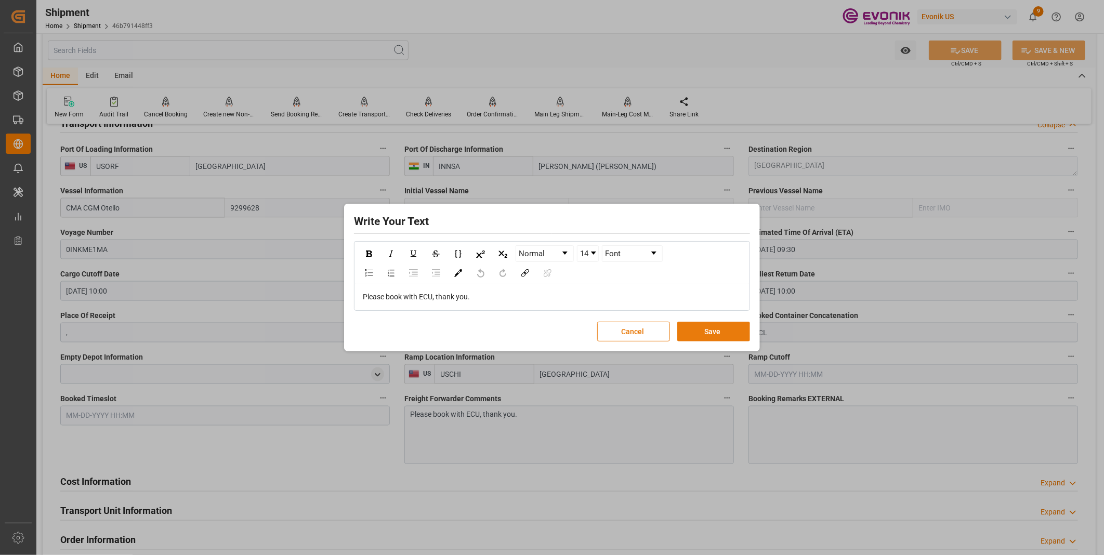
click at [719, 330] on button "Save" at bounding box center [713, 332] width 73 height 20
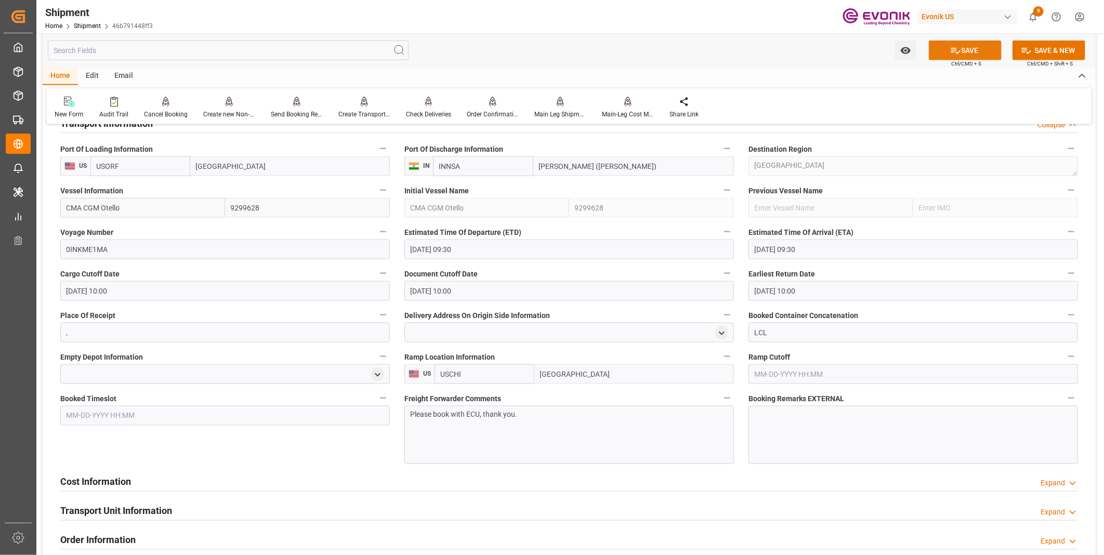
click at [970, 48] on button "SAVE" at bounding box center [965, 51] width 73 height 20
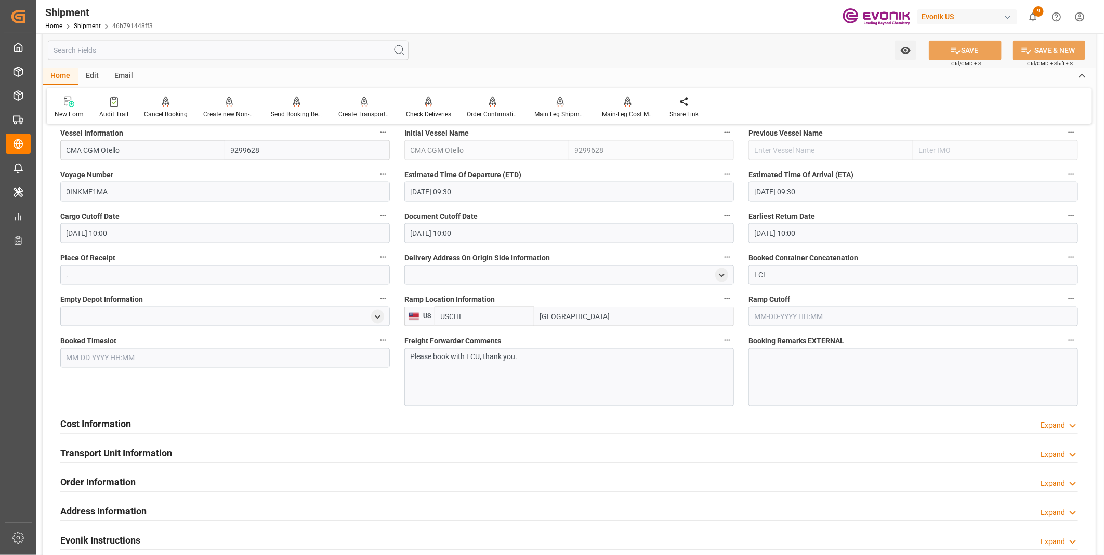
scroll to position [981, 0]
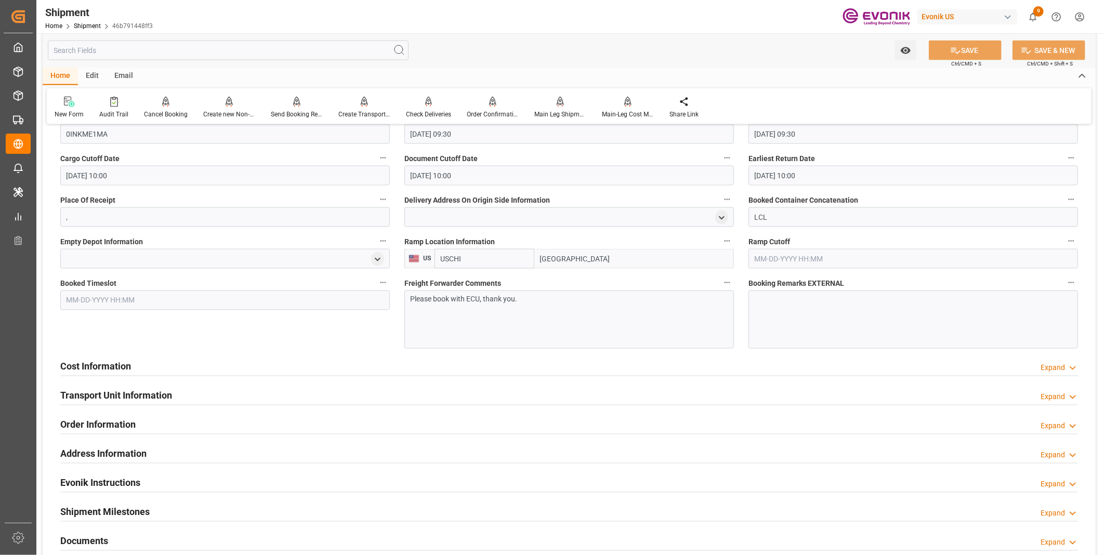
click at [229, 364] on div "Cost Information Expand" at bounding box center [569, 366] width 1018 height 20
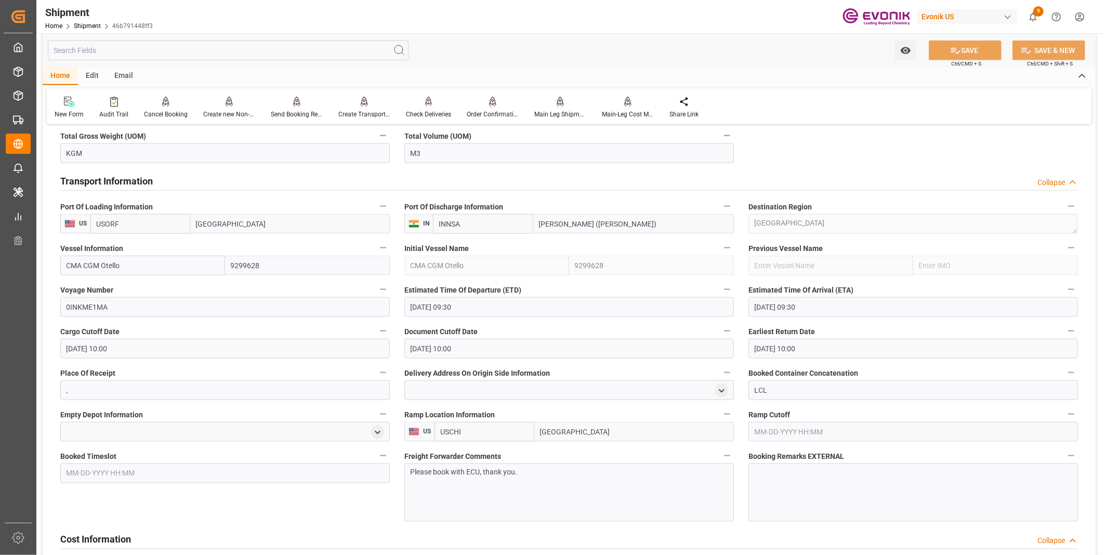
scroll to position [693, 0]
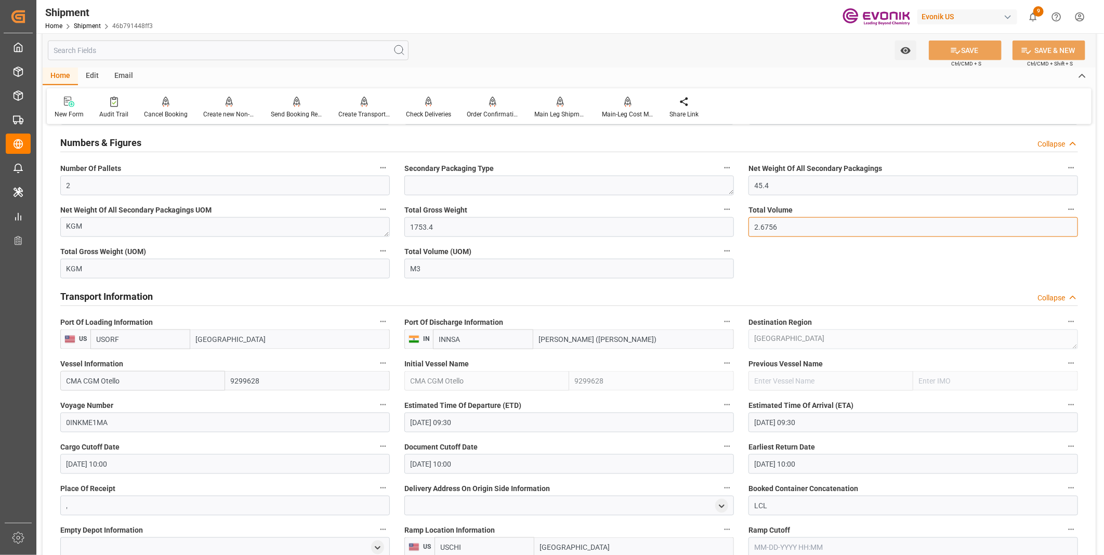
drag, startPoint x: 787, startPoint y: 227, endPoint x: 740, endPoint y: 226, distance: 47.8
click at [740, 226] on div "Booking Confirmation Milestone Bar Collapse Submitted to FFW for Booking (Pendi…" at bounding box center [569, 288] width 1053 height 1695
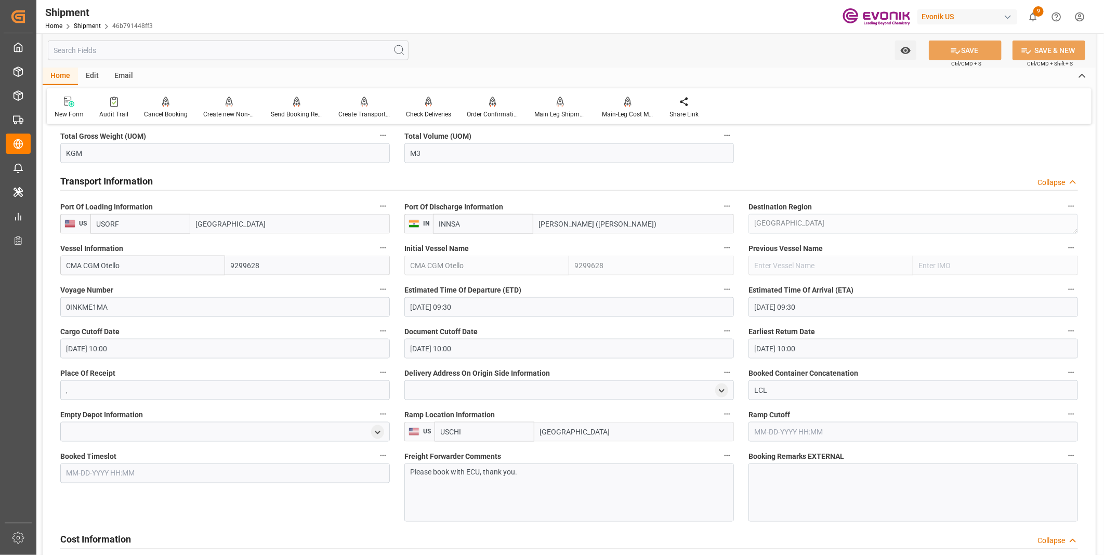
scroll to position [924, 0]
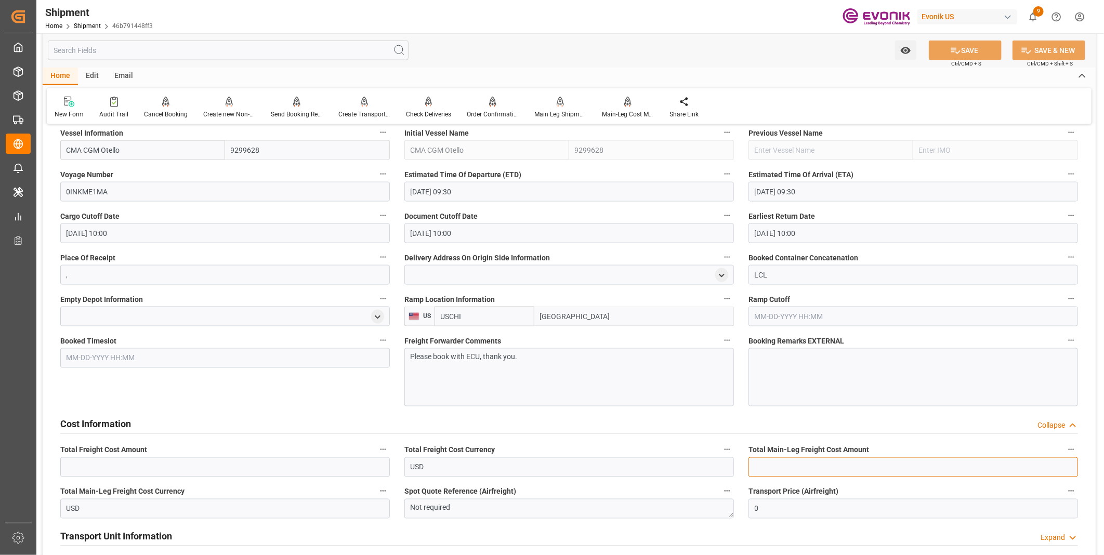
click at [776, 465] on input "text" at bounding box center [913, 467] width 330 height 20
click at [757, 468] on input "text" at bounding box center [913, 467] width 330 height 20
type input "359"
click at [967, 50] on button "SAVE" at bounding box center [965, 51] width 73 height 20
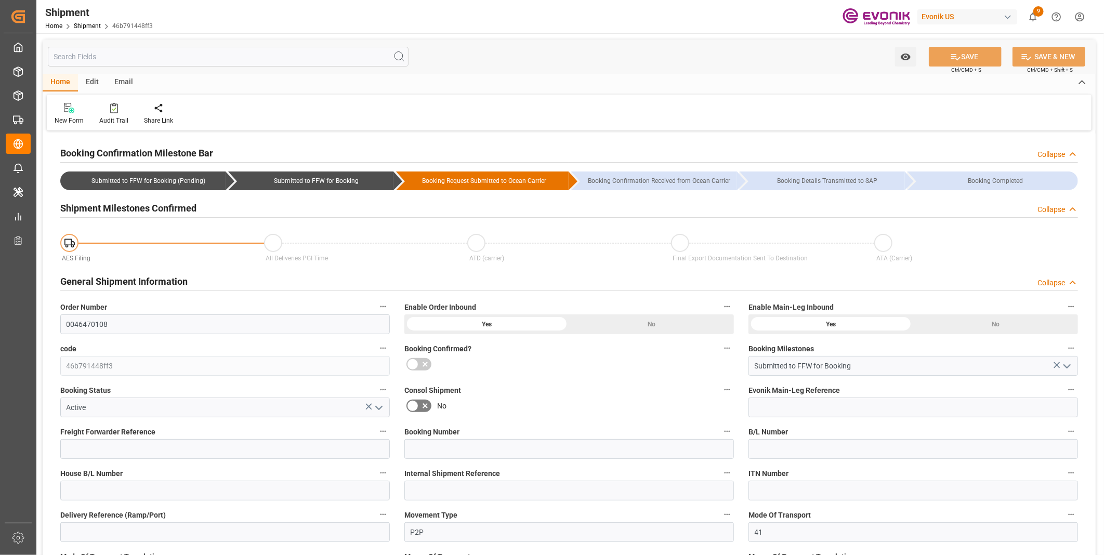
type input "0"
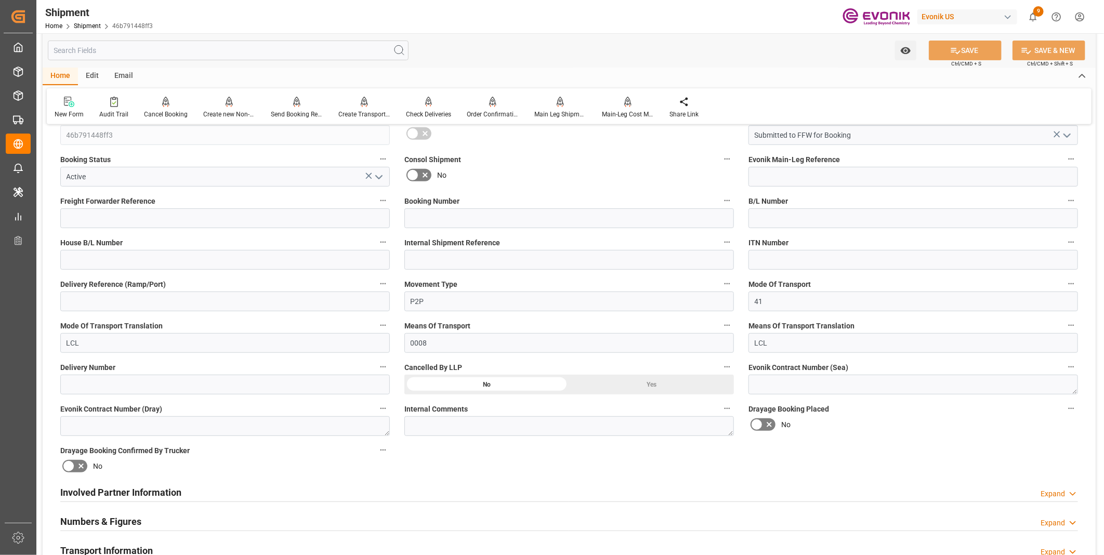
scroll to position [346, 0]
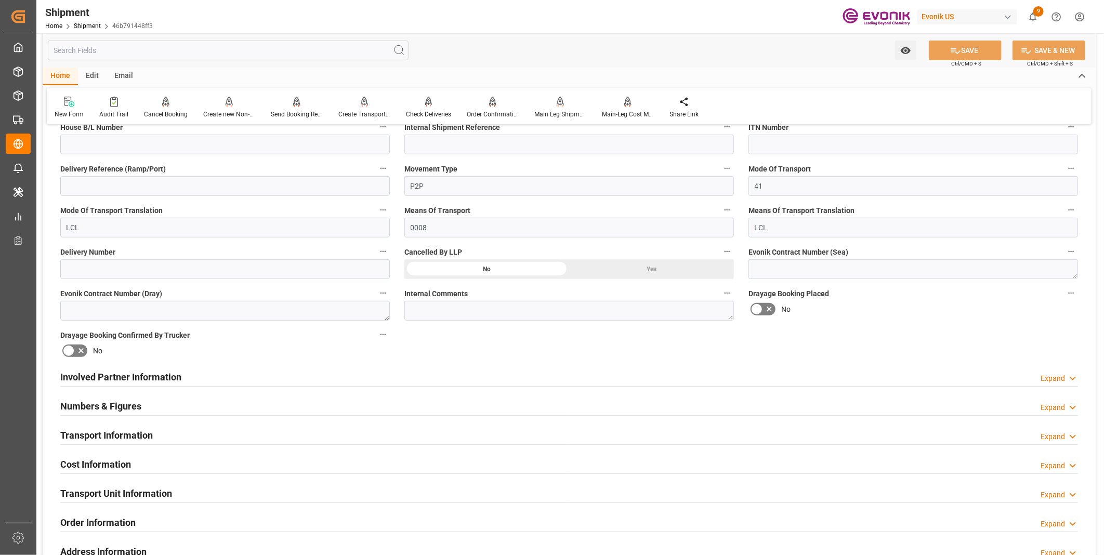
click at [261, 463] on div "Cost Information Expand" at bounding box center [569, 464] width 1018 height 20
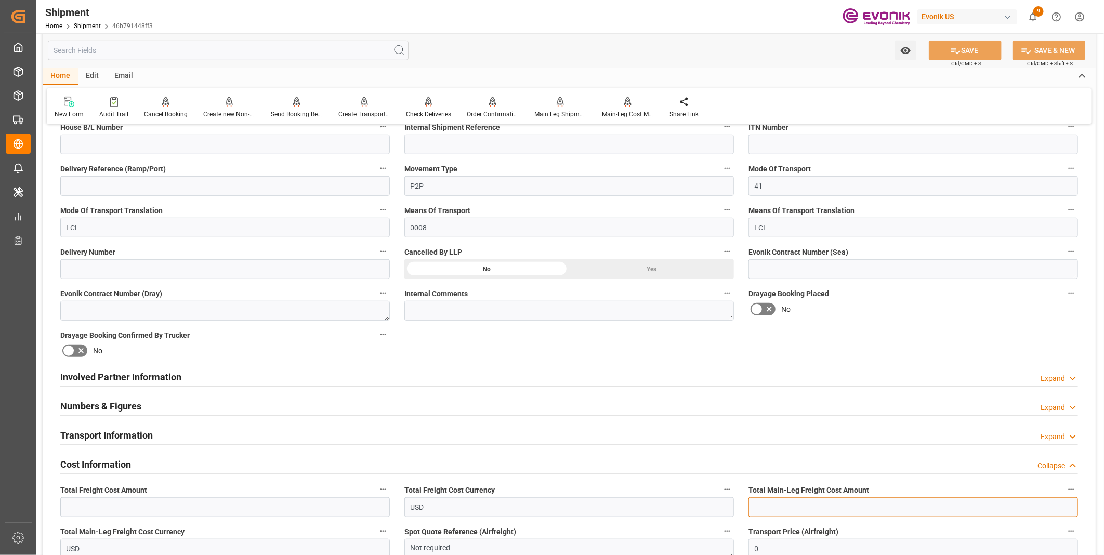
click at [767, 507] on input "text" at bounding box center [913, 507] width 330 height 20
type input "359"
click at [966, 49] on button "SAVE" at bounding box center [965, 51] width 73 height 20
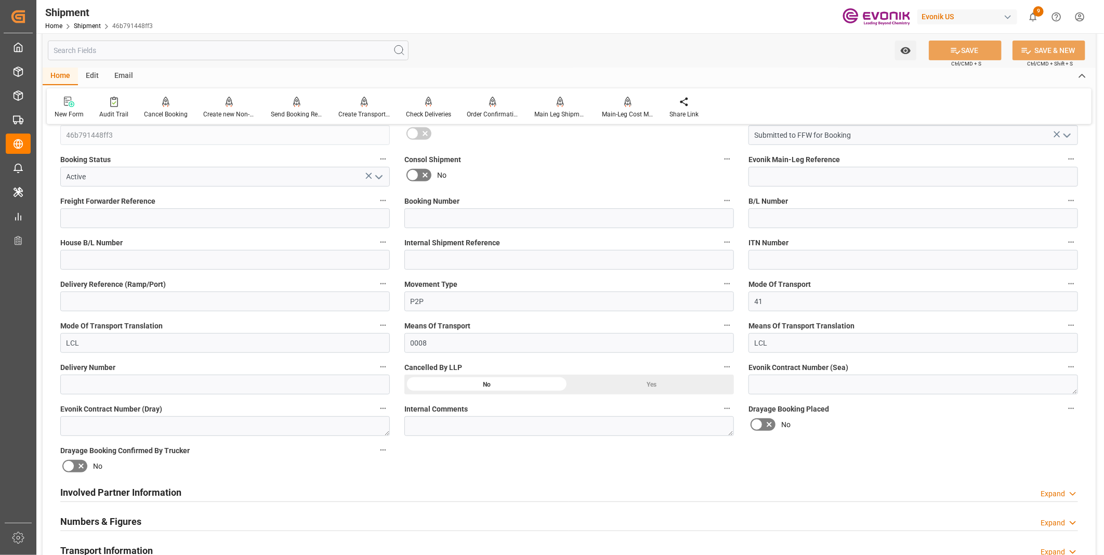
scroll to position [288, 0]
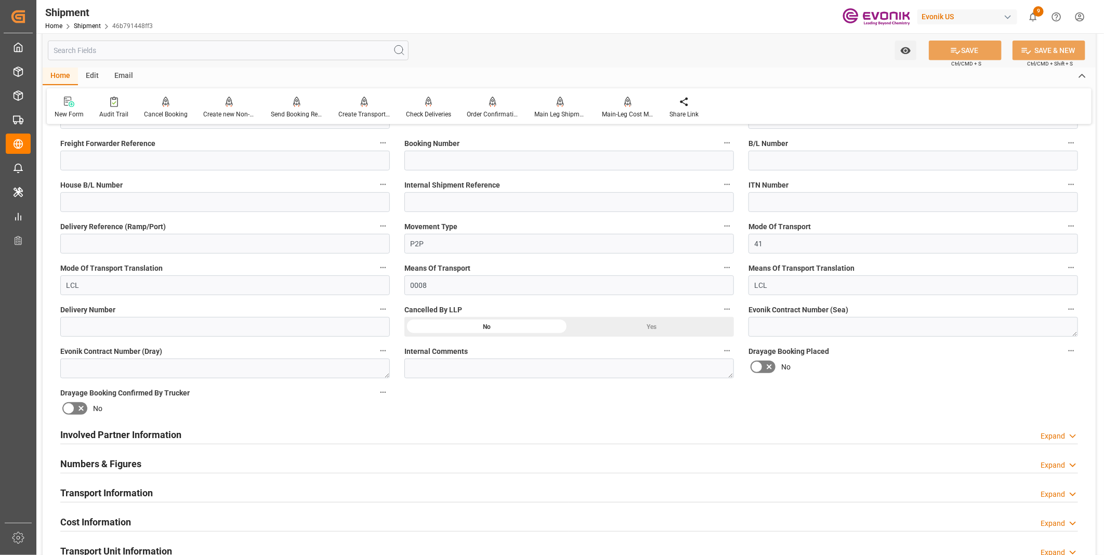
click at [425, 463] on div "Numbers & Figures Expand" at bounding box center [569, 463] width 1018 height 20
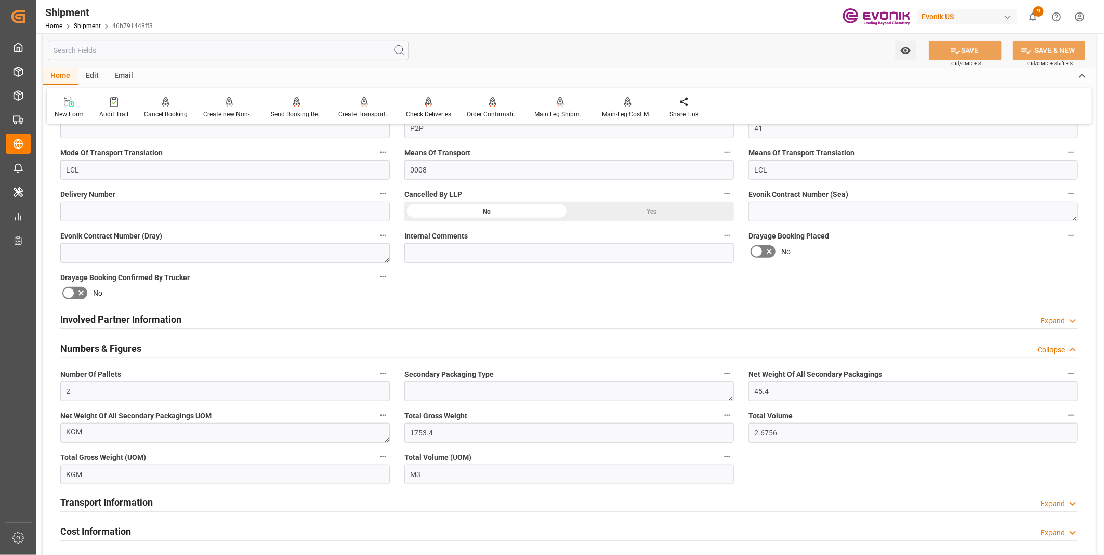
scroll to position [462, 0]
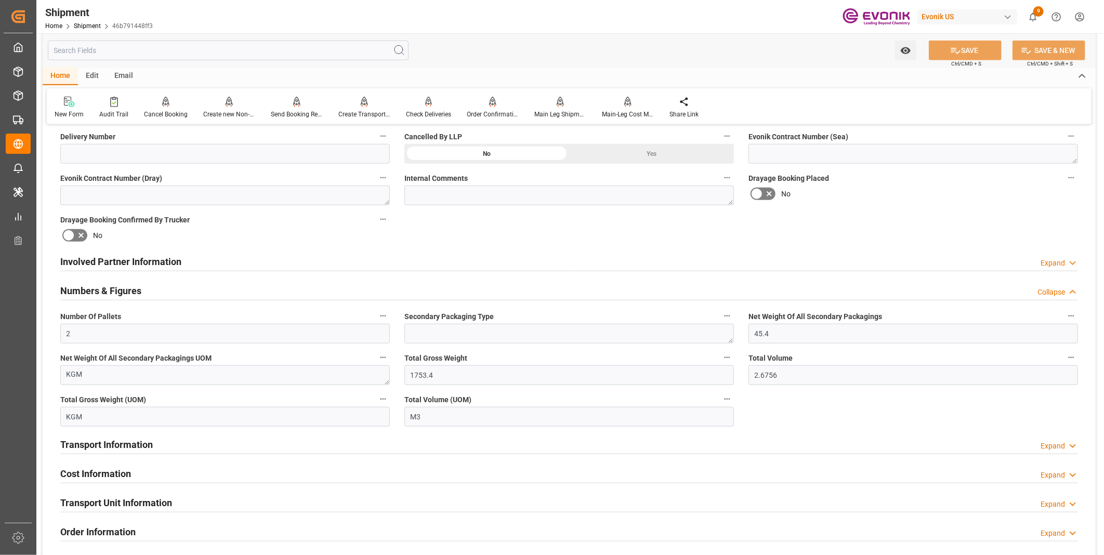
click at [161, 440] on div "Transport Information Expand" at bounding box center [569, 444] width 1018 height 20
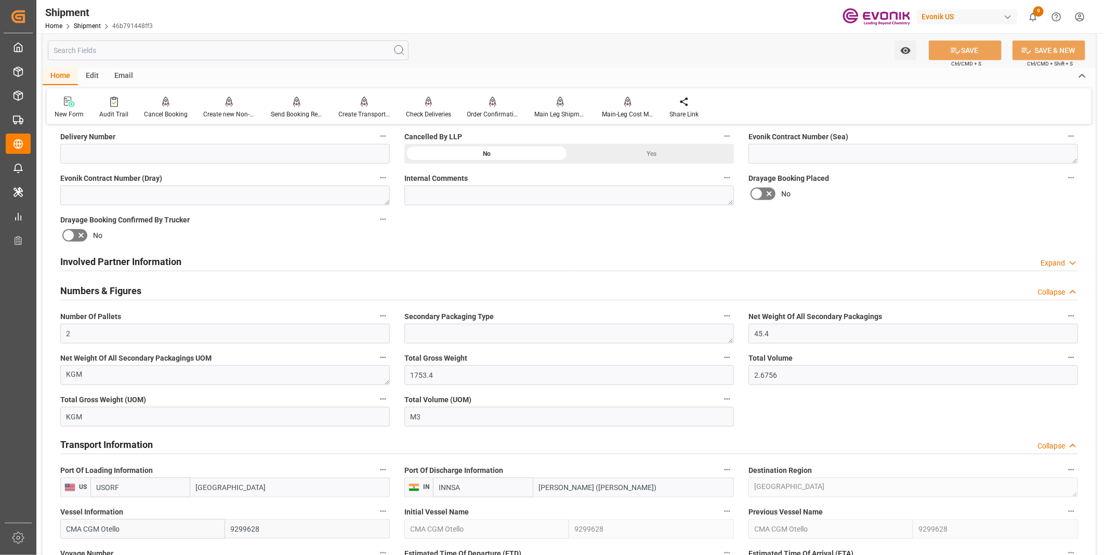
click at [161, 440] on div "Transport Information Collapse" at bounding box center [569, 444] width 1018 height 20
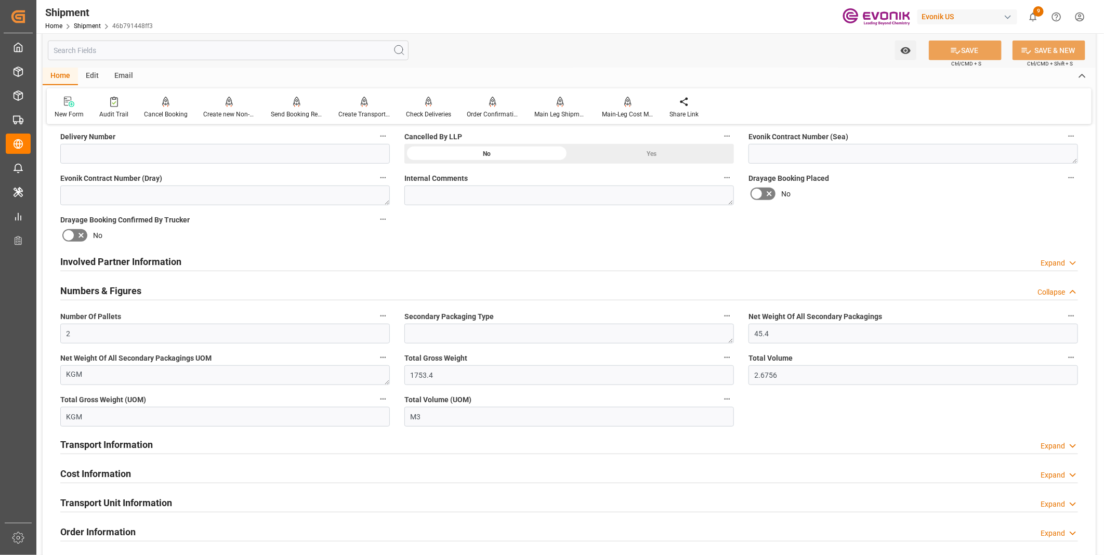
click at [128, 468] on h2 "Cost Information" at bounding box center [95, 474] width 71 height 14
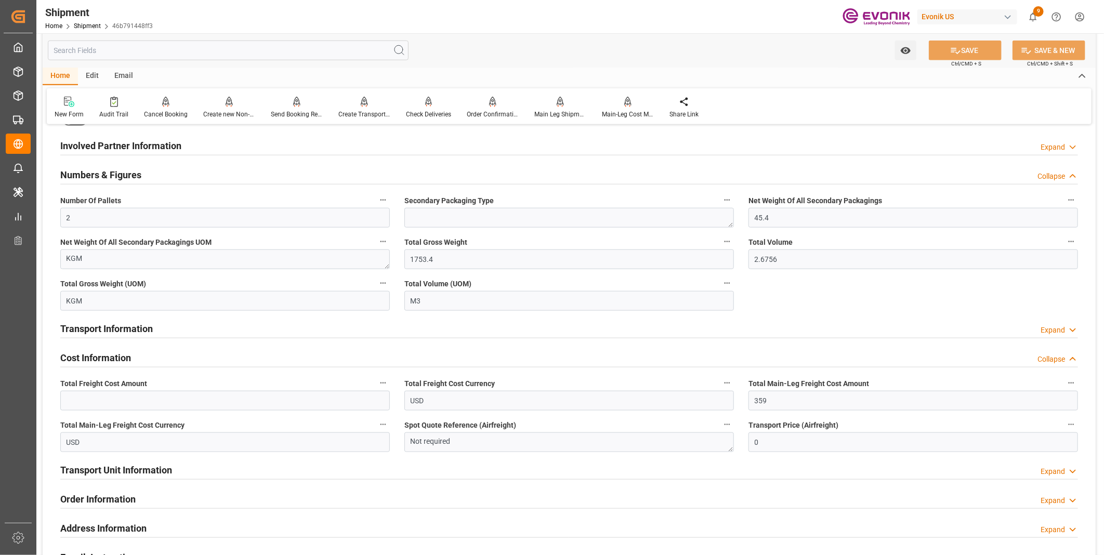
scroll to position [635, 0]
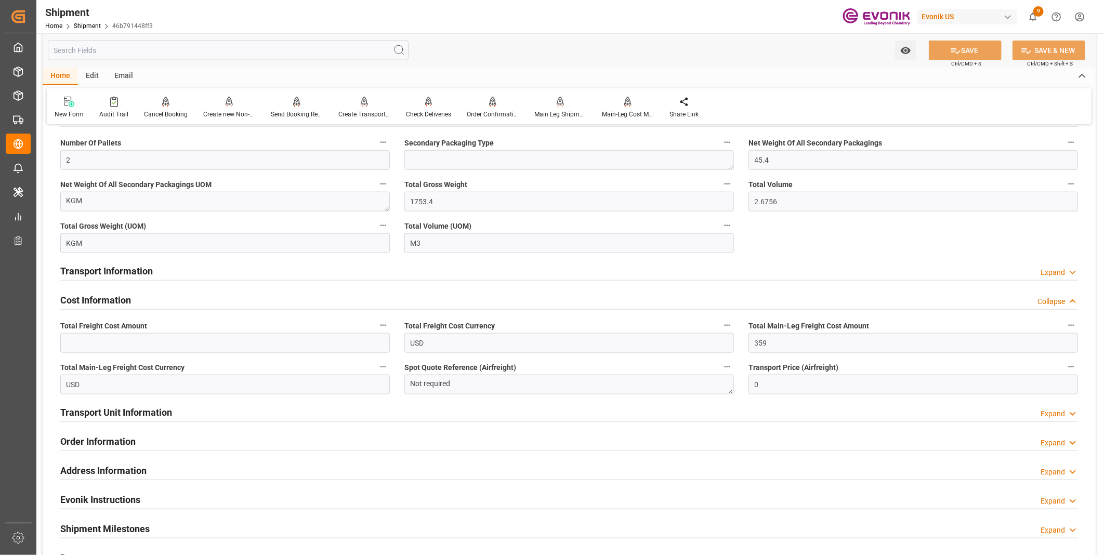
click at [131, 410] on h2 "Transport Unit Information" at bounding box center [116, 412] width 112 height 14
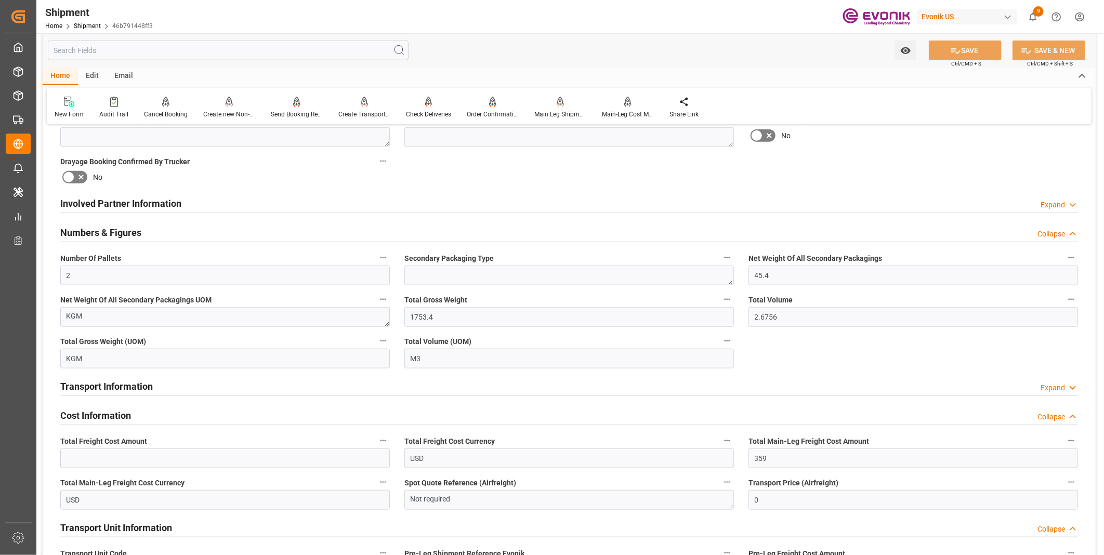
scroll to position [462, 0]
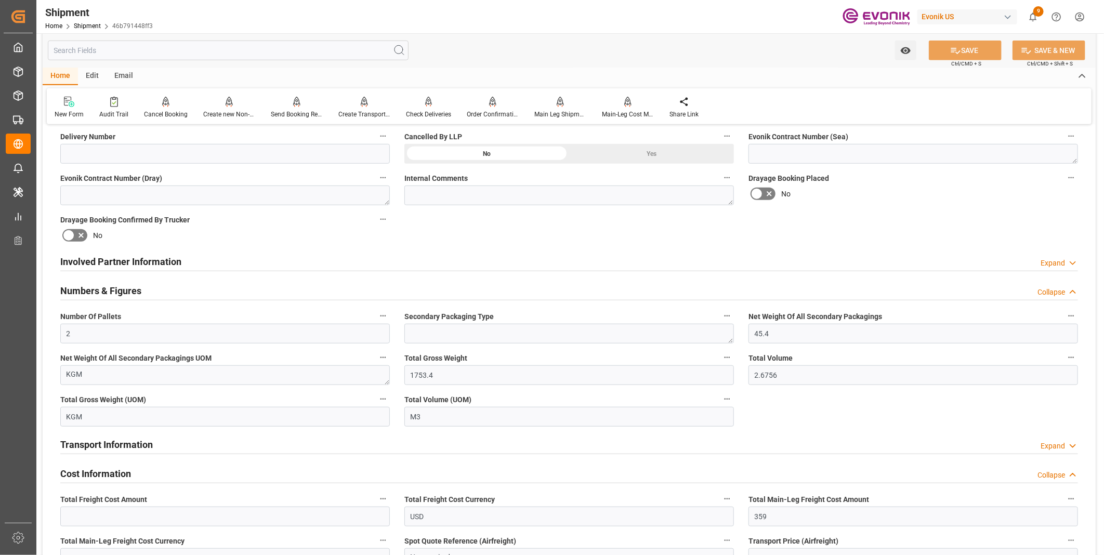
click at [330, 259] on div "Involved Partner Information Expand" at bounding box center [569, 261] width 1018 height 20
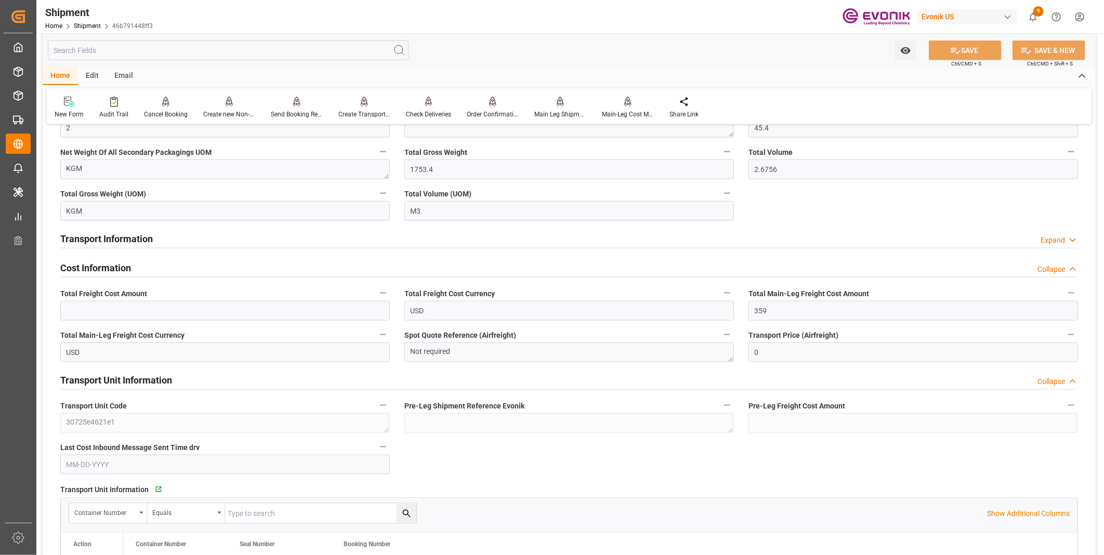
scroll to position [635, 0]
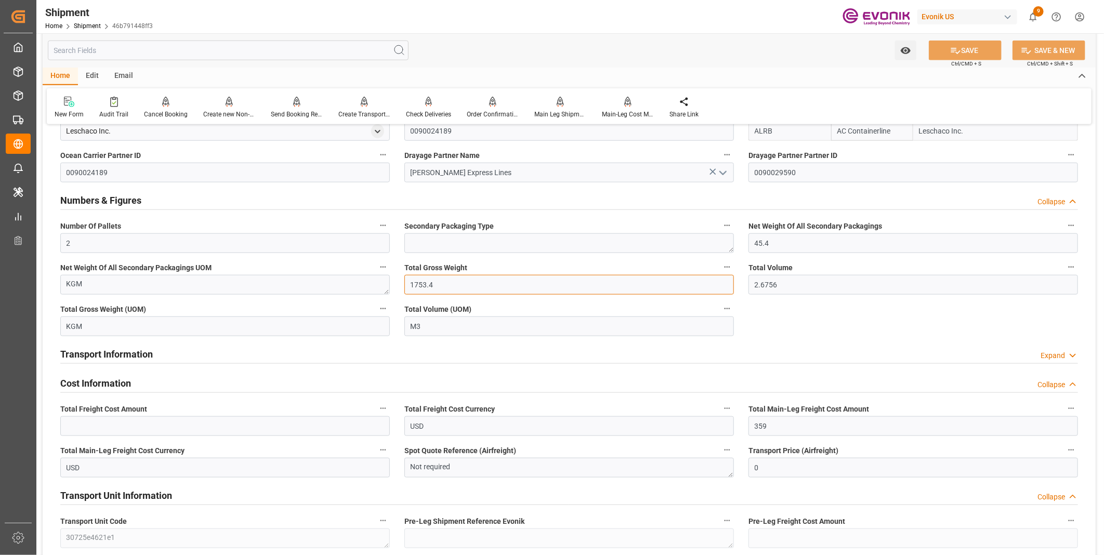
click at [433, 282] on input "1753.4" at bounding box center [569, 285] width 330 height 20
drag, startPoint x: 437, startPoint y: 283, endPoint x: 402, endPoint y: 283, distance: 34.3
click at [402, 283] on div "Total Gross Weight 1753.4" at bounding box center [569, 278] width 344 height 42
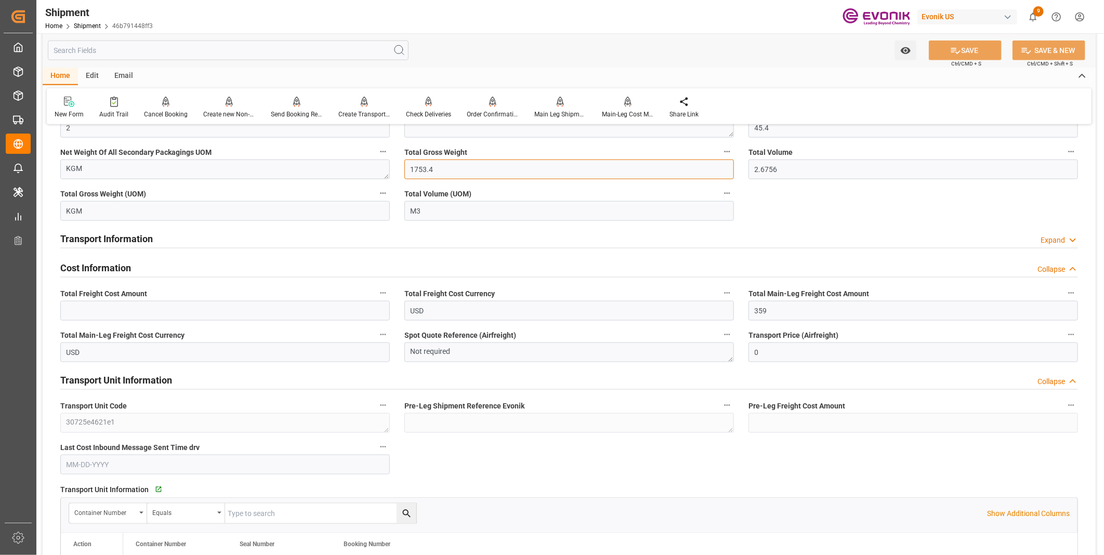
scroll to position [808, 0]
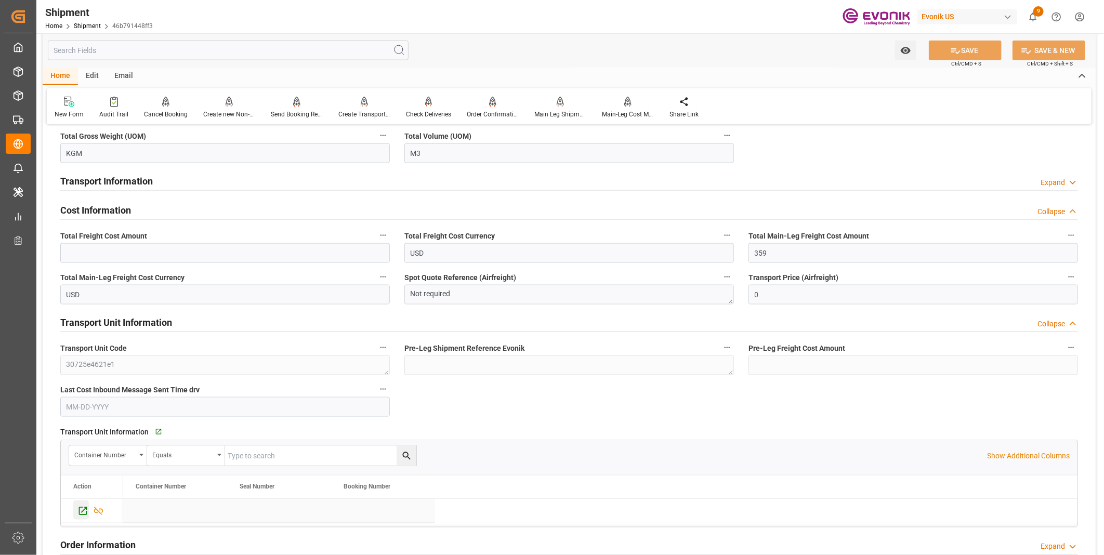
click at [79, 508] on icon "Press SPACE to select this row." at bounding box center [83, 511] width 8 height 8
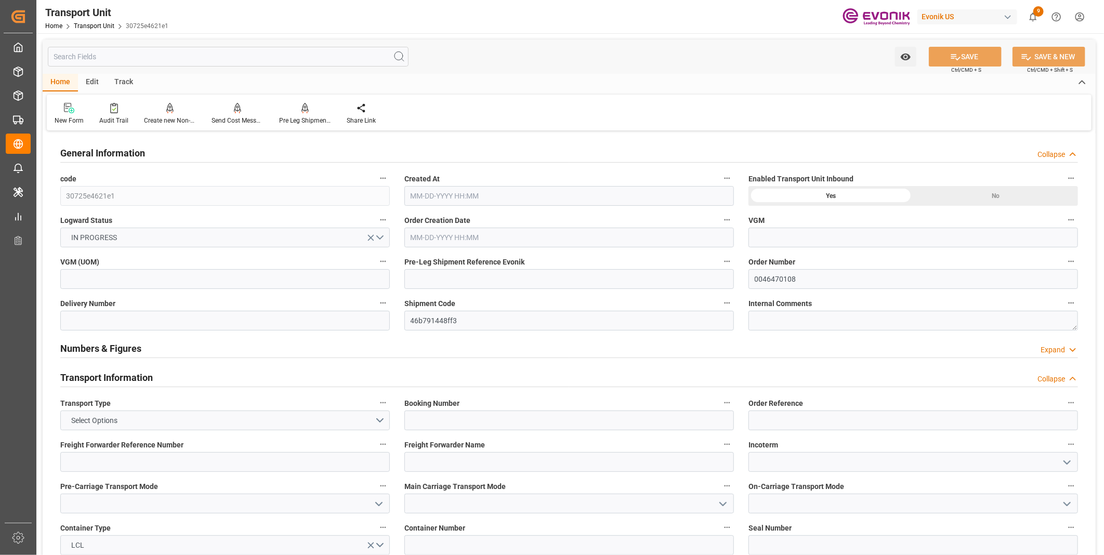
type input "AC Containerline"
type input "Leschaco Inc."
type input "USORF"
type input "INNSA"
type input "1753.4"
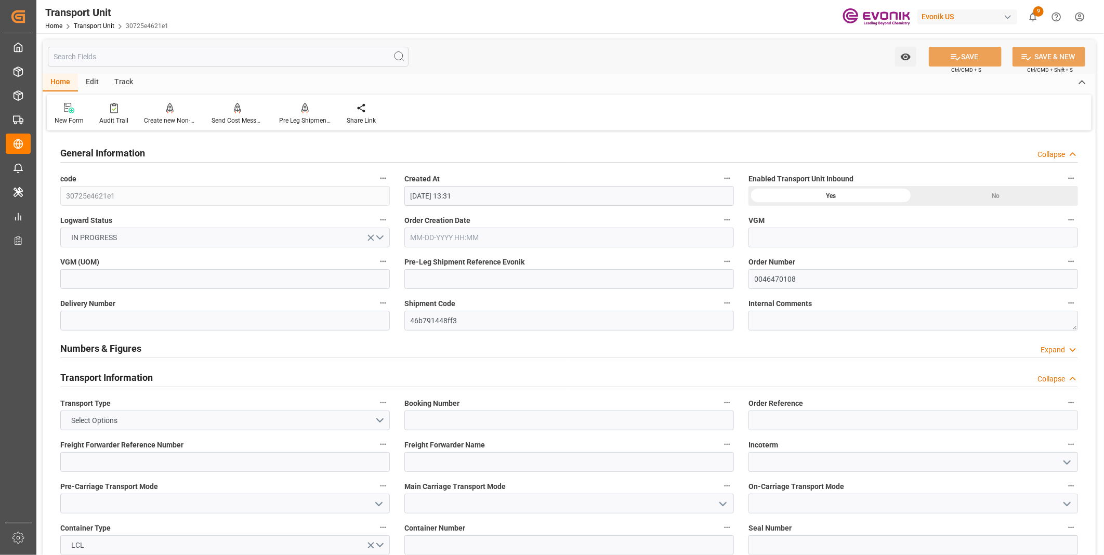
type input "[DATE] 13:31"
type input "[DATE]"
type input "[DATE] 09:30"
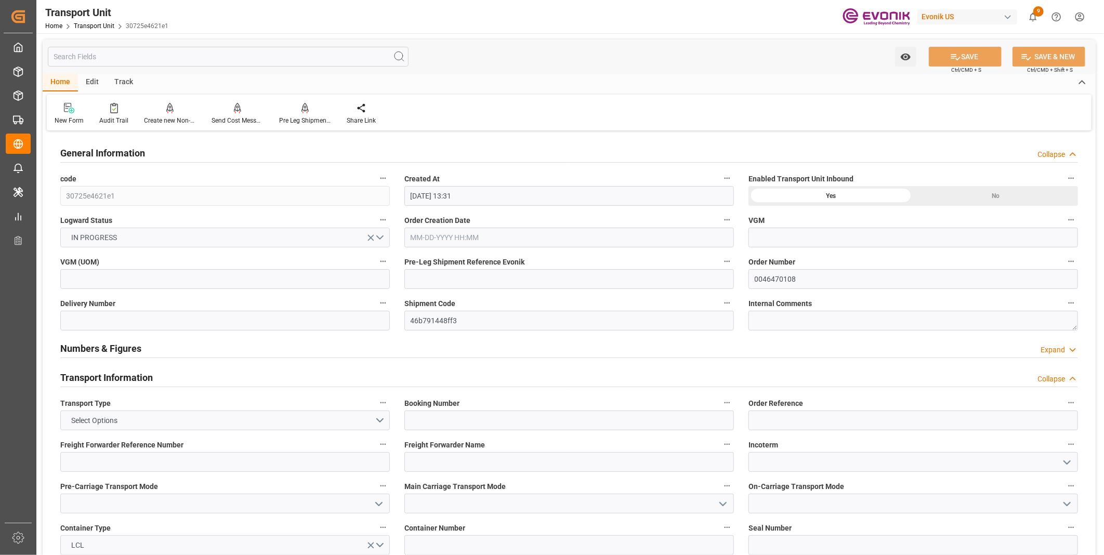
type input "[DATE] 09:30"
type input "[DATE] 10:00"
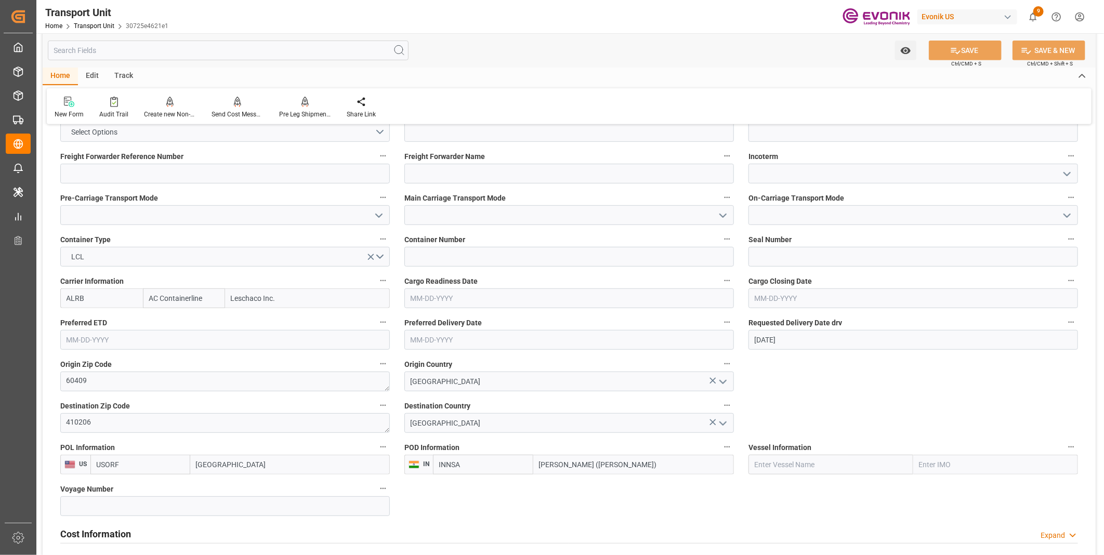
scroll to position [346, 0]
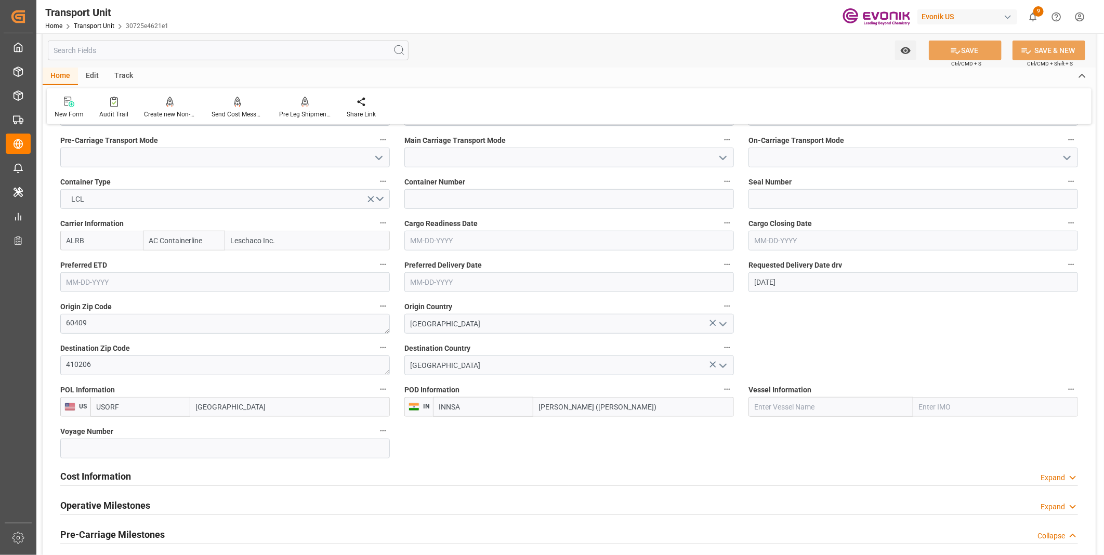
click at [68, 478] on h2 "Cost Information" at bounding box center [95, 476] width 71 height 14
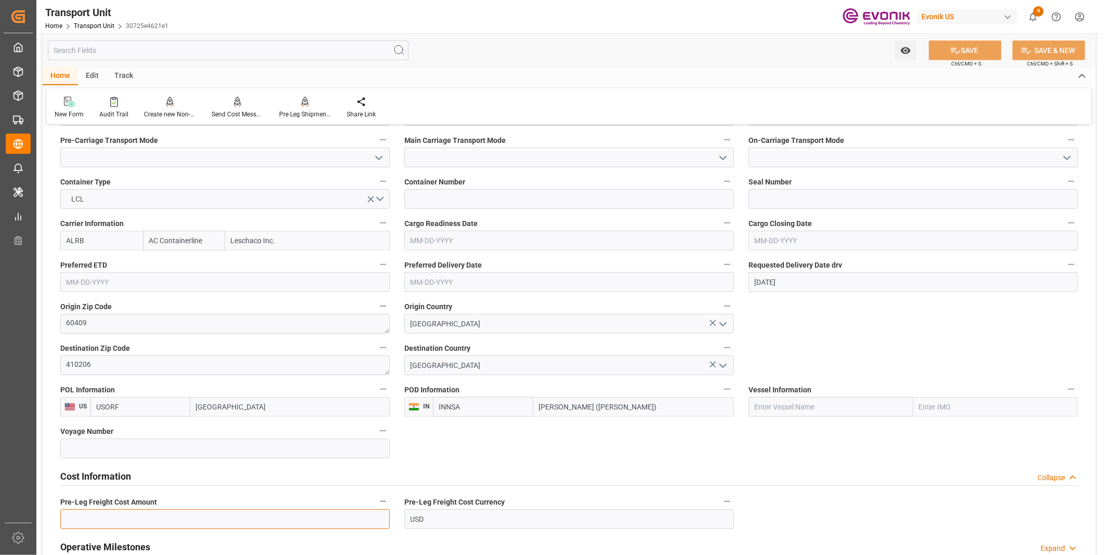
click at [82, 517] on input "text" at bounding box center [225, 519] width 330 height 20
click at [95, 518] on input "text" at bounding box center [225, 519] width 330 height 20
type input "171"
click at [973, 55] on button "SAVE" at bounding box center [965, 51] width 73 height 20
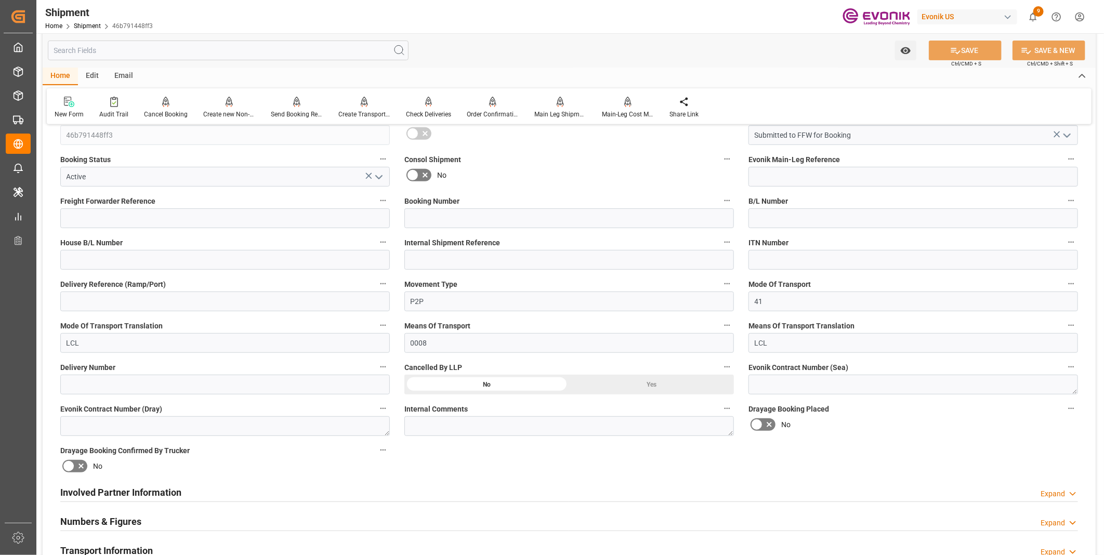
scroll to position [346, 0]
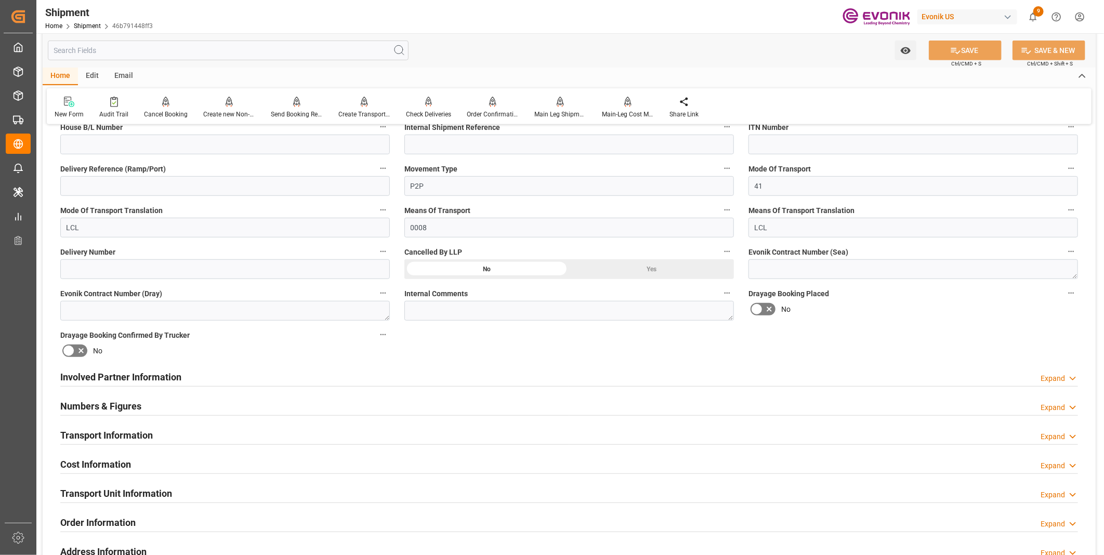
click at [106, 463] on h2 "Cost Information" at bounding box center [95, 464] width 71 height 14
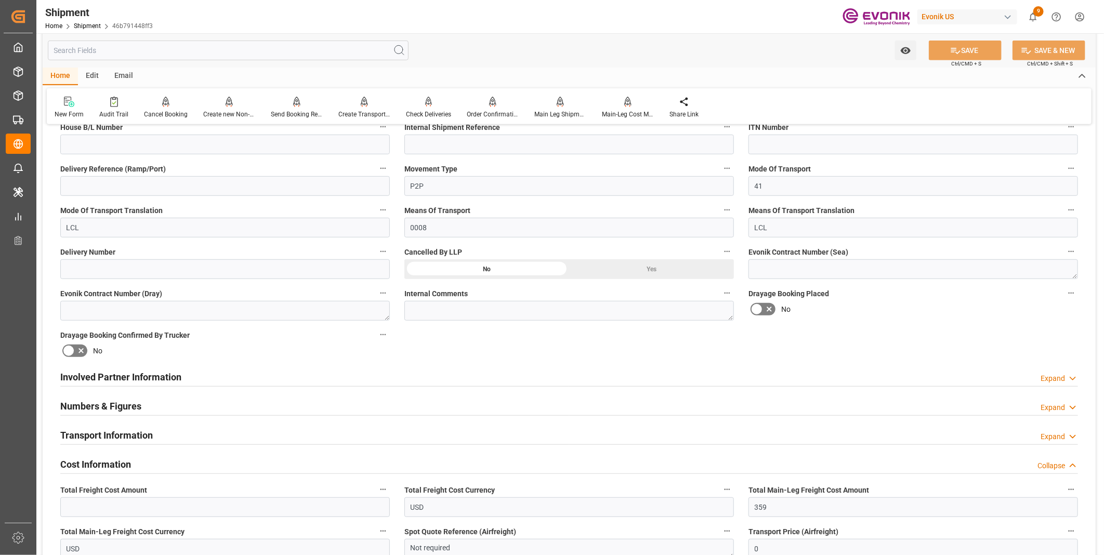
scroll to position [404, 0]
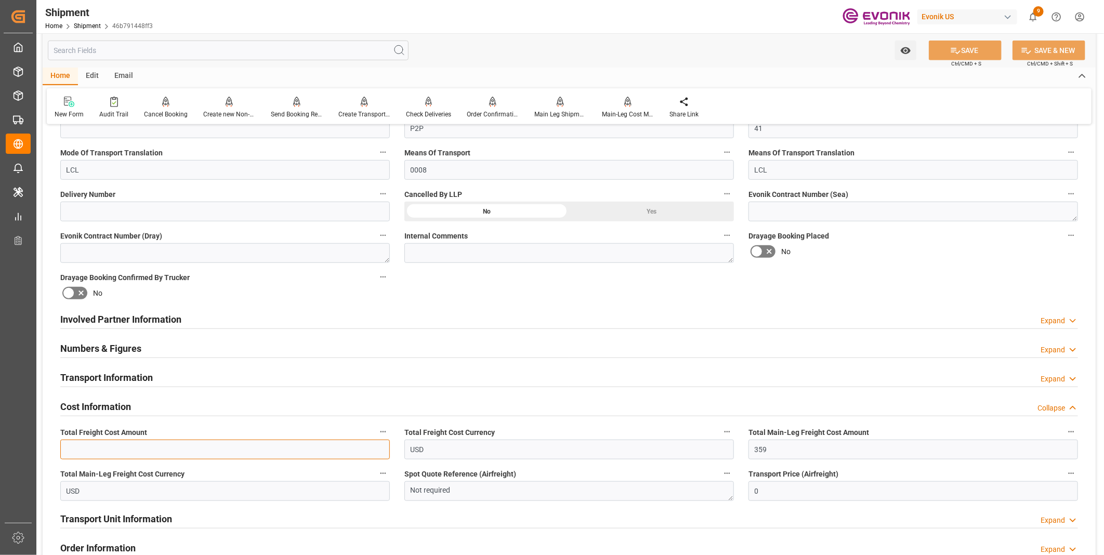
click at [113, 450] on input "text" at bounding box center [225, 450] width 330 height 20
type input "530"
click at [959, 52] on button "SAVE" at bounding box center [965, 51] width 73 height 20
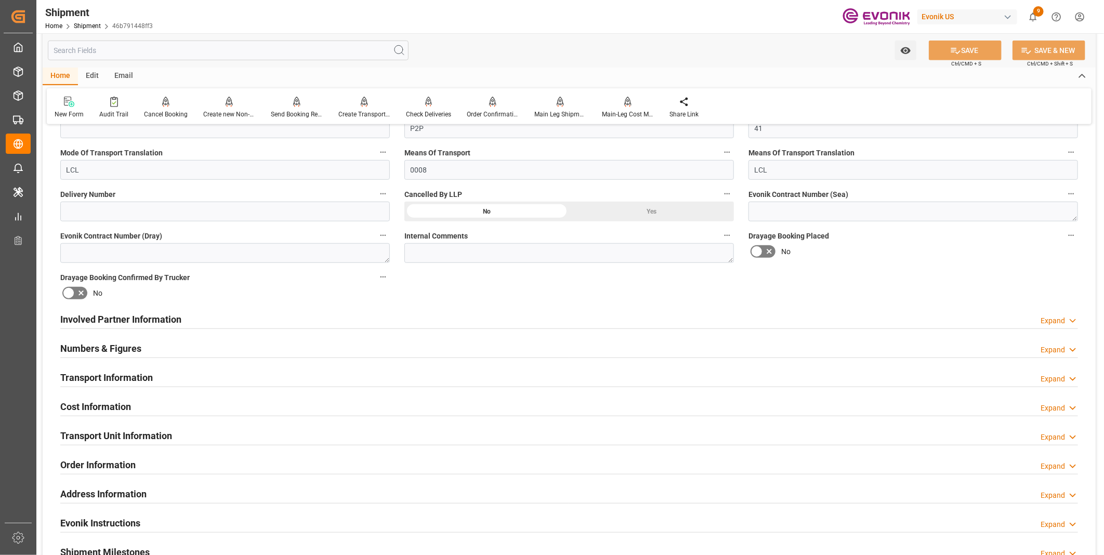
click at [128, 406] on h2 "Cost Information" at bounding box center [95, 407] width 71 height 14
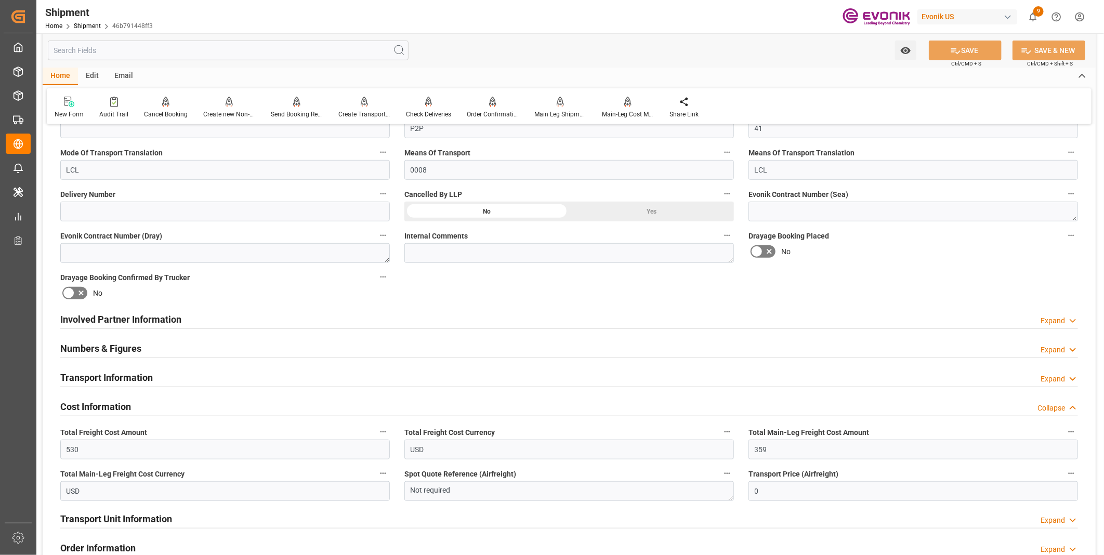
click at [128, 406] on h2 "Cost Information" at bounding box center [95, 407] width 71 height 14
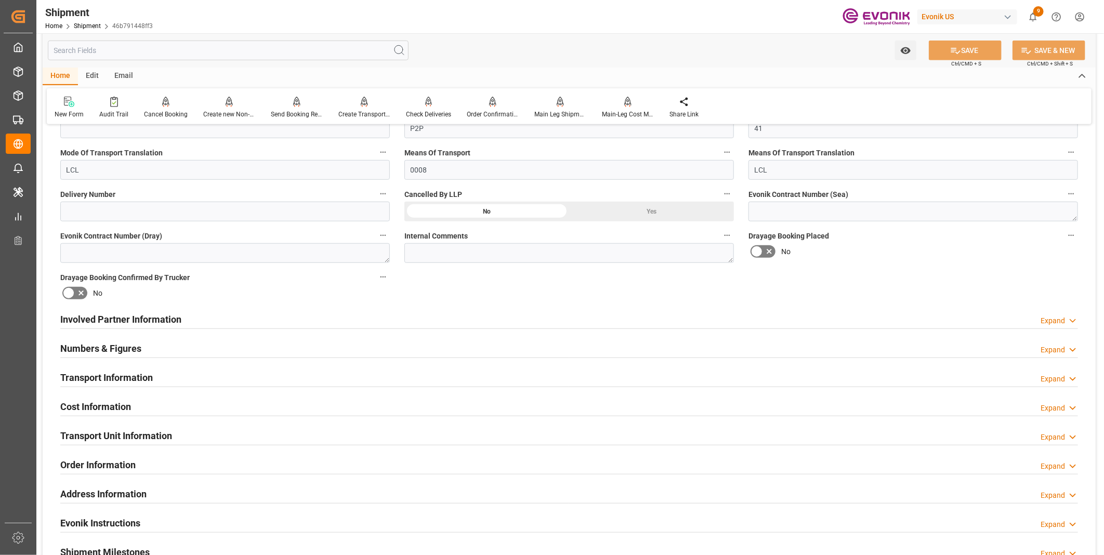
click at [122, 432] on h2 "Transport Unit Information" at bounding box center [116, 436] width 112 height 14
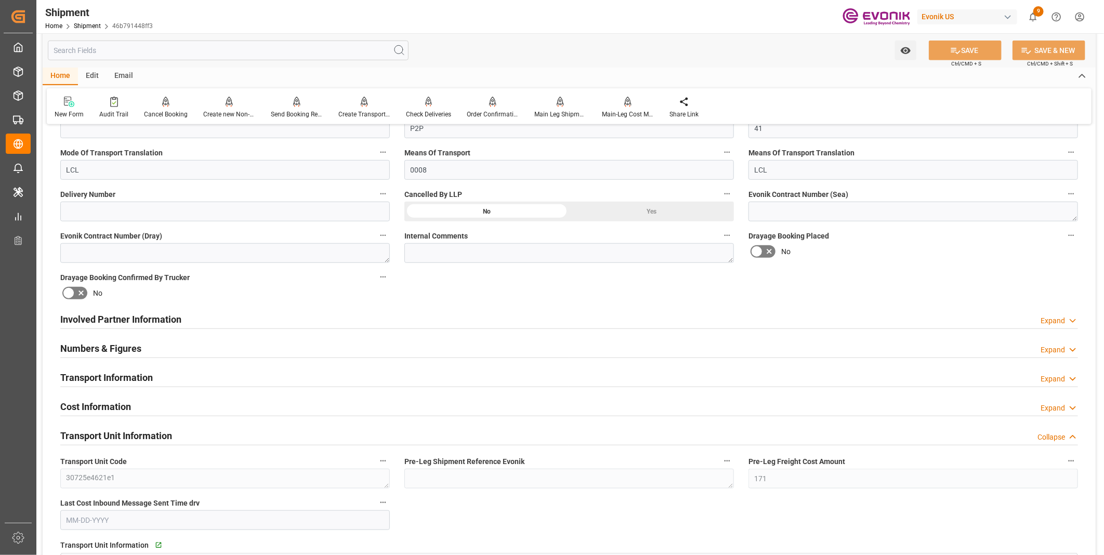
click at [135, 432] on h2 "Transport Unit Information" at bounding box center [116, 436] width 112 height 14
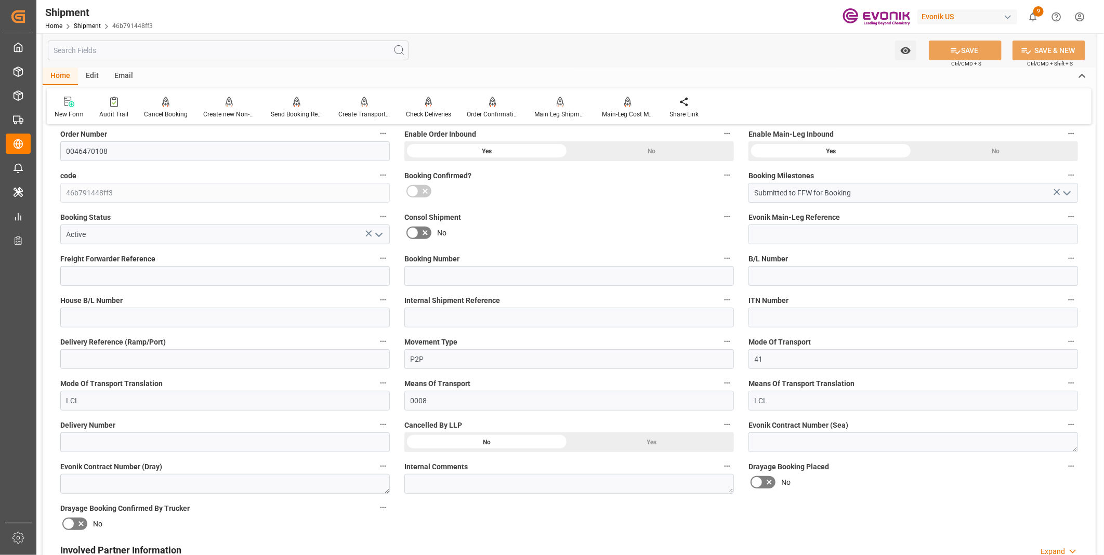
scroll to position [115, 0]
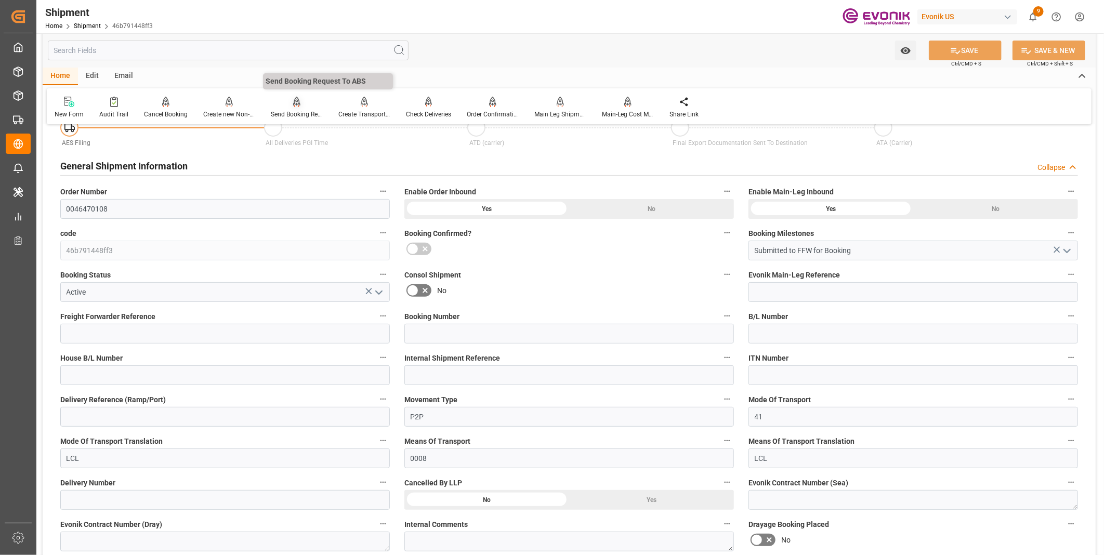
click at [298, 112] on div "Send Booking Request To ABS" at bounding box center [297, 114] width 52 height 9
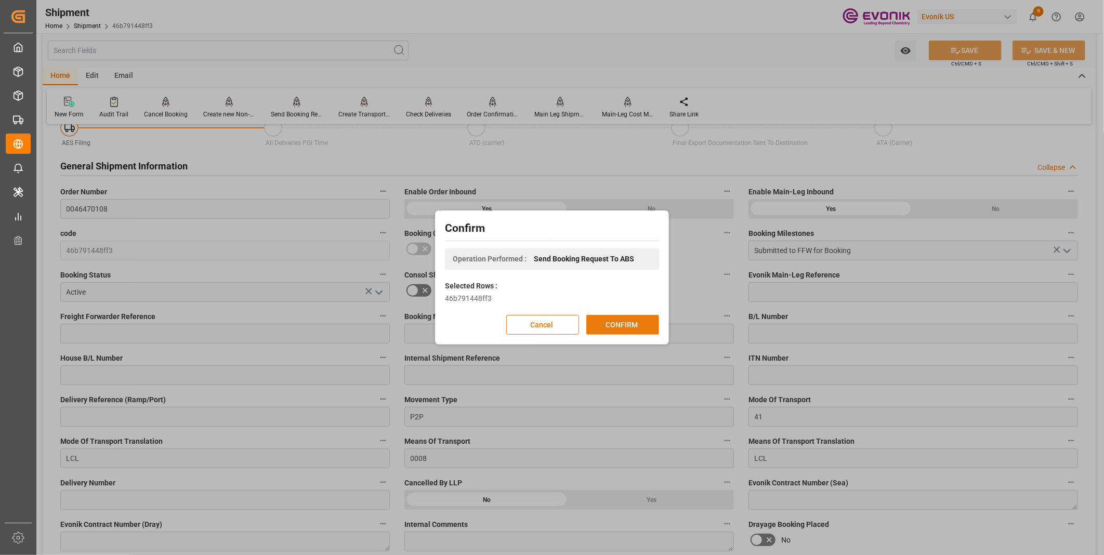
click at [622, 328] on button "CONFIRM" at bounding box center [622, 325] width 73 height 20
